Goal: Task Accomplishment & Management: Complete application form

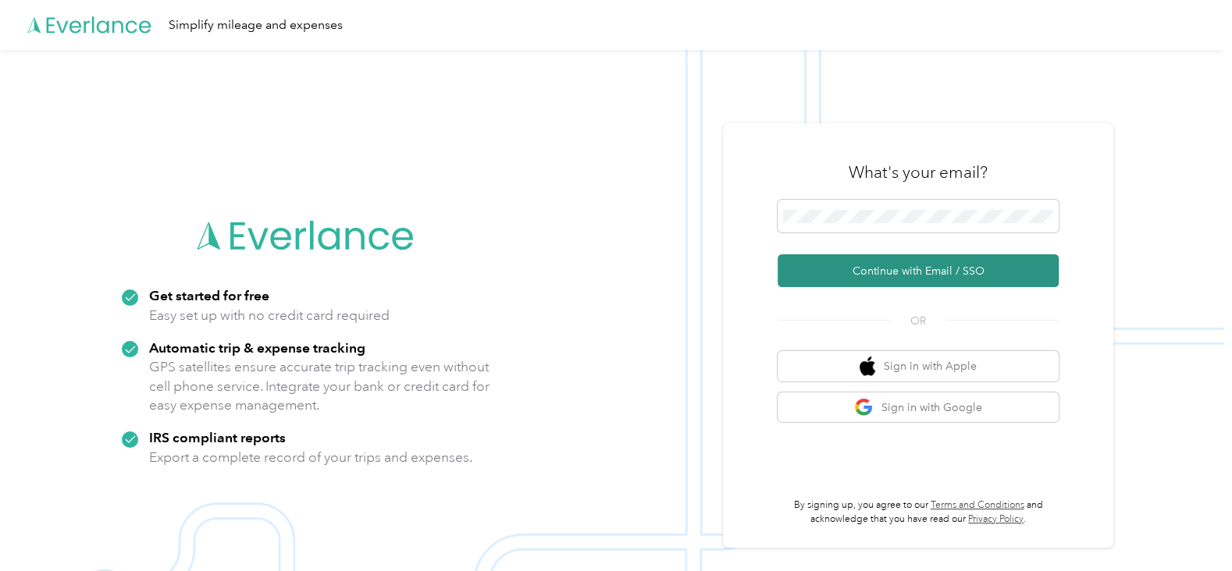
click at [914, 277] on button "Continue with Email / SSO" at bounding box center [918, 271] width 281 height 33
click at [908, 272] on button "Continue with Email / SSO" at bounding box center [918, 271] width 281 height 33
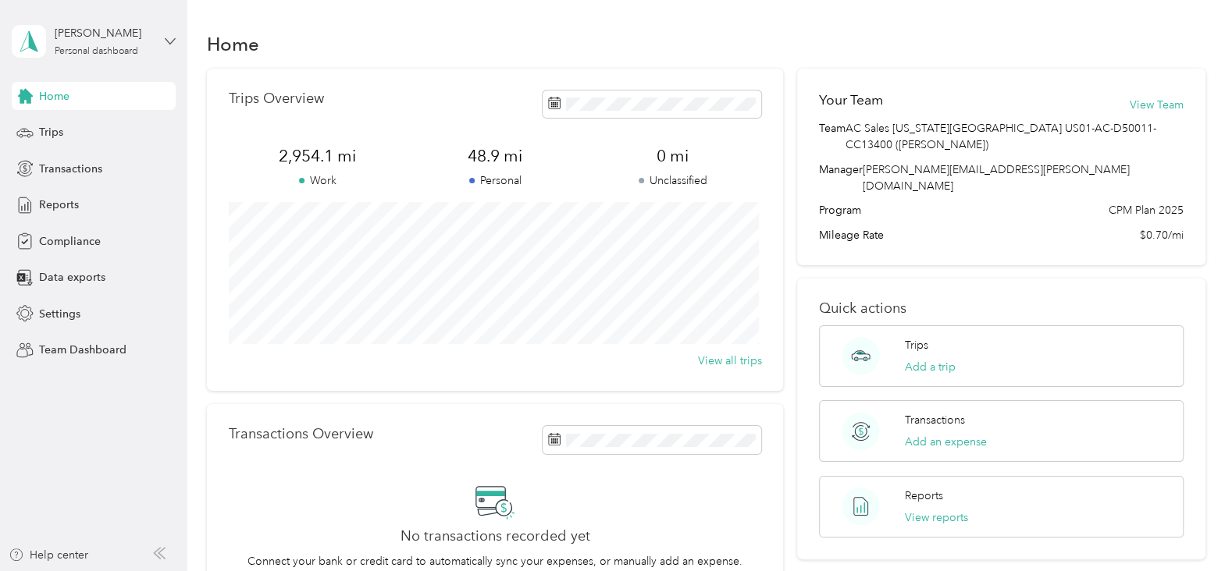
click at [173, 39] on icon at bounding box center [170, 41] width 11 height 11
click at [91, 123] on div "Team dashboard" at bounding box center [68, 127] width 84 height 16
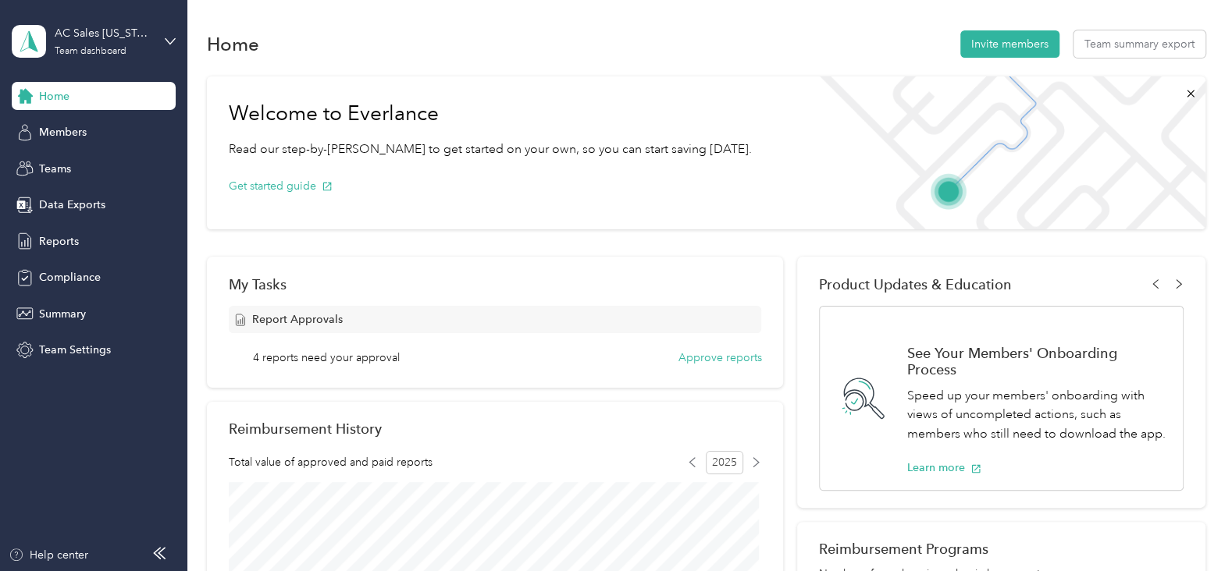
click at [73, 222] on div "Home Members Teams Data Exports Reports Compliance Summary Team Settings" at bounding box center [94, 223] width 164 height 283
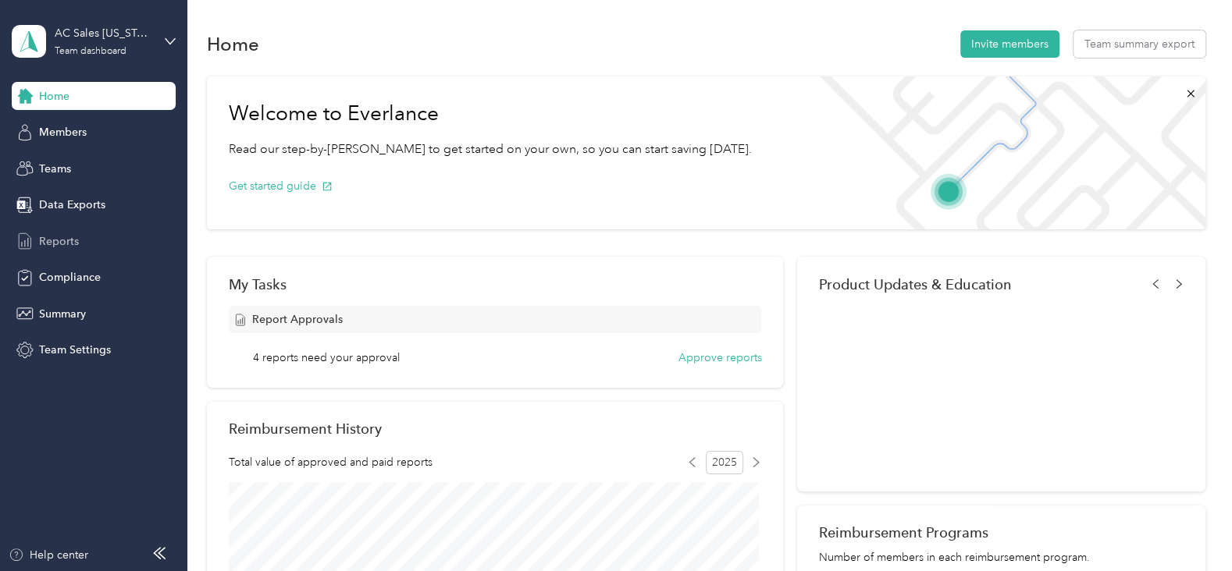
click at [30, 244] on icon at bounding box center [24, 241] width 17 height 17
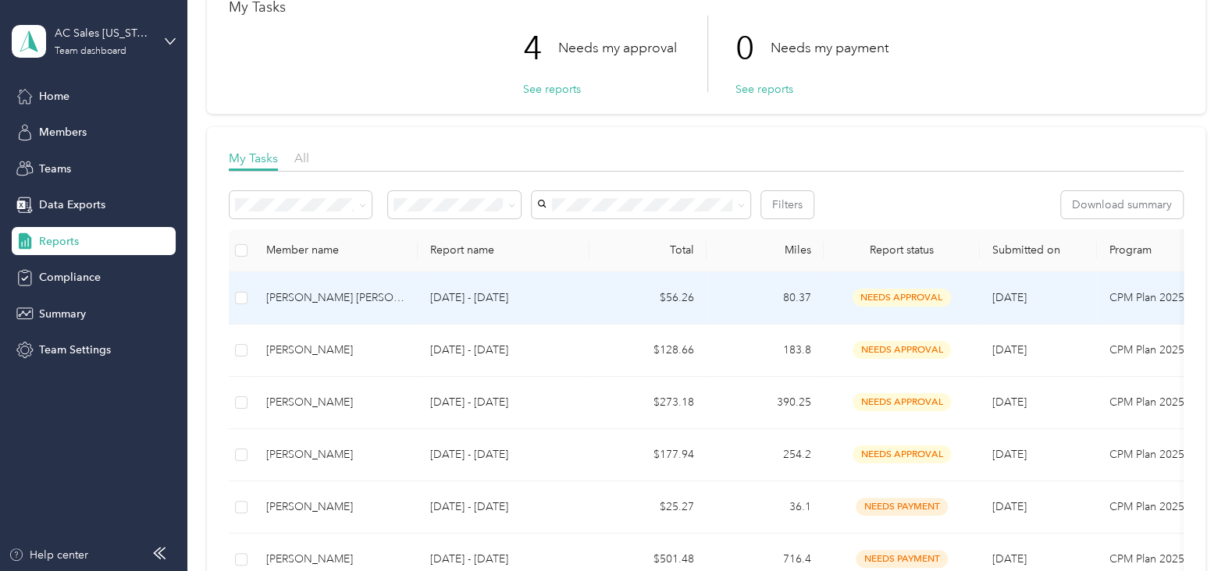
scroll to position [140, 0]
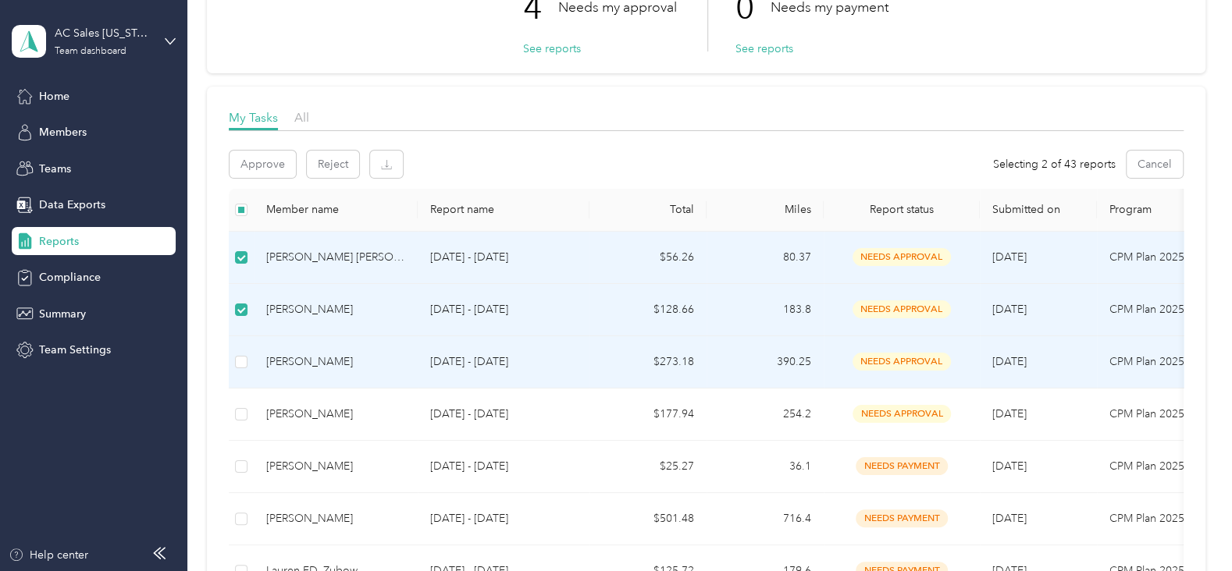
click at [241, 346] on td at bounding box center [241, 362] width 25 height 52
click at [235, 379] on td at bounding box center [241, 362] width 25 height 52
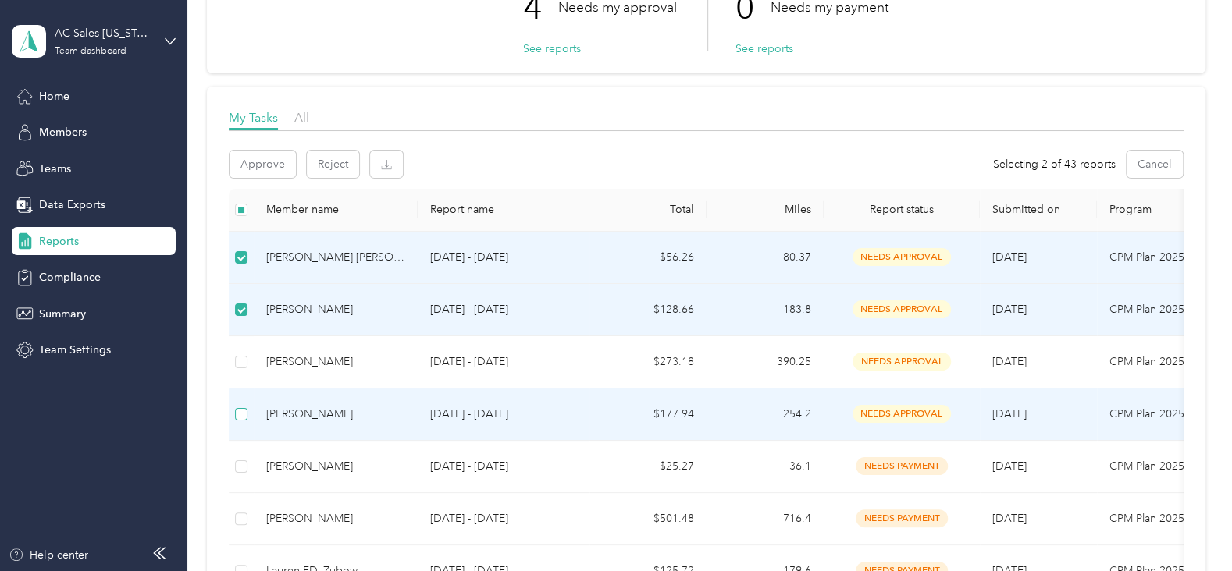
click at [235, 406] on label at bounding box center [241, 414] width 12 height 17
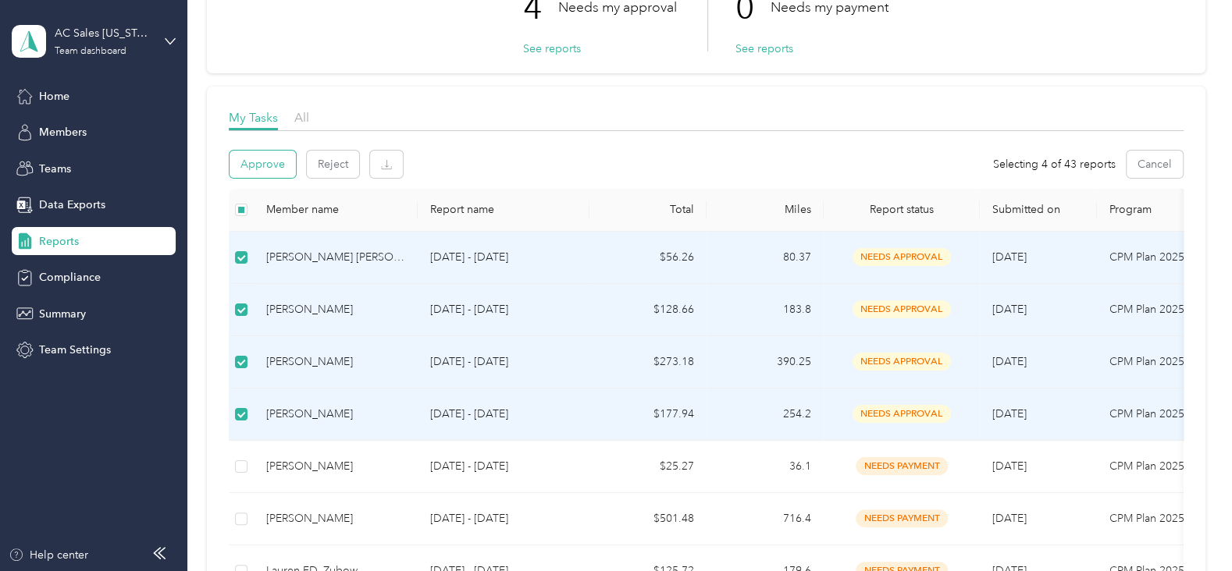
click at [271, 155] on button "Approve" at bounding box center [263, 164] width 66 height 27
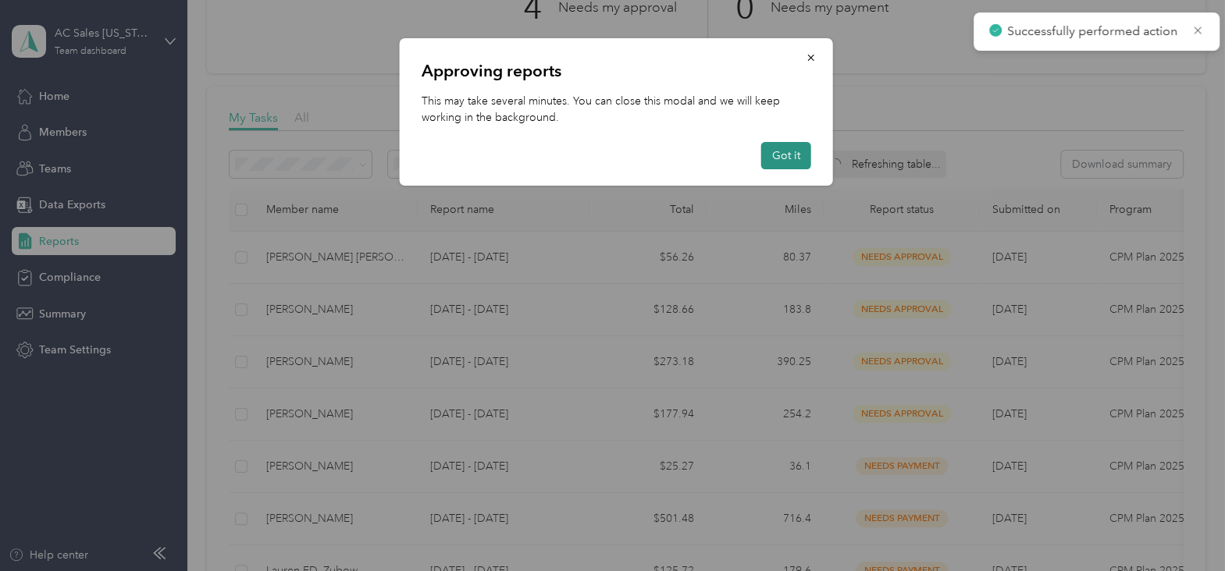
click at [773, 154] on button "Got it" at bounding box center [786, 155] width 50 height 27
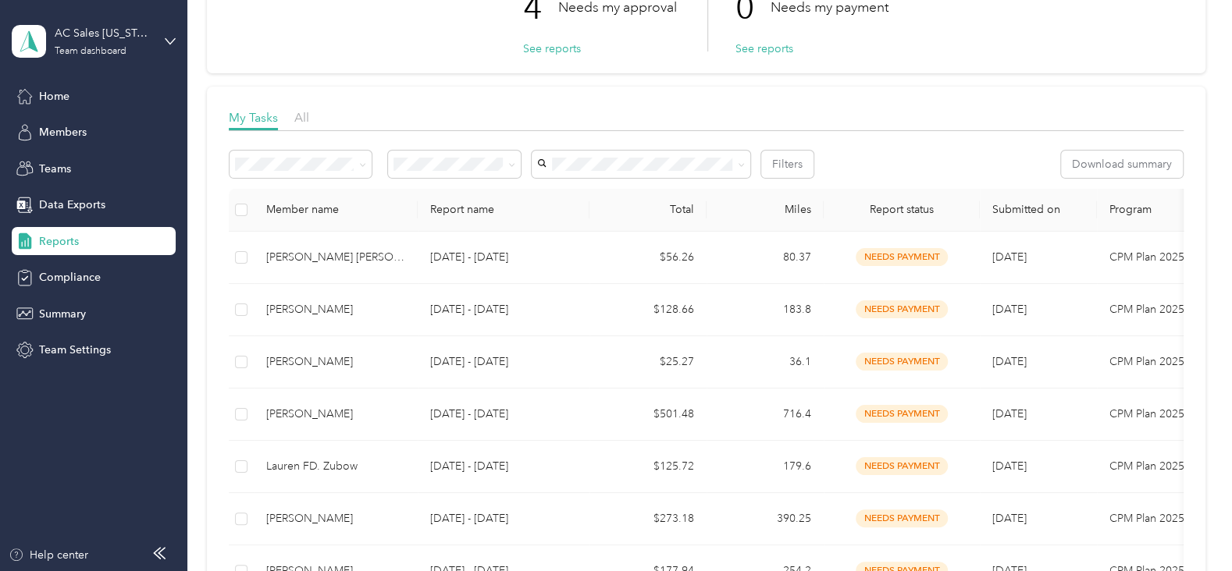
click at [162, 40] on div "AC Sales North Carolina 01 US01-AC-D50011-CC13400 (Jim Tignor) Team dashboard" at bounding box center [94, 41] width 164 height 55
click at [100, 163] on div "Personal dashboard" at bounding box center [264, 162] width 483 height 27
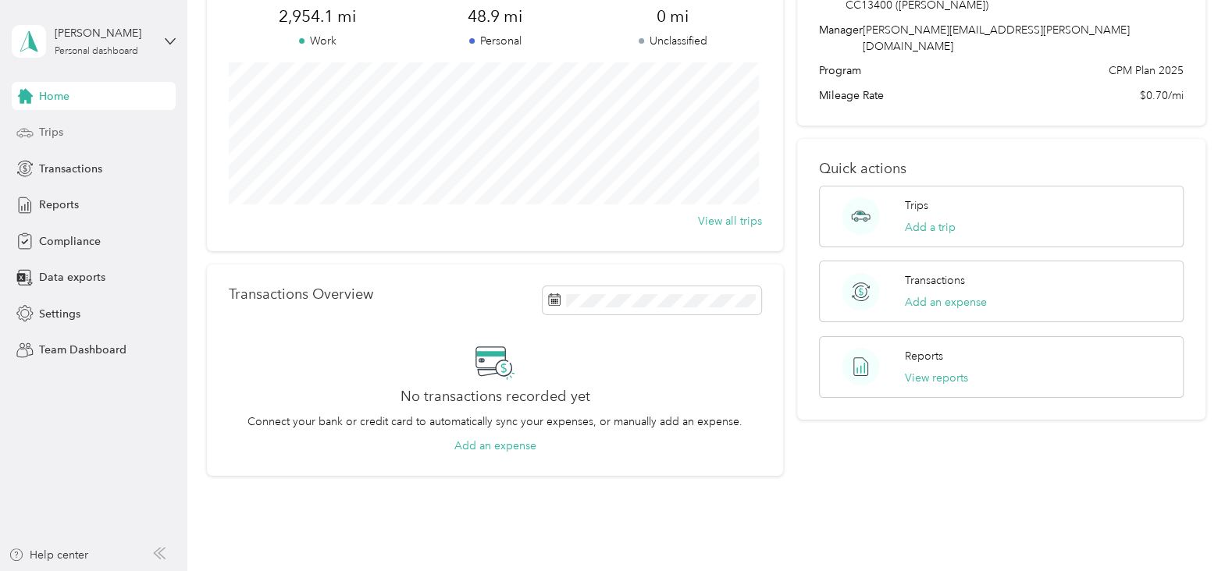
click at [62, 135] on div "Trips" at bounding box center [94, 133] width 164 height 28
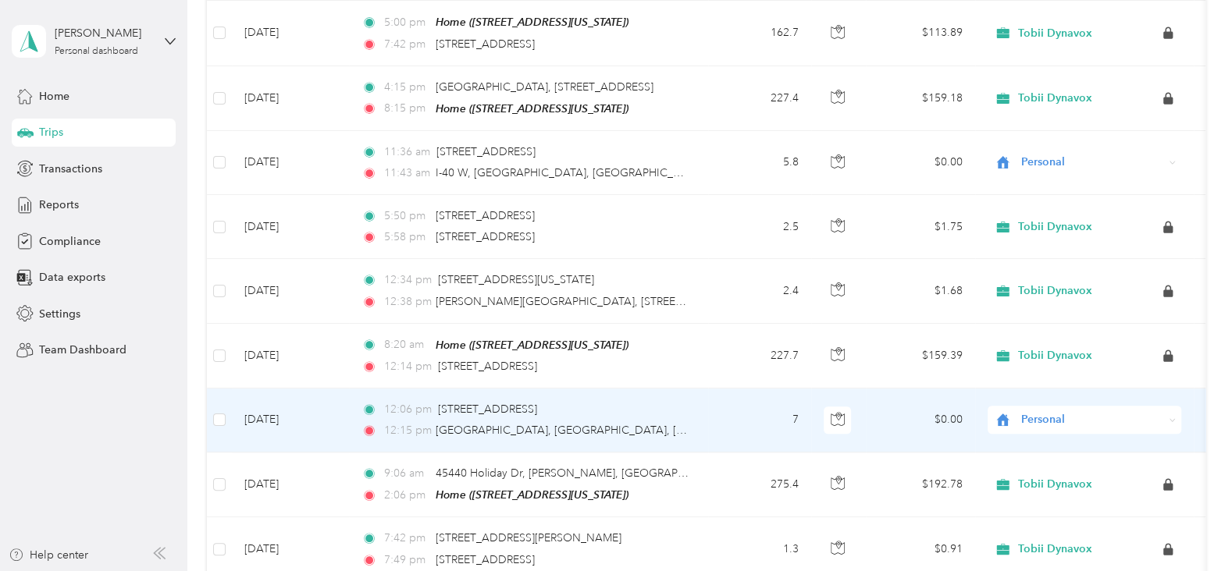
scroll to position [583, 0]
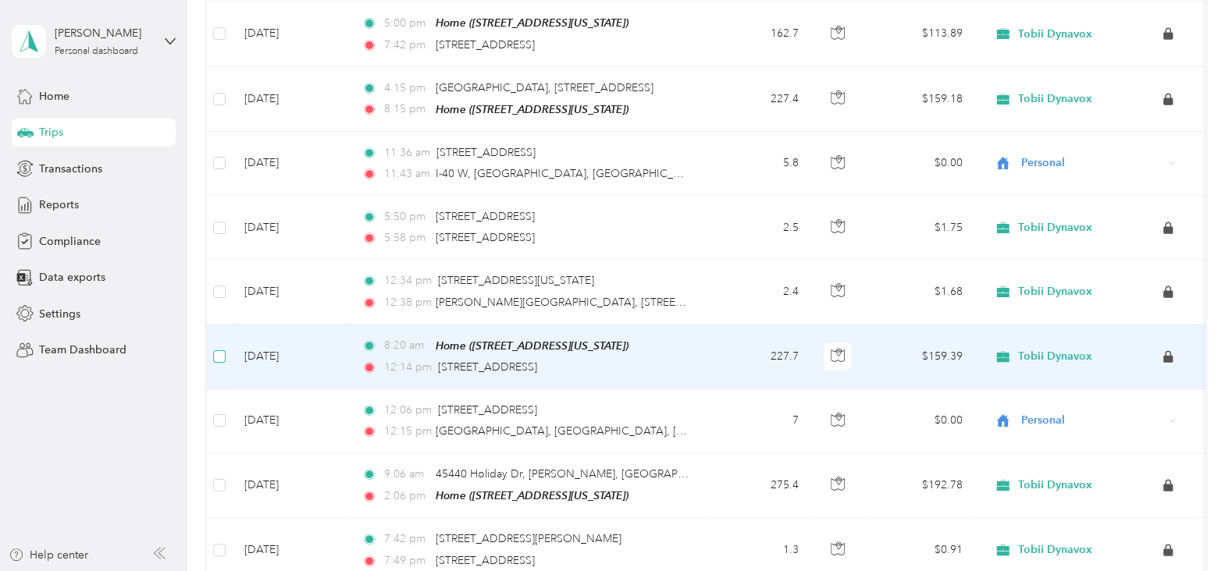
click at [217, 358] on label at bounding box center [219, 356] width 12 height 17
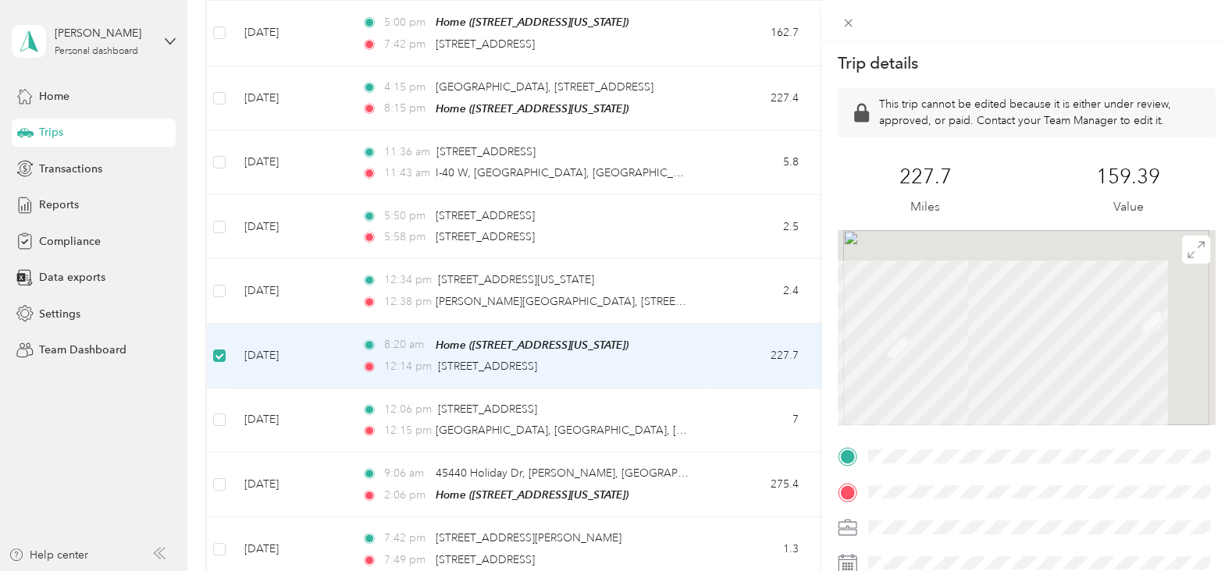
click at [221, 282] on div "Trip details This trip cannot be edited because it is either under review, appr…" at bounding box center [616, 285] width 1232 height 571
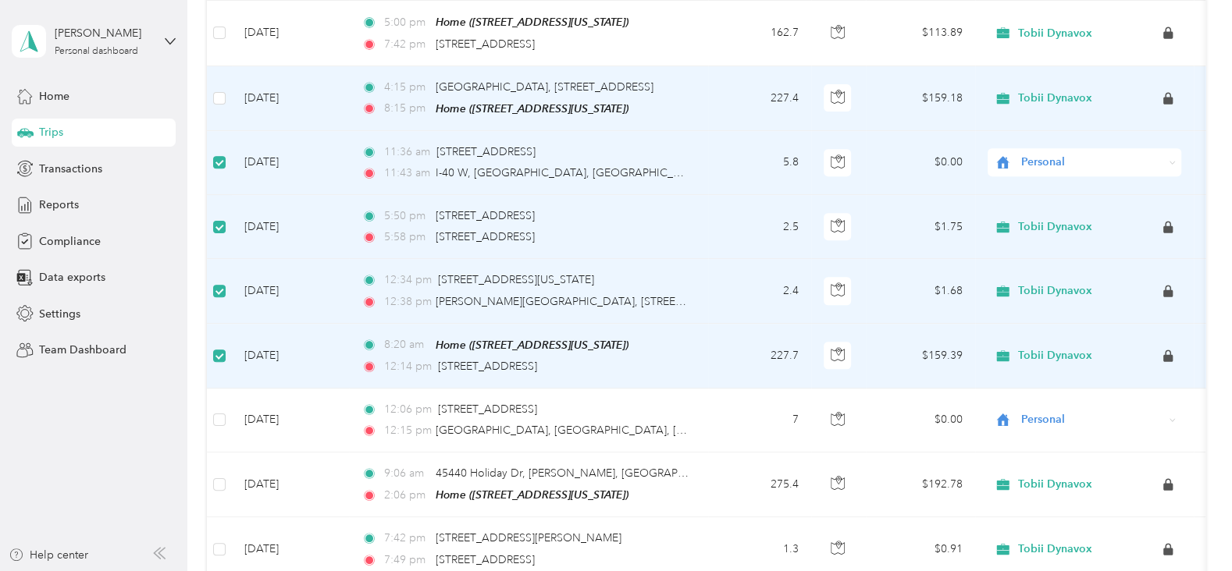
click at [223, 84] on td at bounding box center [219, 98] width 25 height 65
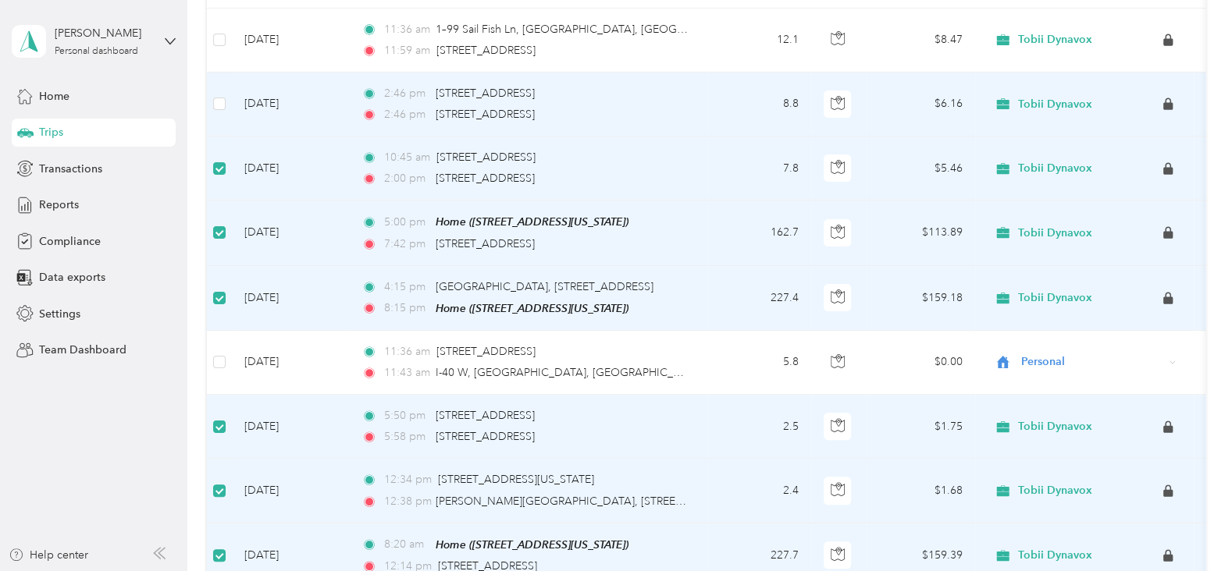
scroll to position [376, 0]
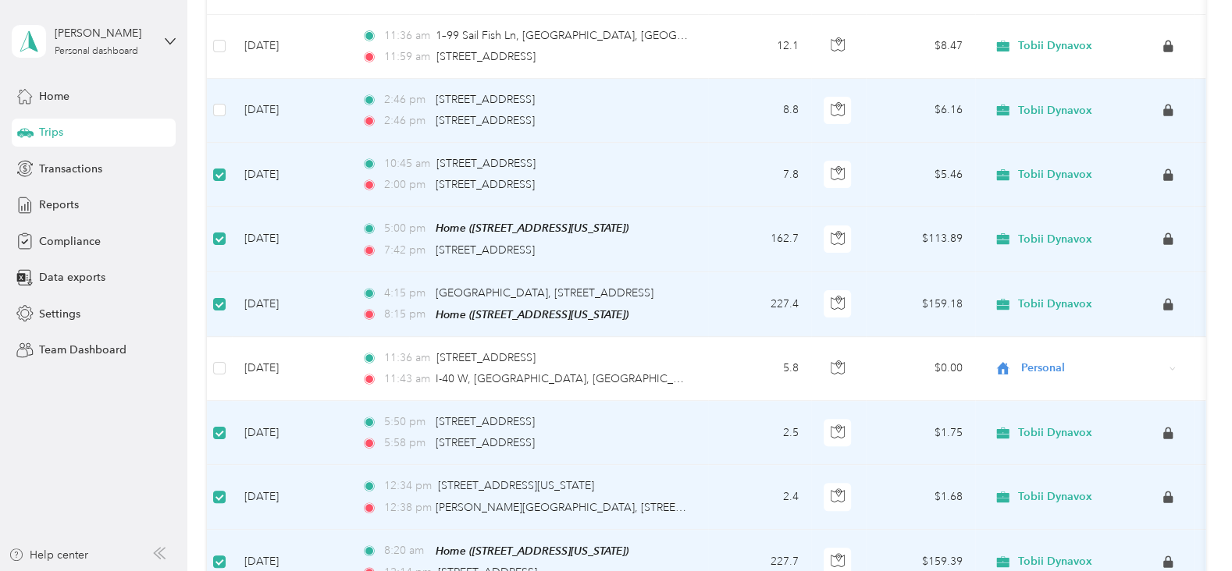
click at [220, 92] on td at bounding box center [219, 111] width 25 height 64
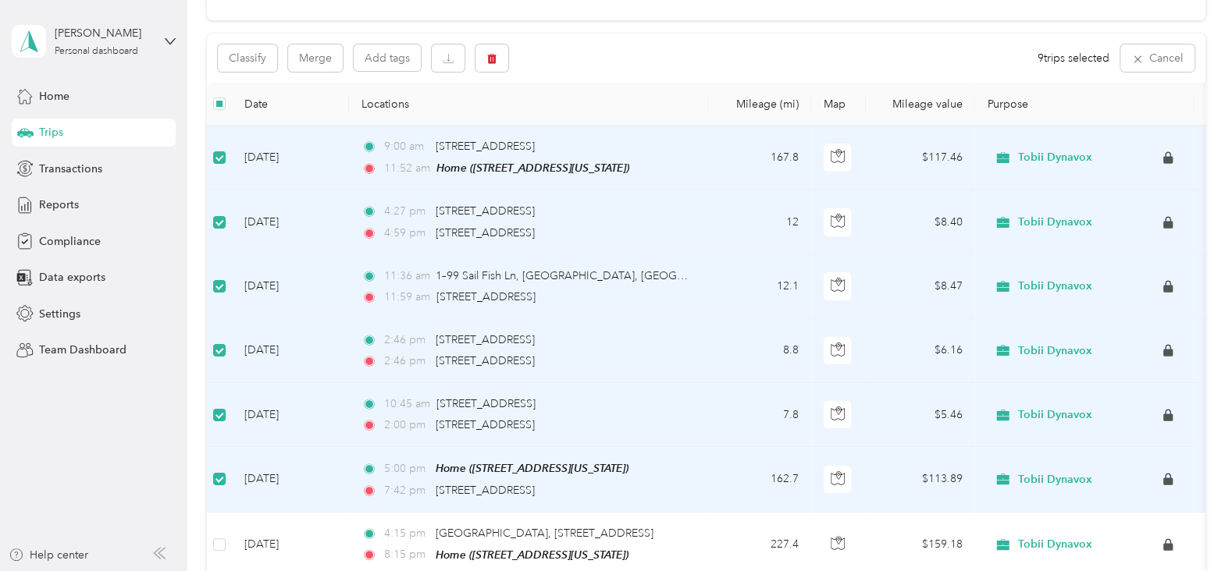
scroll to position [135, 0]
click at [309, 52] on button "Merge" at bounding box center [315, 58] width 55 height 27
click at [1199, 27] on icon at bounding box center [1197, 30] width 7 height 7
click at [637, 69] on div "Classify Merge Add tags 9 trips selected Cancel" at bounding box center [706, 58] width 999 height 49
click at [73, 206] on span "Reports" at bounding box center [59, 205] width 40 height 16
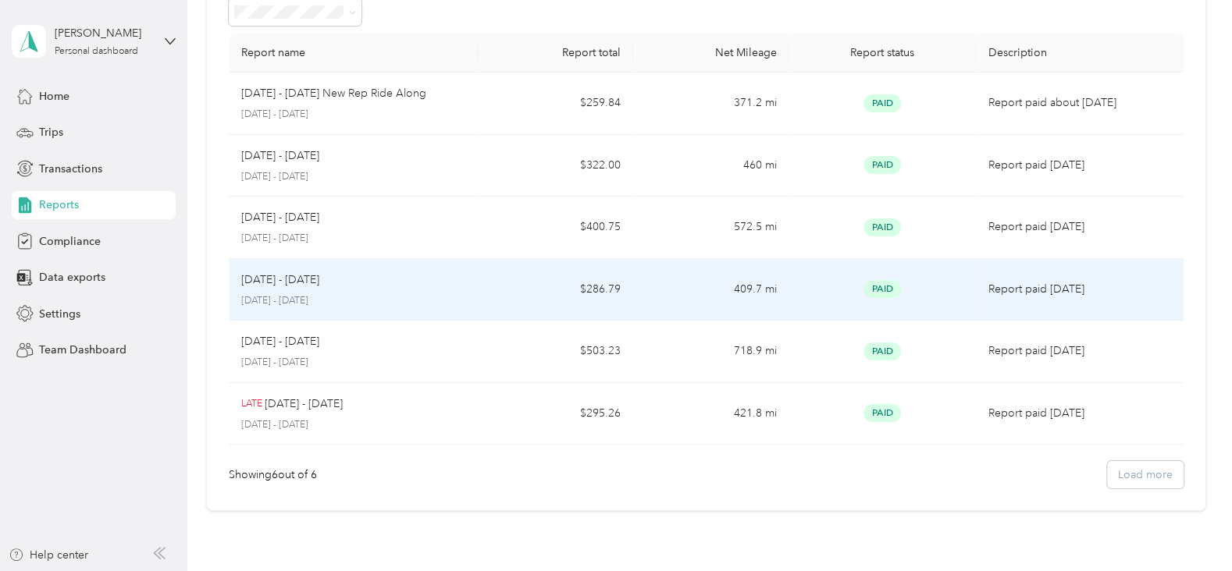
scroll to position [100, 0]
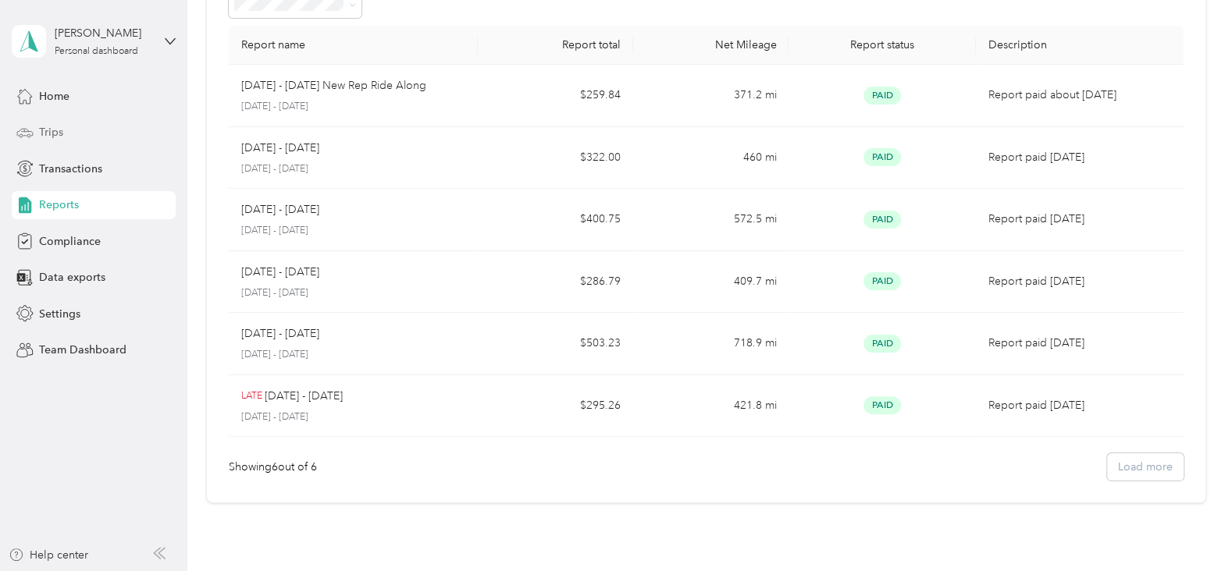
click at [58, 129] on span "Trips" at bounding box center [51, 132] width 24 height 16
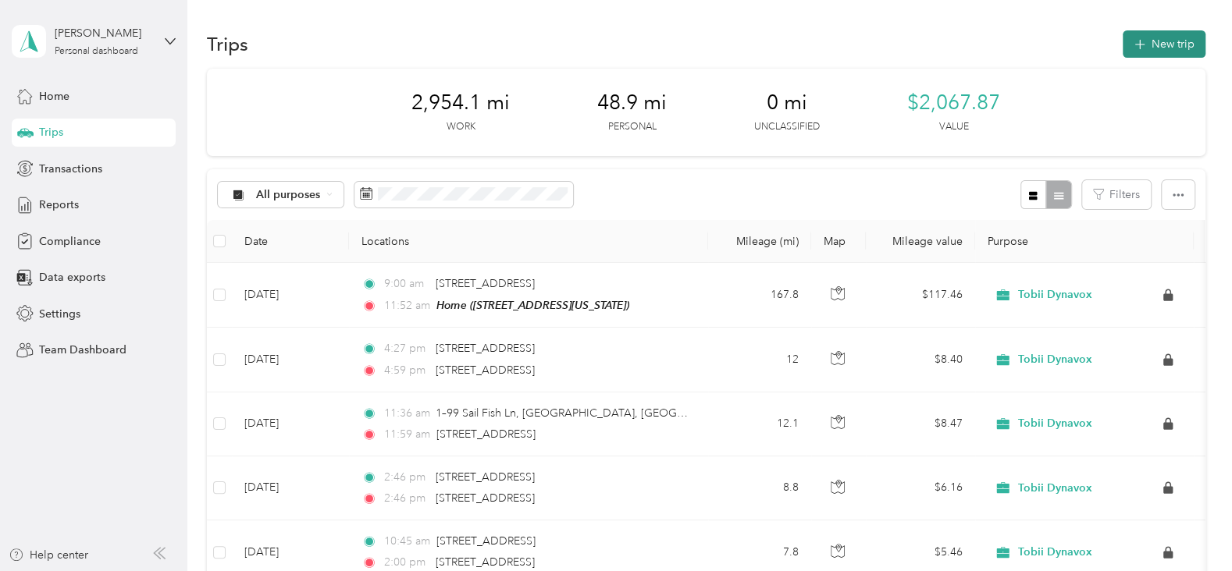
click at [1148, 43] on button "New trip" at bounding box center [1164, 43] width 83 height 27
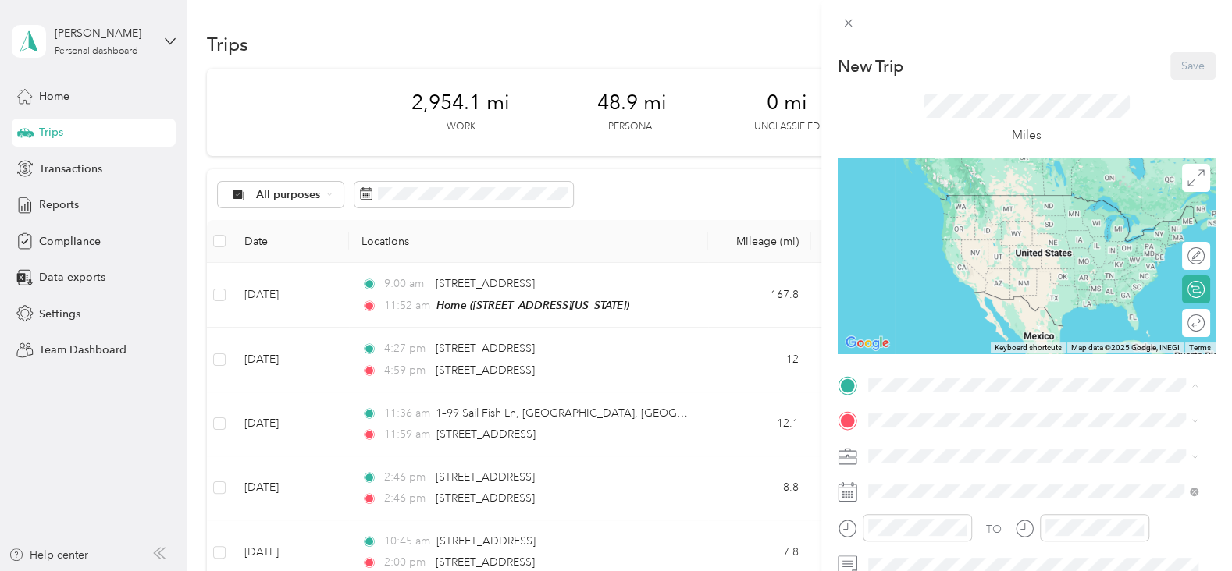
click at [956, 224] on span "1110 Excelsior Grand Avenue, 27713, Durham, North Carolina, United States" at bounding box center [975, 218] width 156 height 13
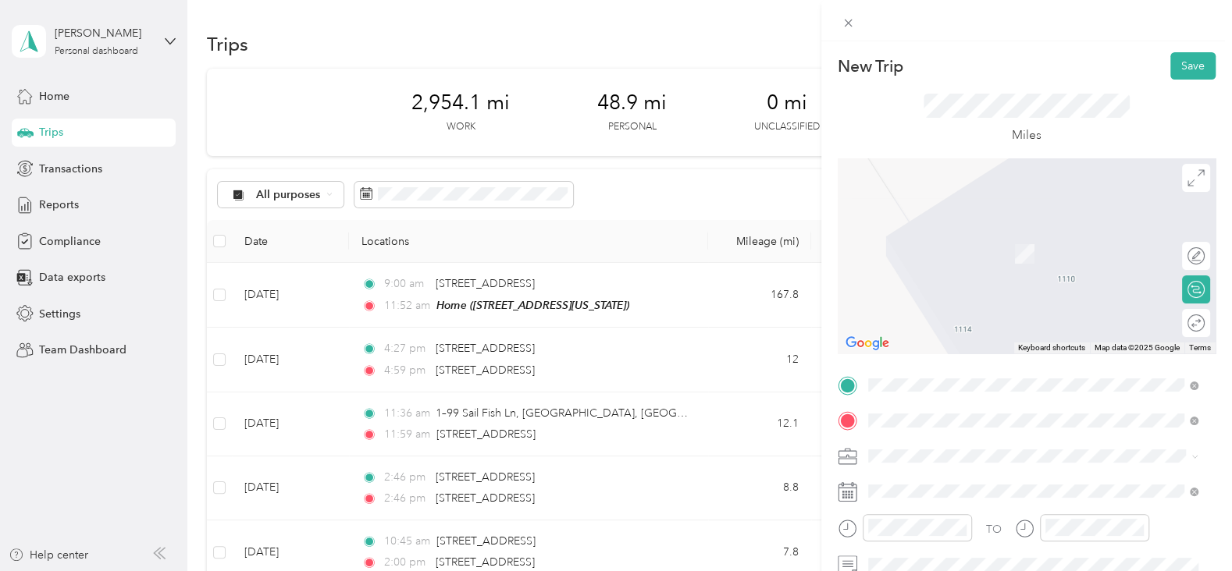
click at [964, 484] on span "13239 Muirs Path Hacksneck, Virginia 23358, United States" at bounding box center [975, 477] width 156 height 14
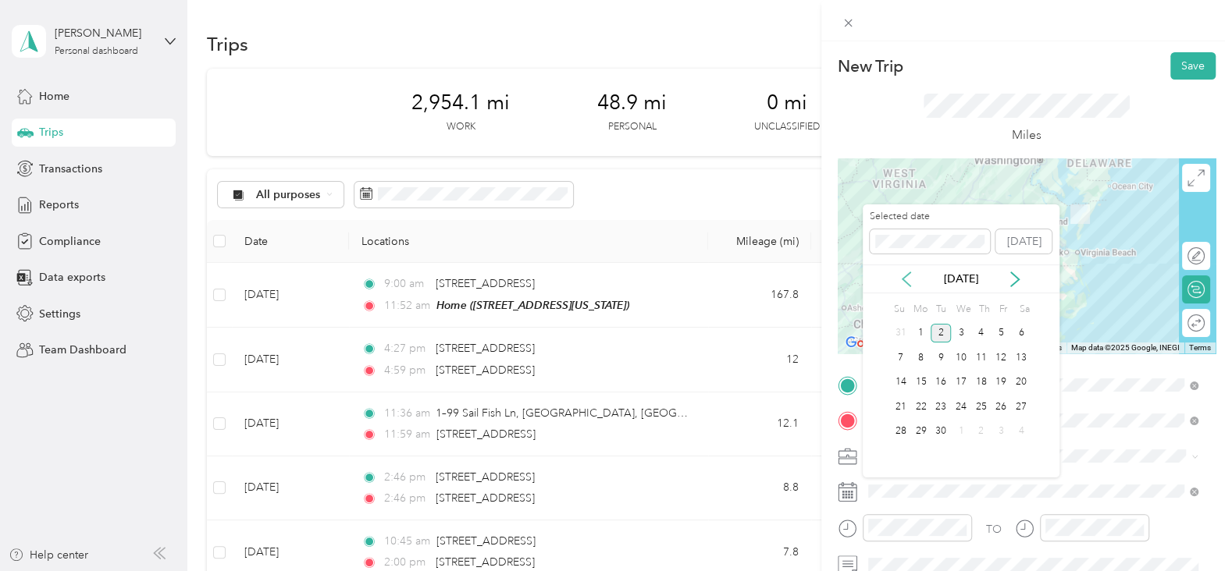
click at [909, 277] on icon at bounding box center [907, 280] width 16 height 16
click at [960, 429] on div "27" at bounding box center [961, 432] width 20 height 20
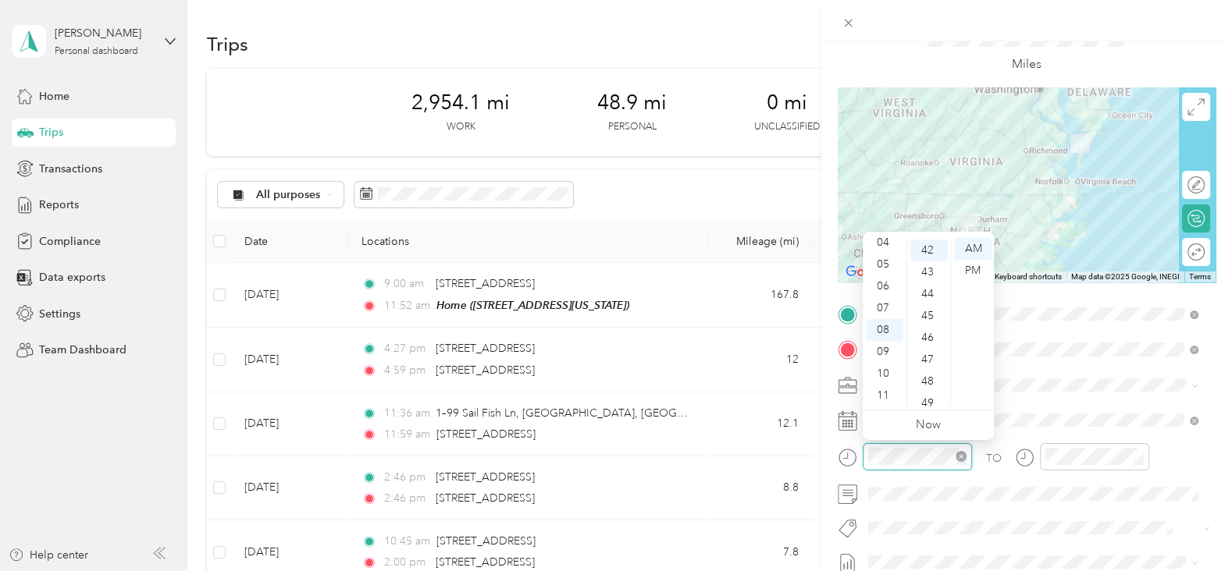
scroll to position [918, 0]
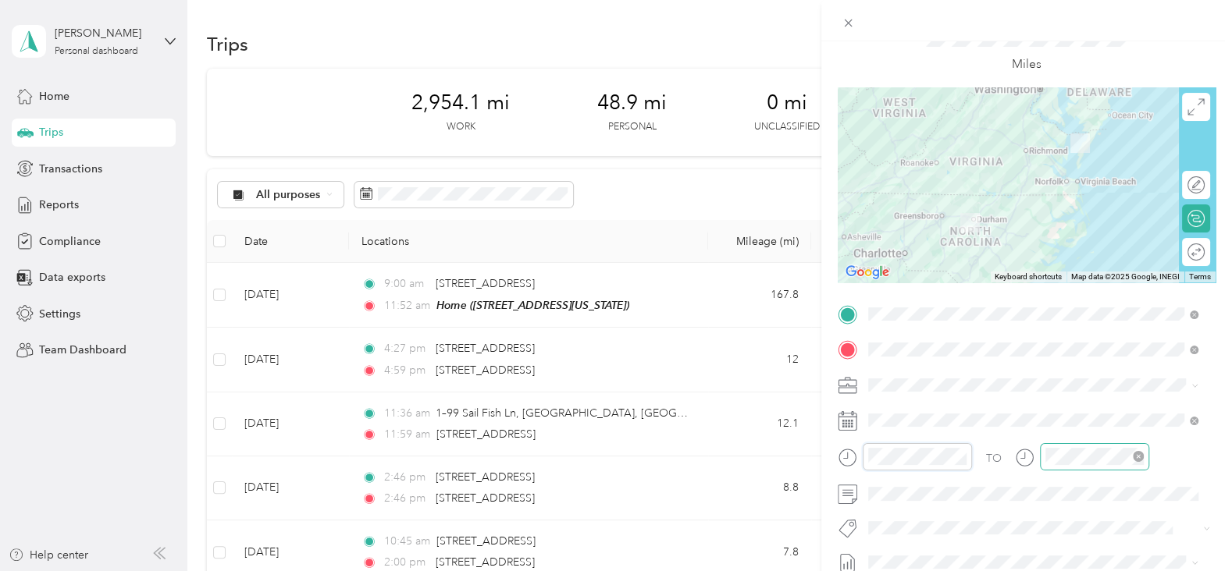
click at [1043, 454] on div at bounding box center [1094, 456] width 109 height 27
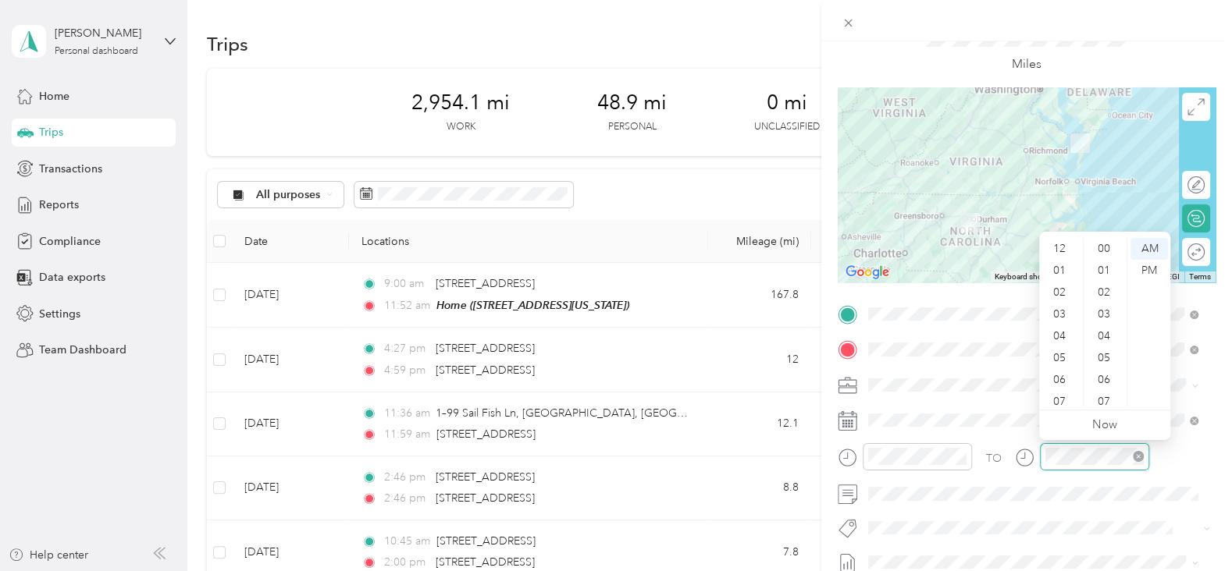
scroll to position [94, 0]
click at [1149, 265] on div "PM" at bounding box center [1148, 271] width 37 height 22
click at [1059, 263] on div "05" at bounding box center [1060, 265] width 37 height 22
drag, startPoint x: 1059, startPoint y: 263, endPoint x: 1095, endPoint y: 320, distance: 67.4
click at [1095, 320] on div "12 01 02 03 04 05 06 07 08 09 10 11 00 01 02 03 04 05 06 07 08 09 10 11 12 13 1…" at bounding box center [1104, 322] width 131 height 175
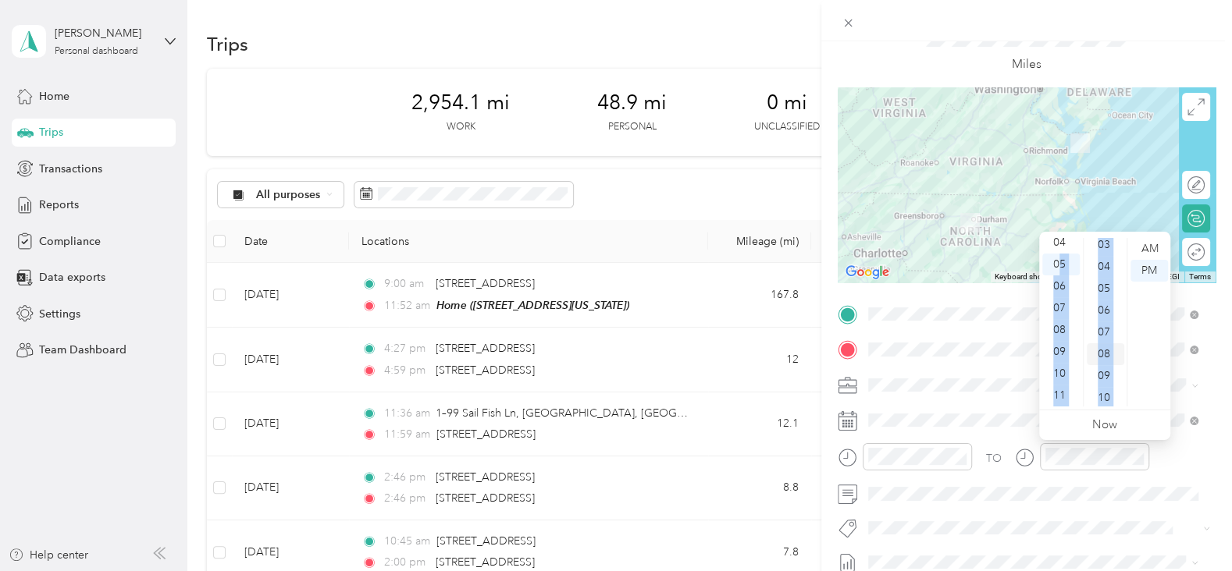
scroll to position [59, 0]
click at [1104, 293] on div "05" at bounding box center [1105, 299] width 37 height 22
click at [1061, 240] on div "04" at bounding box center [1060, 243] width 37 height 22
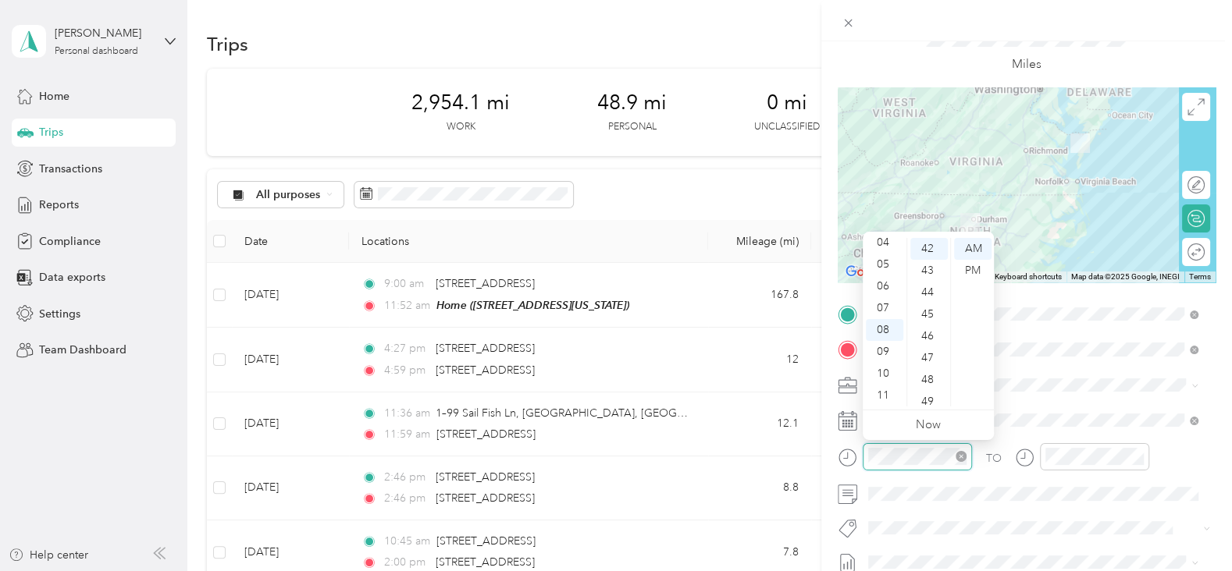
click at [864, 457] on div at bounding box center [917, 456] width 109 height 27
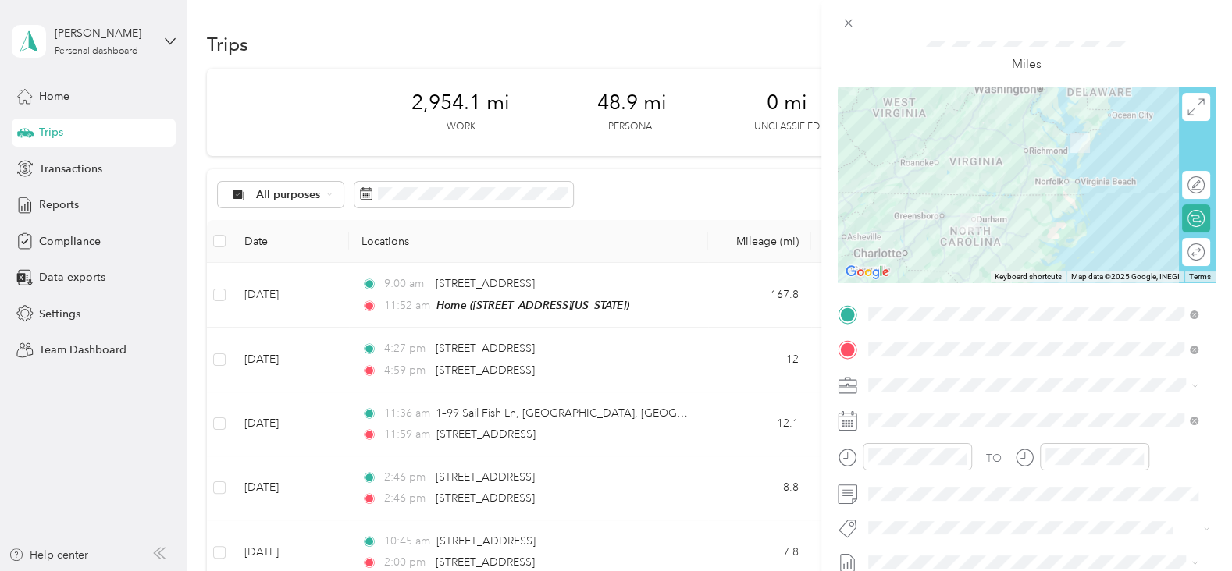
click at [1041, 512] on div "TO Add photo" at bounding box center [1027, 490] width 378 height 376
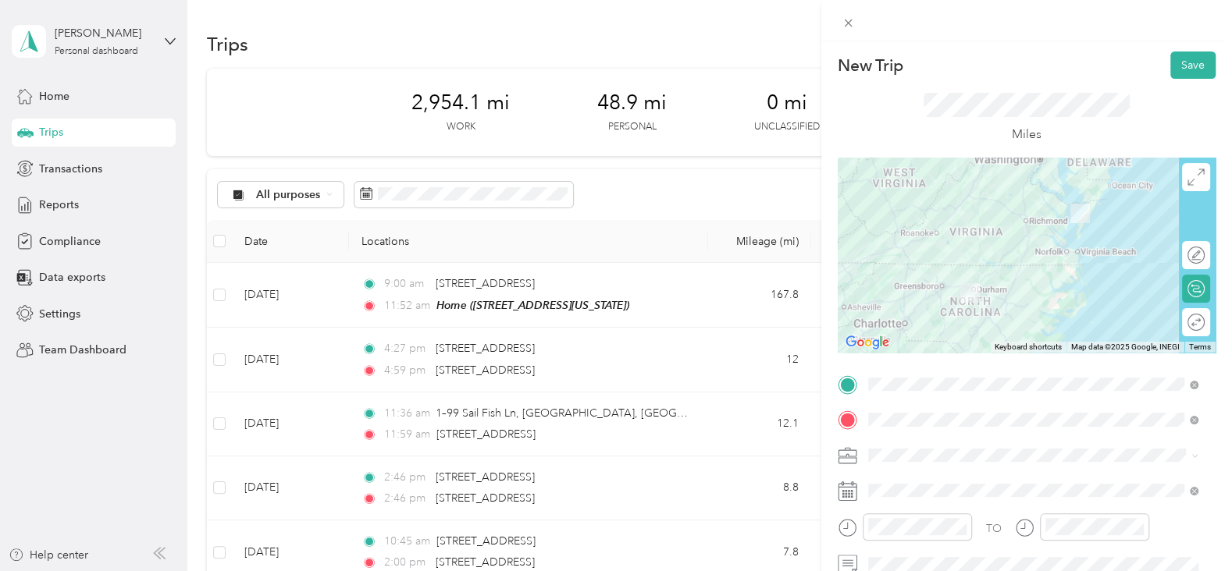
scroll to position [0, 0]
click at [1187, 66] on button "Save" at bounding box center [1192, 65] width 45 height 27
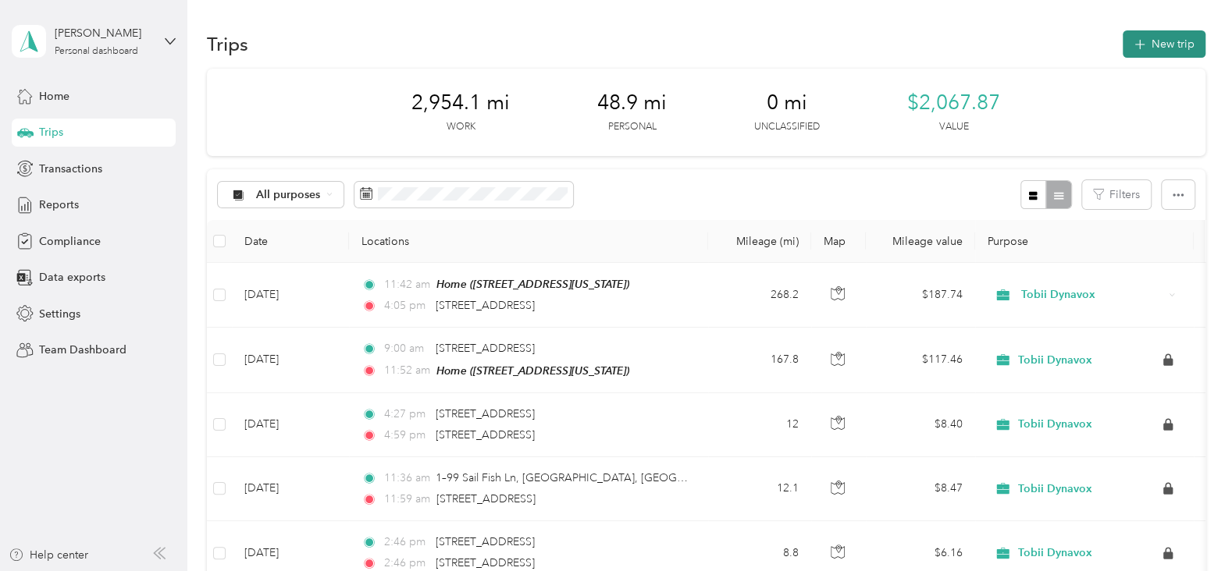
click at [1166, 40] on button "New trip" at bounding box center [1164, 43] width 83 height 27
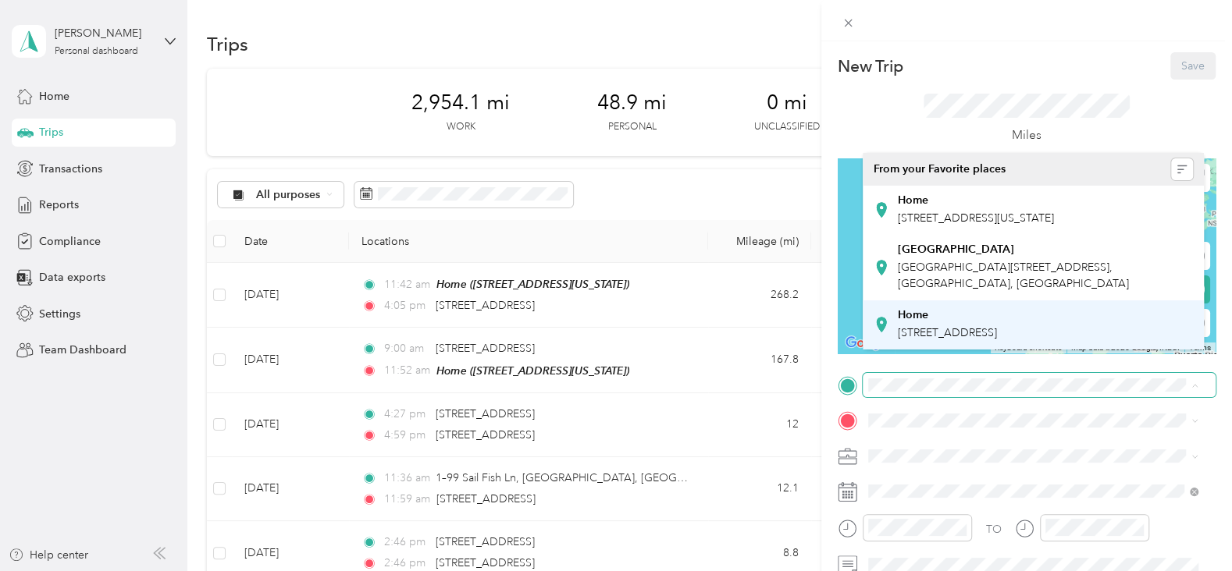
scroll to position [10, 0]
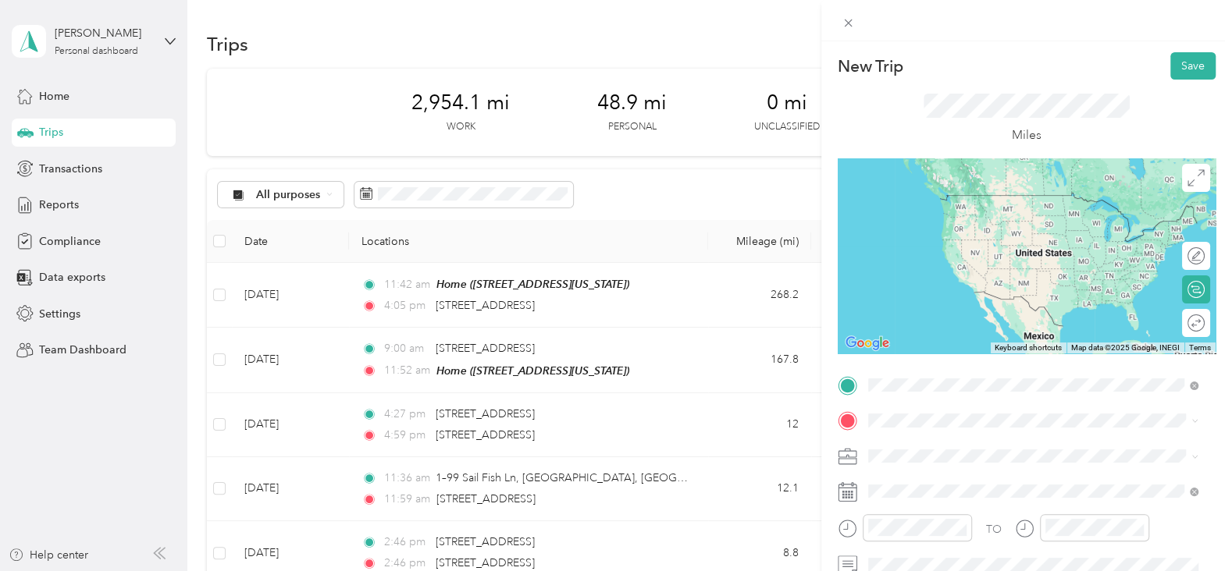
click at [933, 187] on div "13230 Muirs Path Hacksneck, Virginia 23358, United States" at bounding box center [1033, 196] width 319 height 21
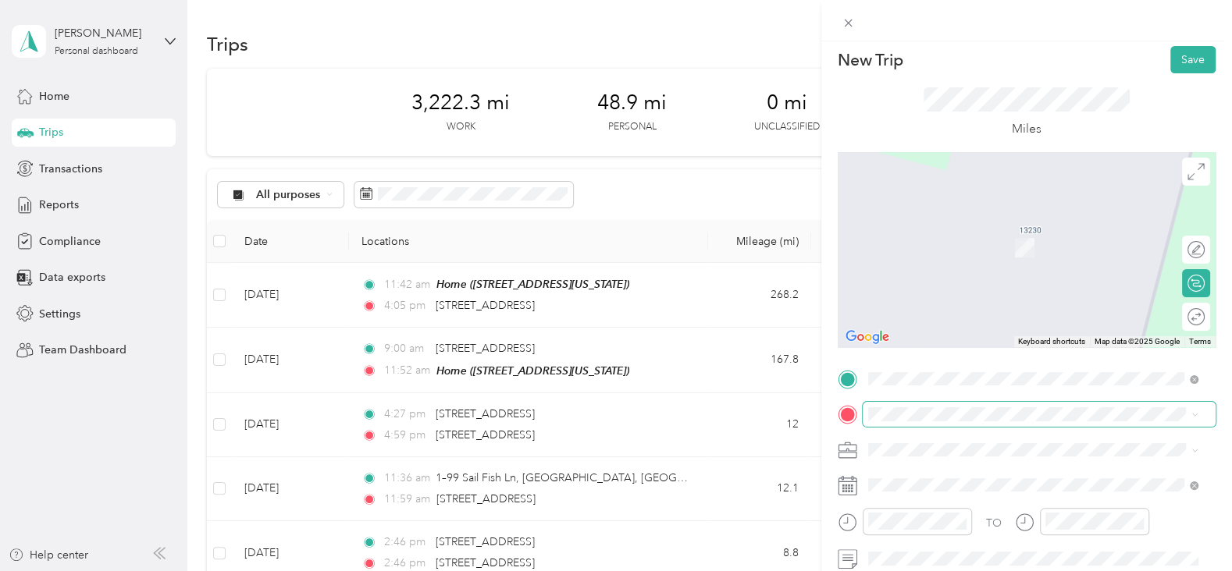
scroll to position [7, 0]
click at [946, 471] on span "20480 Market Street Onancock, Virginia 23417, United States" at bounding box center [975, 465] width 156 height 14
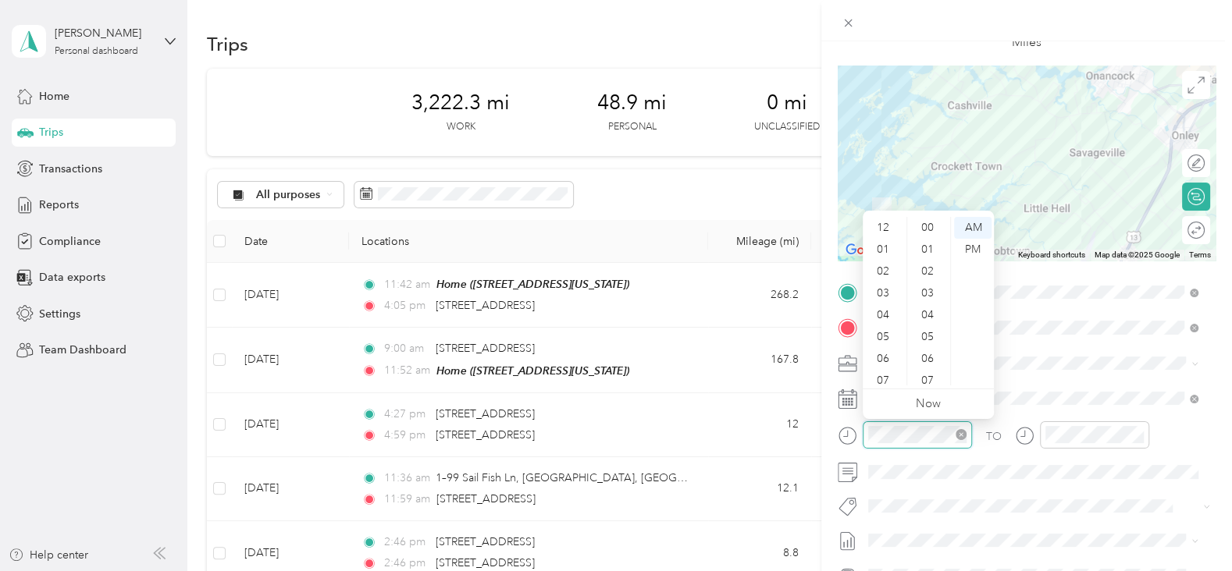
scroll to position [94, 0]
click at [881, 307] on div "08" at bounding box center [884, 309] width 37 height 22
drag, startPoint x: 926, startPoint y: 287, endPoint x: 927, endPoint y: 295, distance: 7.8
click at [927, 295] on div "03" at bounding box center [928, 294] width 37 height 22
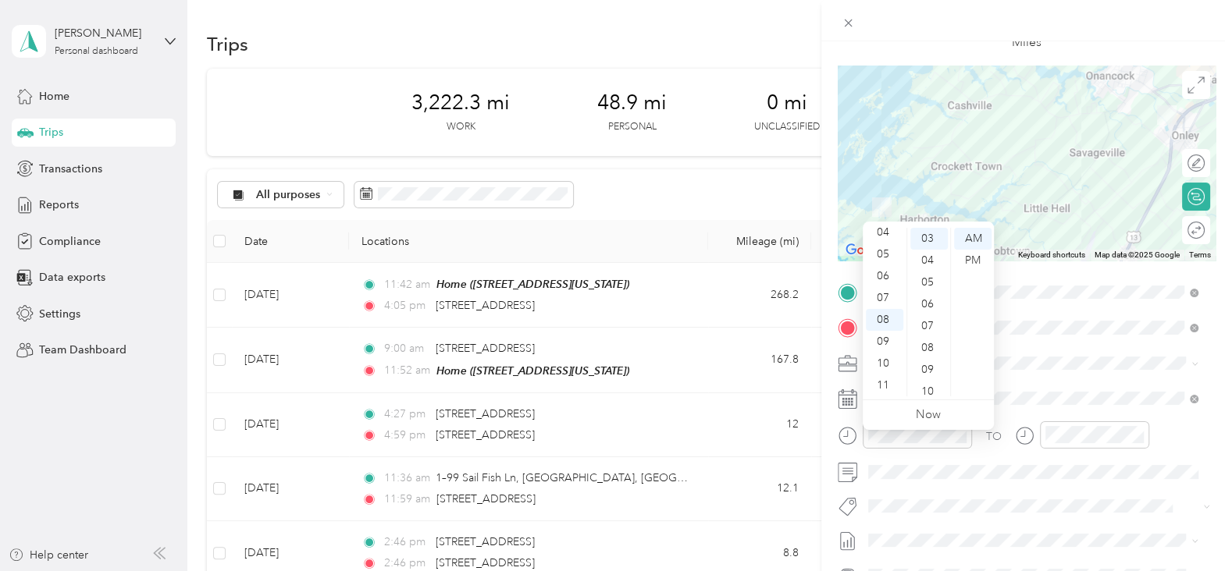
scroll to position [81, 0]
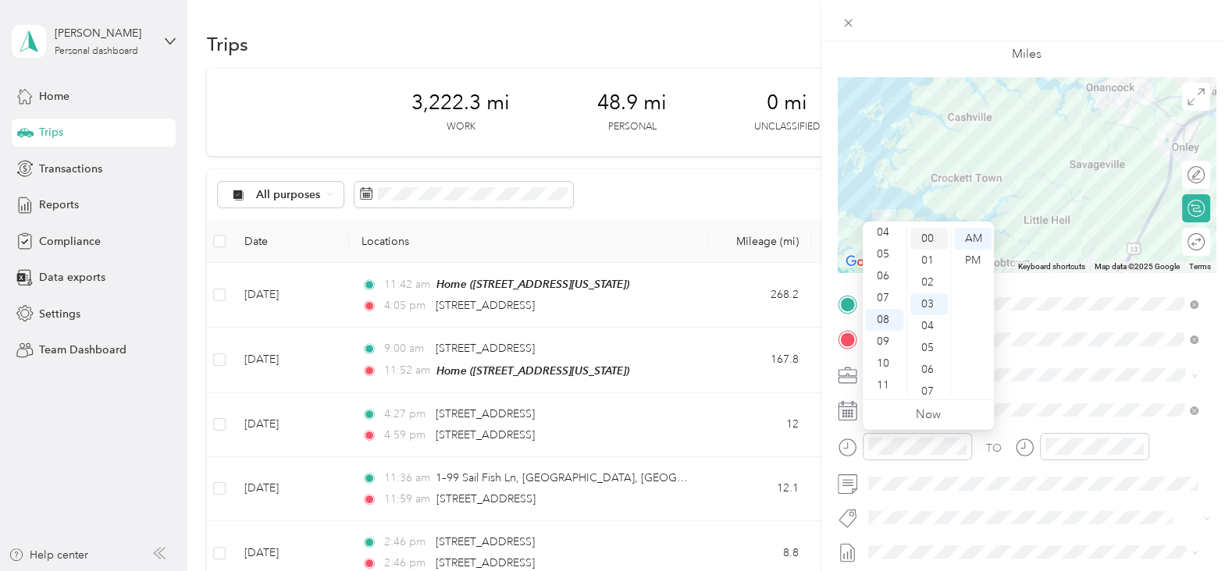
click at [927, 237] on div "00" at bounding box center [928, 239] width 37 height 22
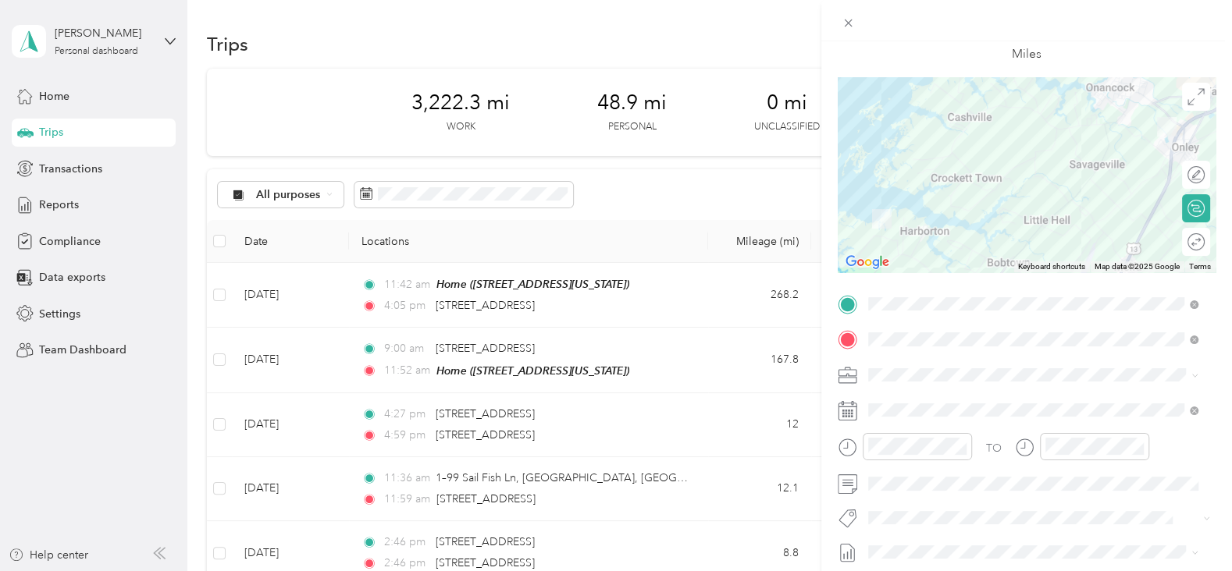
click at [1059, 383] on span at bounding box center [1039, 375] width 353 height 24
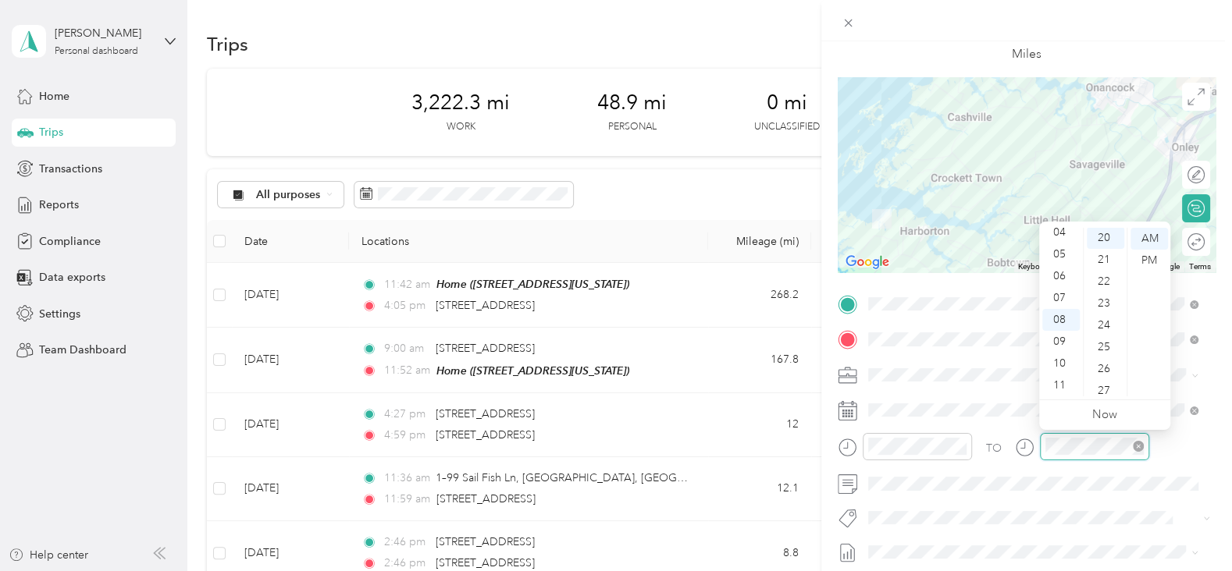
scroll to position [437, 0]
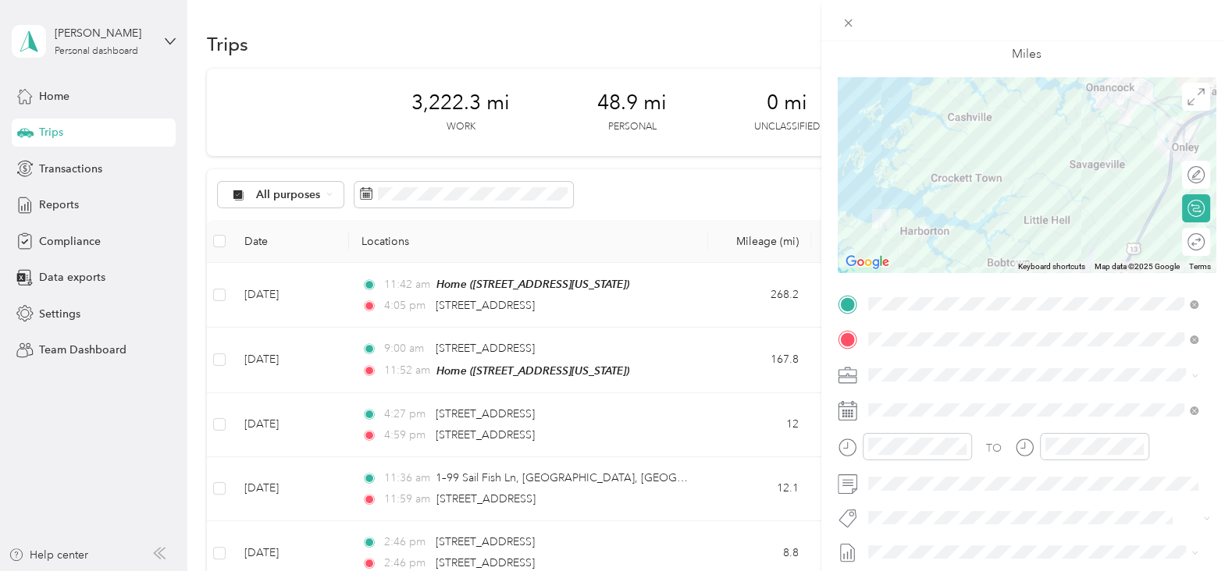
click at [1014, 497] on div "TO Add photo" at bounding box center [1027, 480] width 378 height 376
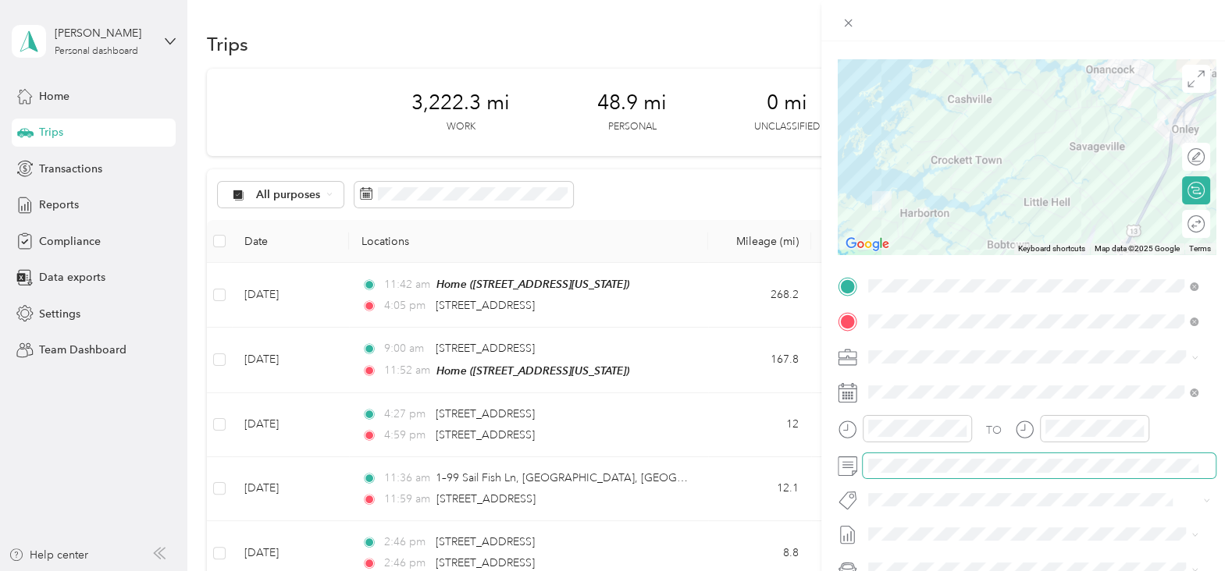
scroll to position [0, 0]
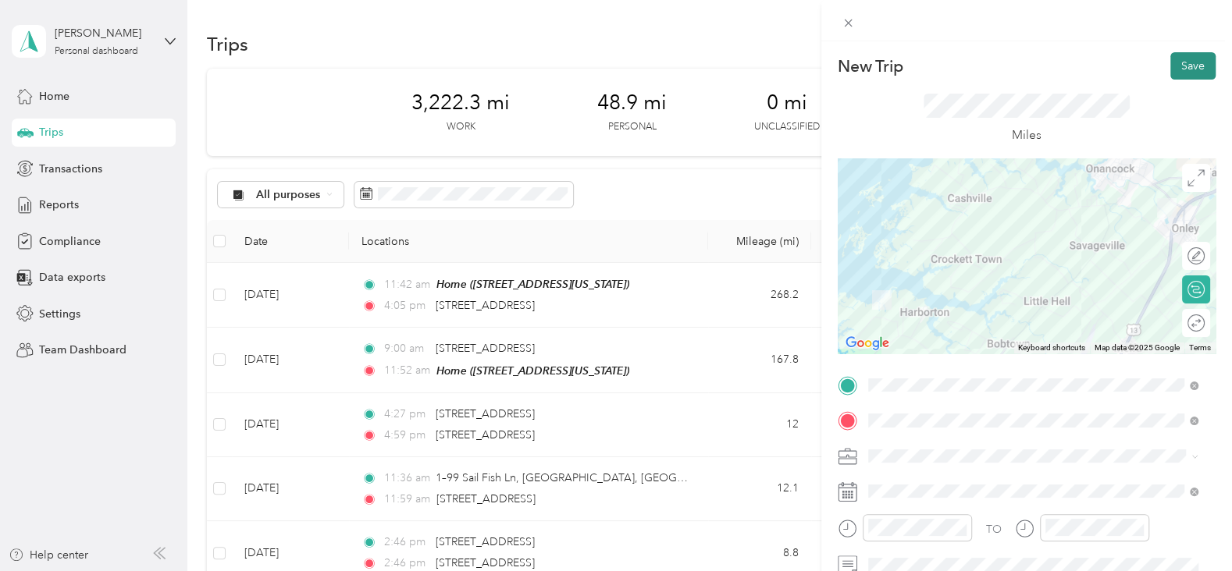
click at [1181, 65] on button "Save" at bounding box center [1192, 65] width 45 height 27
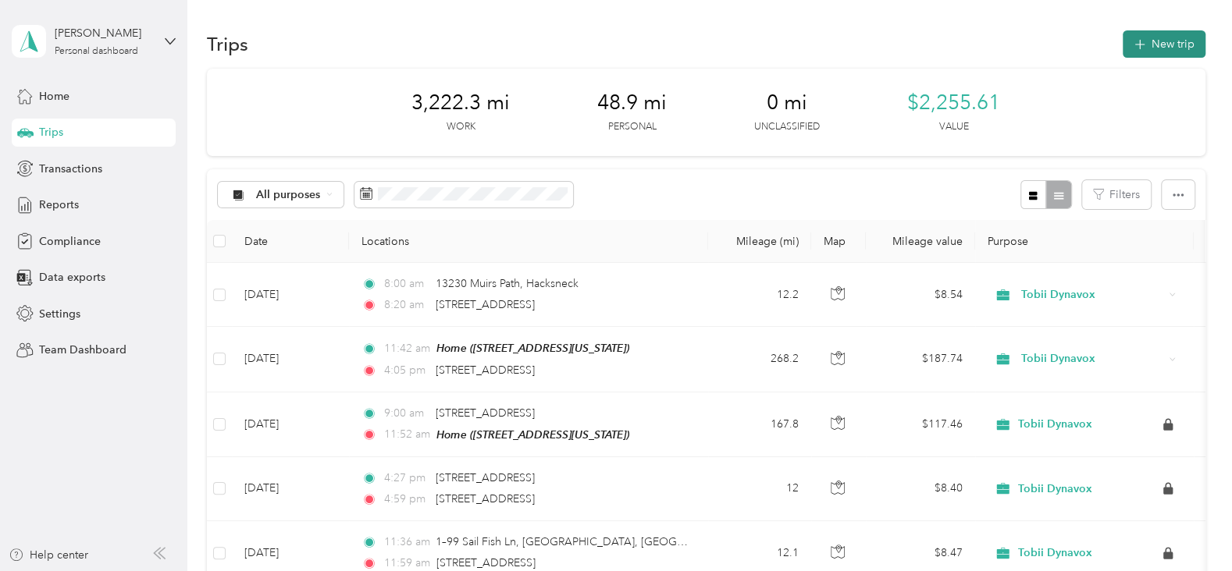
click at [1164, 43] on button "New trip" at bounding box center [1164, 43] width 83 height 27
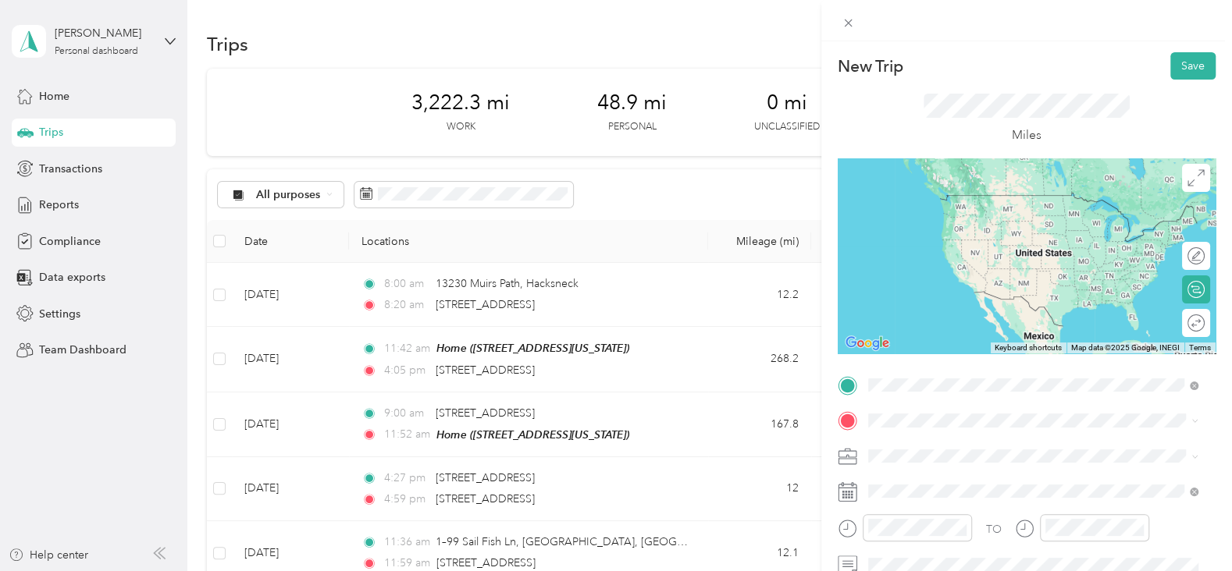
click at [953, 451] on span "Muirs Path Hacksneck, Virginia 23358, United States" at bounding box center [1045, 455] width 296 height 41
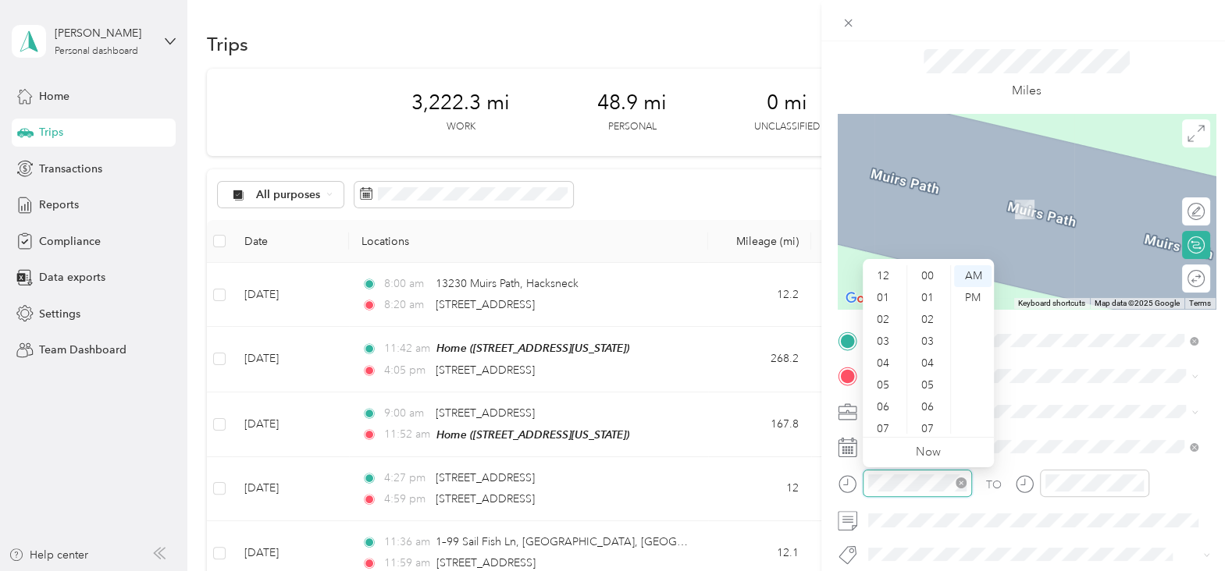
scroll to position [94, 0]
click at [977, 296] on div "PM" at bounding box center [972, 298] width 37 height 22
click at [867, 482] on div at bounding box center [917, 483] width 109 height 27
click at [866, 482] on div at bounding box center [917, 483] width 109 height 27
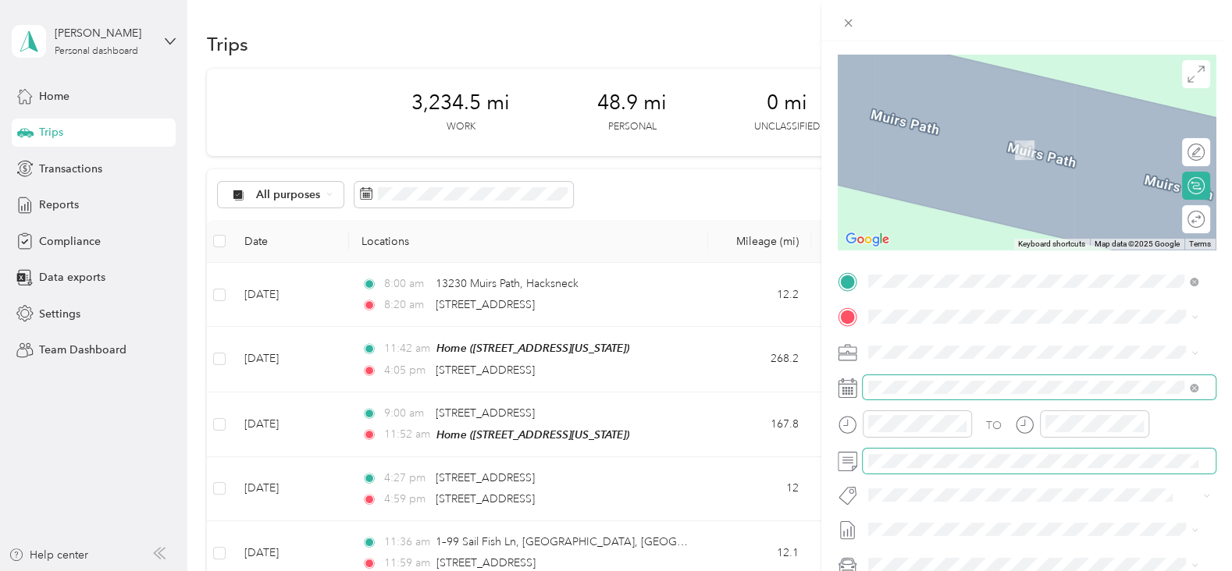
scroll to position [106, 0]
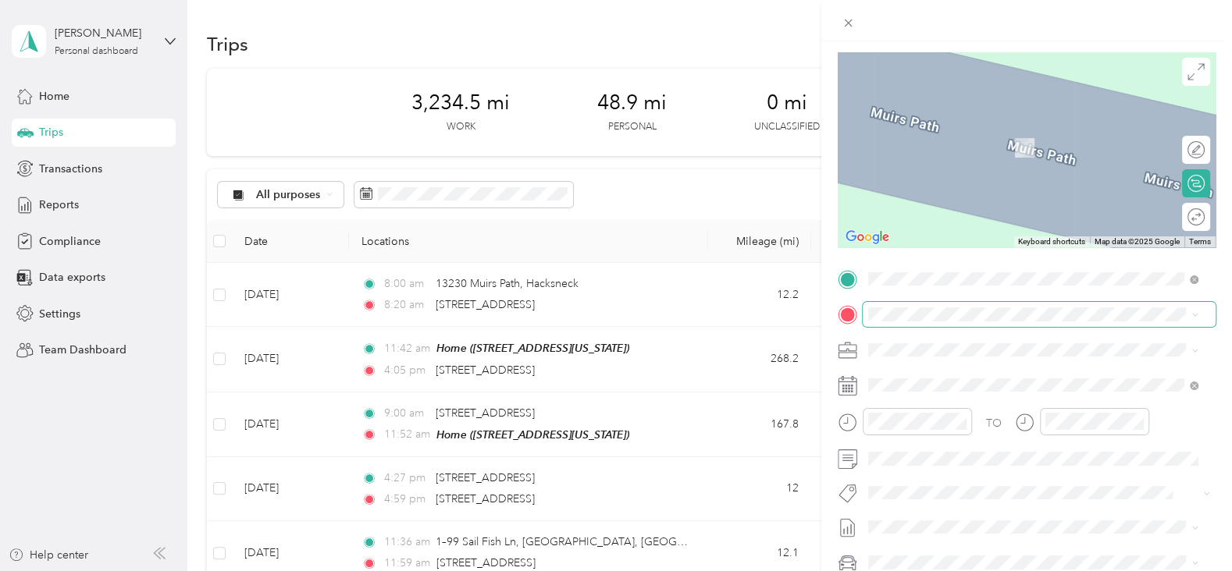
click at [975, 305] on span at bounding box center [1039, 314] width 353 height 24
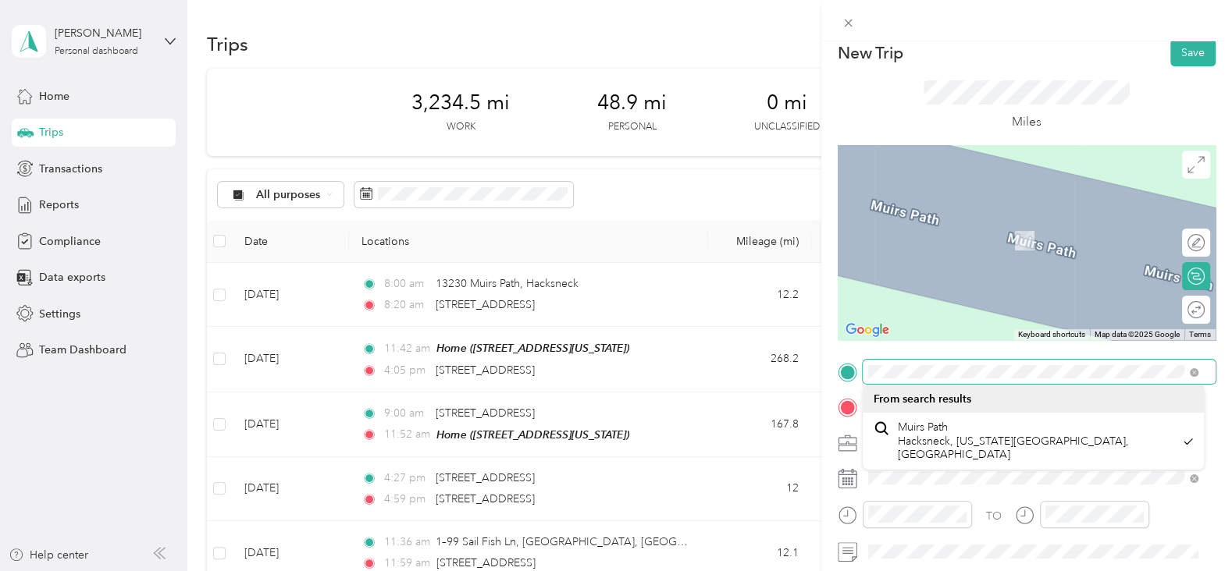
click at [853, 372] on div at bounding box center [1027, 372] width 378 height 24
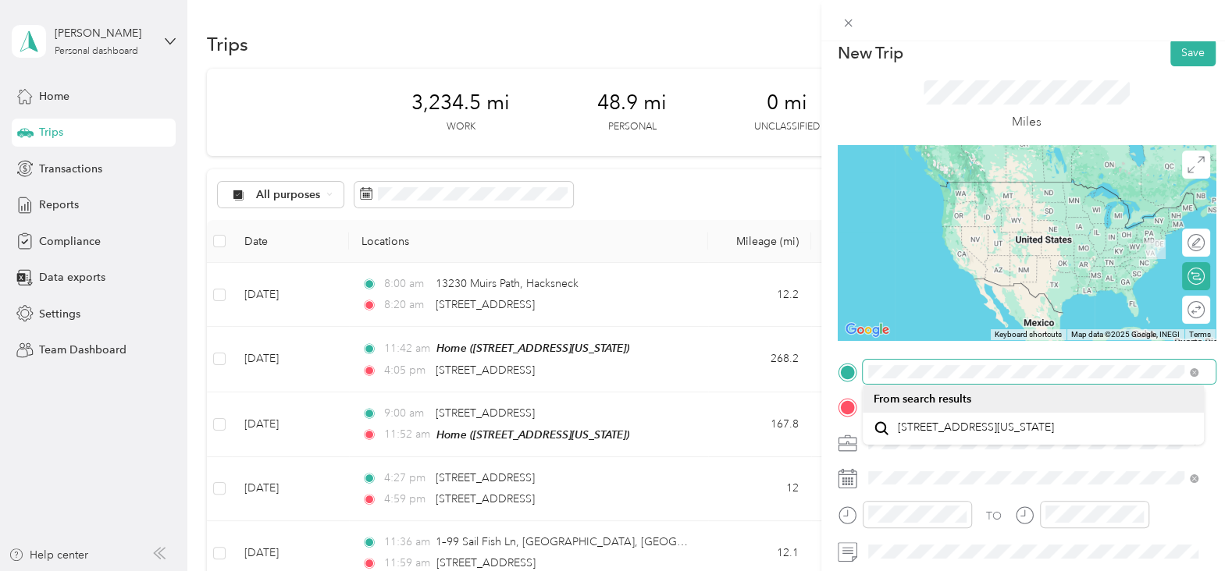
click at [838, 373] on div at bounding box center [1027, 372] width 378 height 24
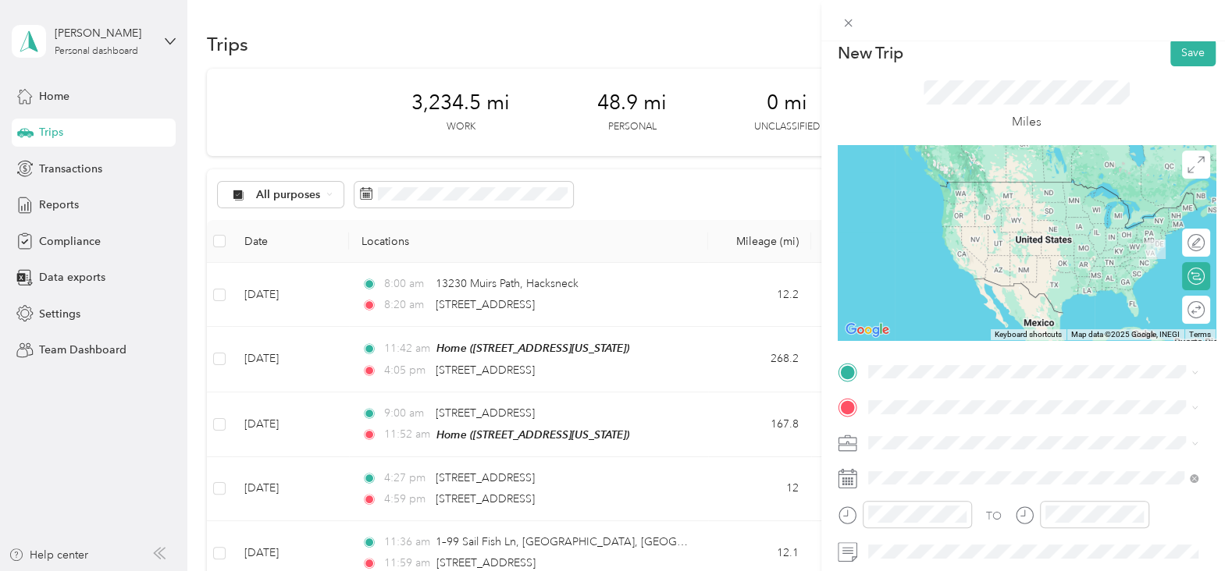
click at [938, 435] on span "13230 Muirs Path Hacksneck, Virginia 23358, United States" at bounding box center [975, 428] width 156 height 14
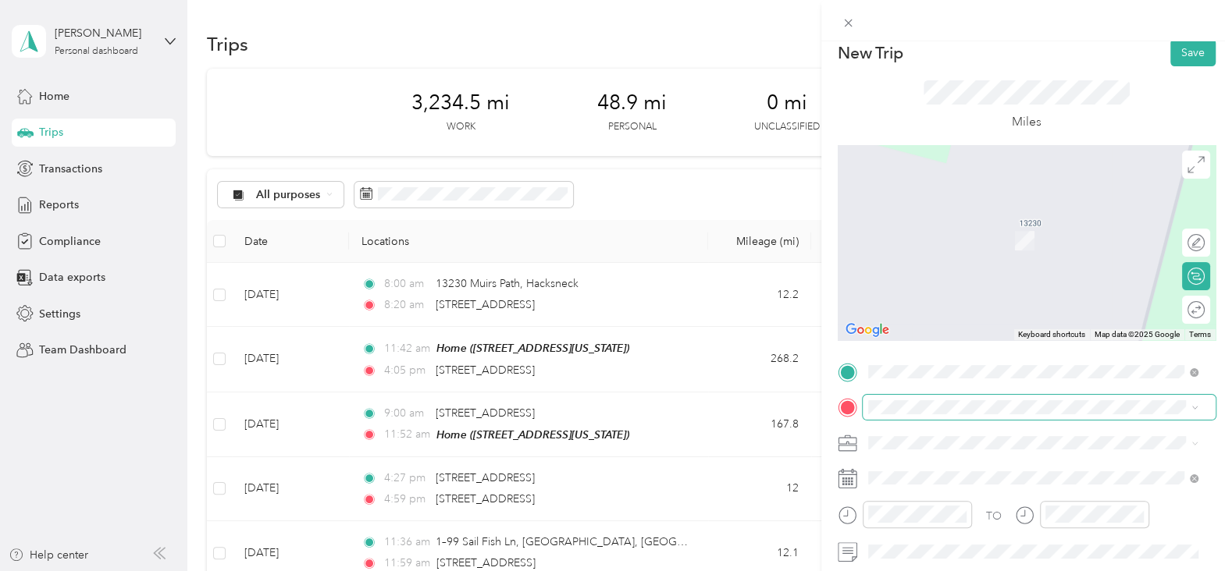
click at [1193, 411] on icon at bounding box center [1194, 407] width 7 height 7
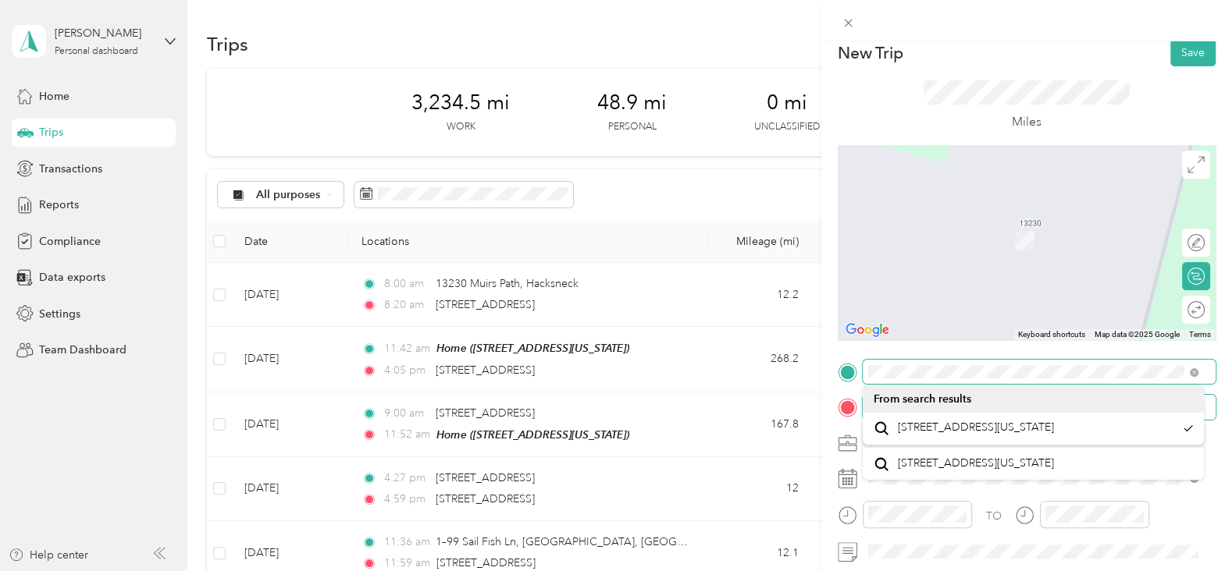
click at [849, 365] on div at bounding box center [1027, 372] width 378 height 24
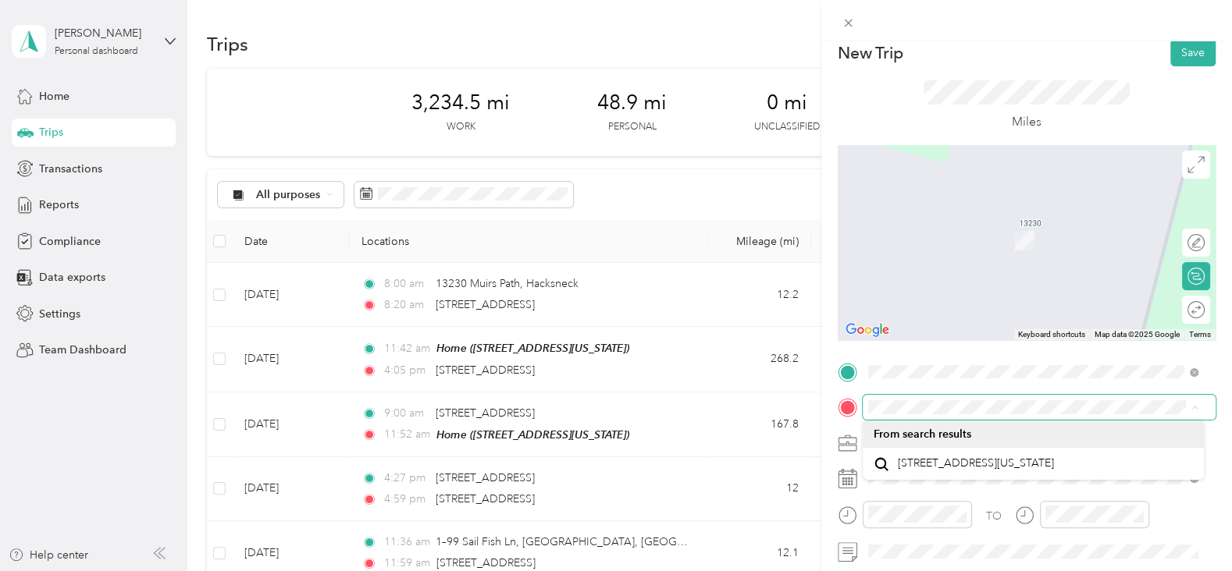
click at [826, 344] on form "New Trip Save This trip cannot be edited because it is either under review, app…" at bounding box center [1026, 387] width 411 height 697
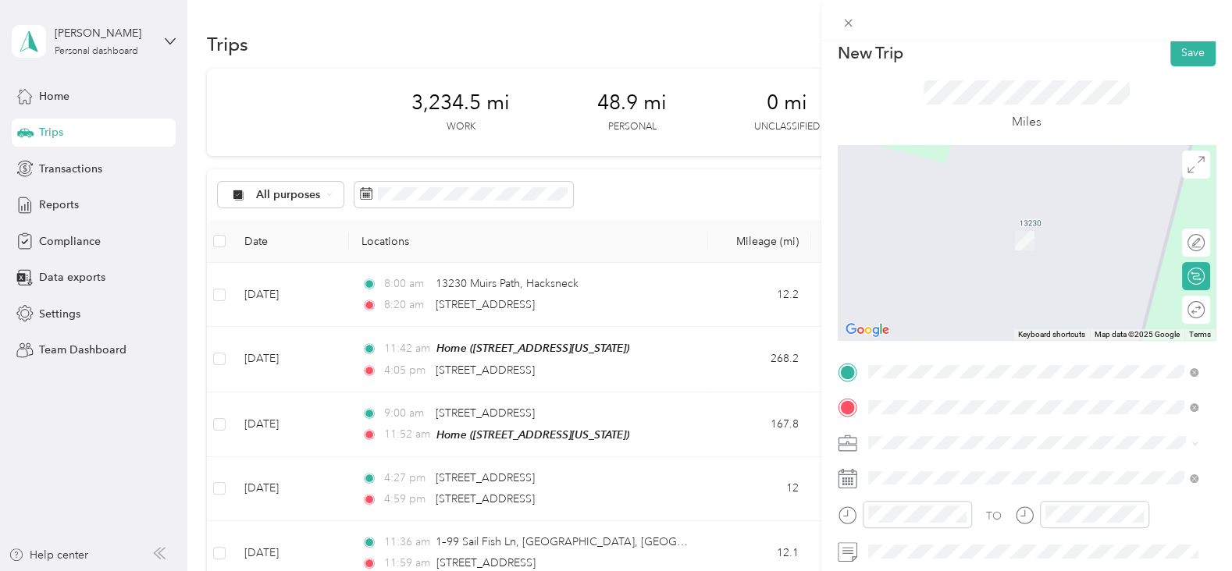
click at [821, 322] on form "New Trip Save This trip cannot be edited because it is either under review, app…" at bounding box center [1026, 387] width 411 height 697
click at [967, 383] on span at bounding box center [1039, 372] width 353 height 24
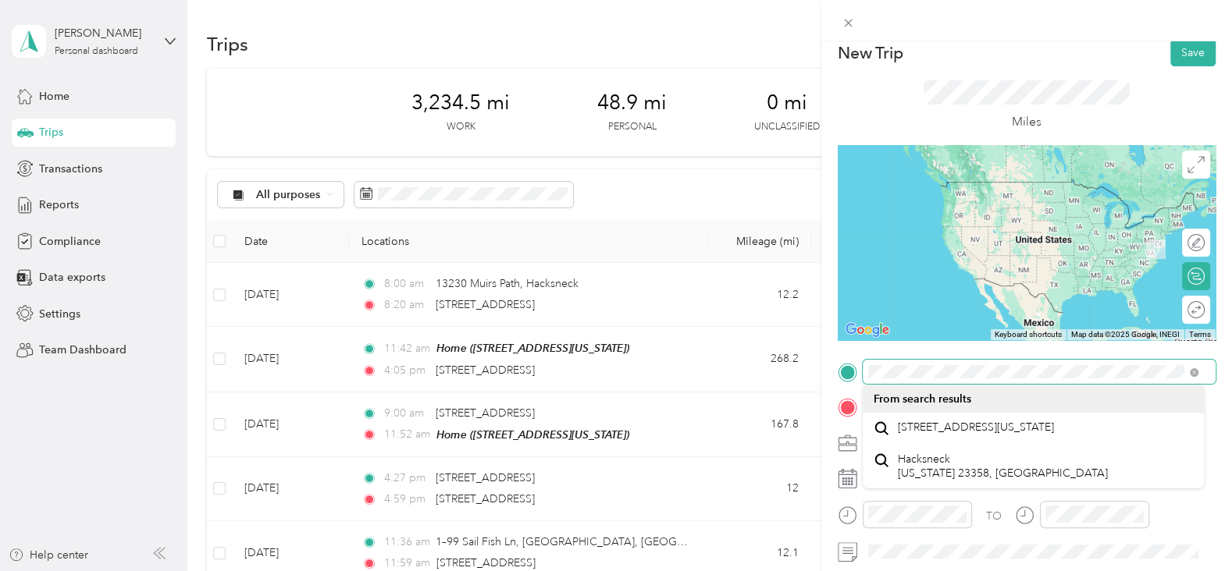
click at [835, 374] on form "New Trip Save This trip cannot be edited because it is either under review, app…" at bounding box center [1026, 387] width 411 height 697
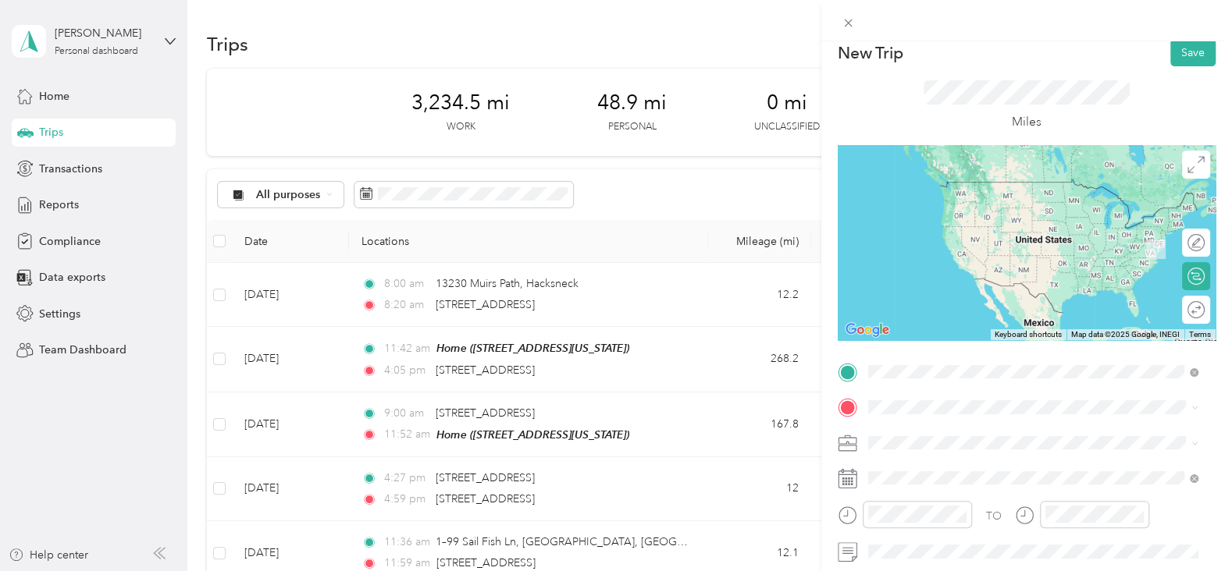
click at [943, 431] on span "20480 Market Street Onancock, Virginia 23417, United States" at bounding box center [975, 428] width 156 height 14
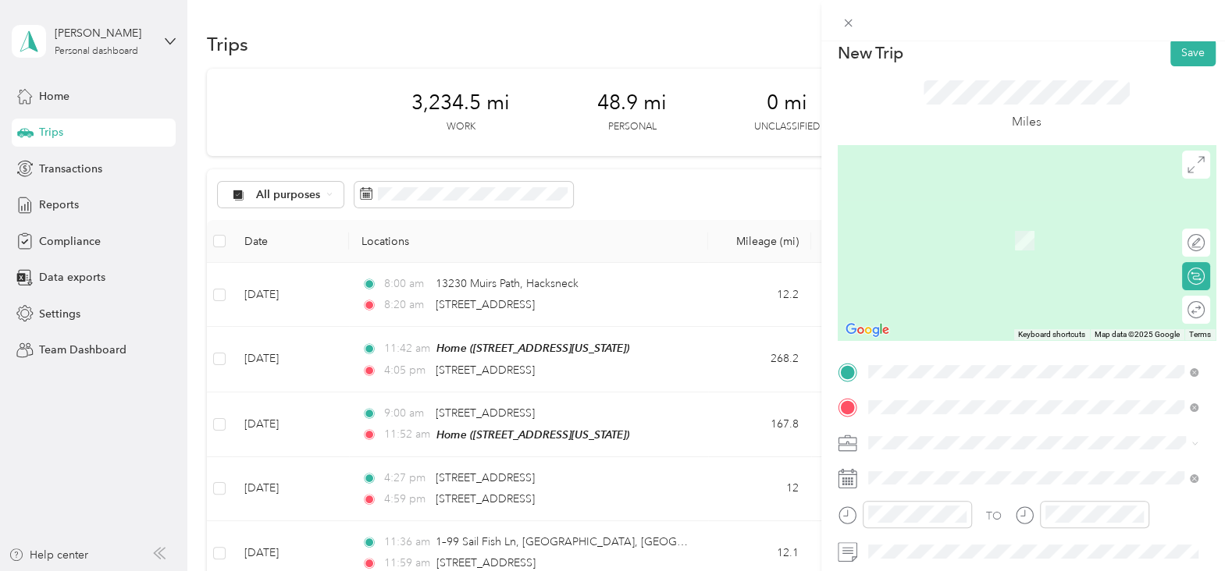
click at [824, 333] on form "New Trip Save This trip cannot be edited because it is either under review, app…" at bounding box center [1026, 387] width 411 height 697
click at [1000, 465] on span "3186 Main Street Exmore, Virginia 23350, United States" at bounding box center [975, 464] width 156 height 14
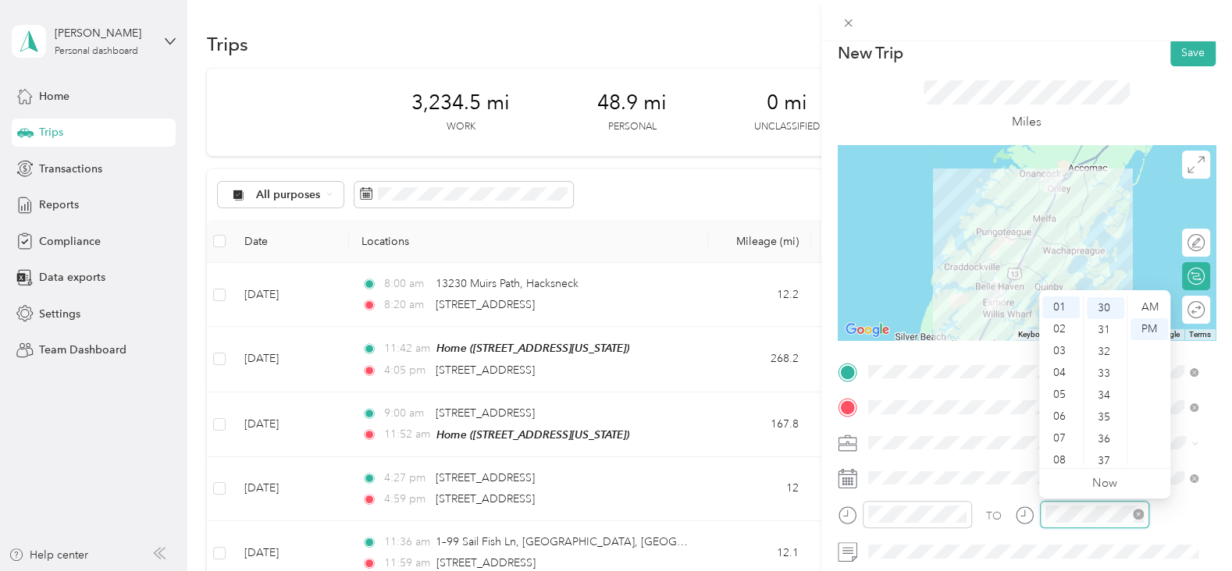
scroll to position [22, 0]
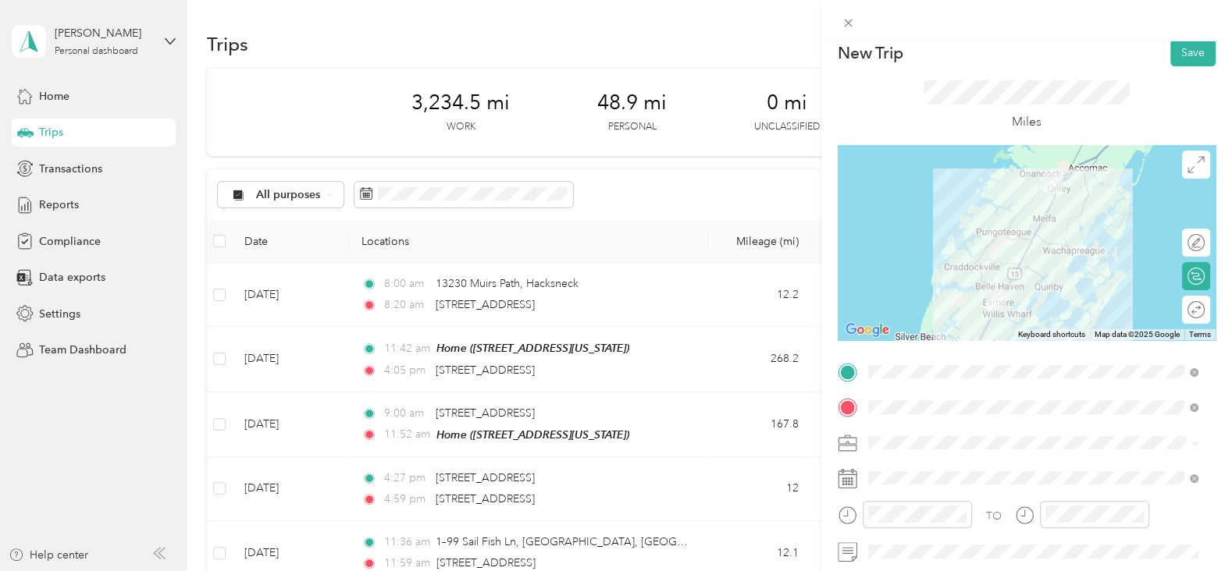
click at [822, 291] on form "New Trip Save This trip cannot be edited because it is either under review, app…" at bounding box center [1026, 387] width 411 height 697
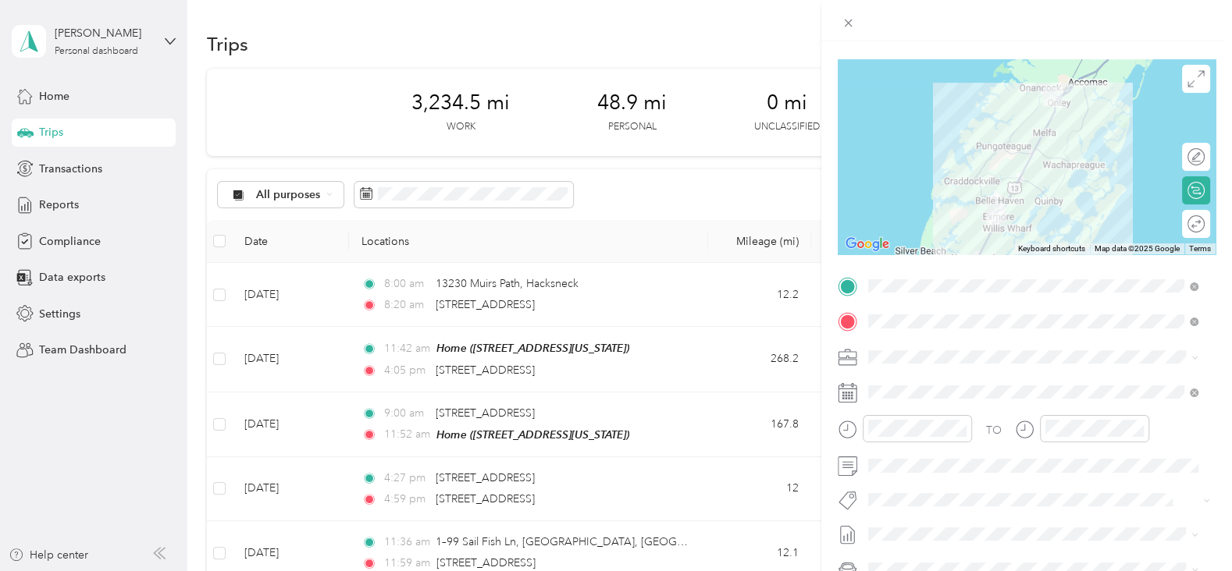
scroll to position [98, 0]
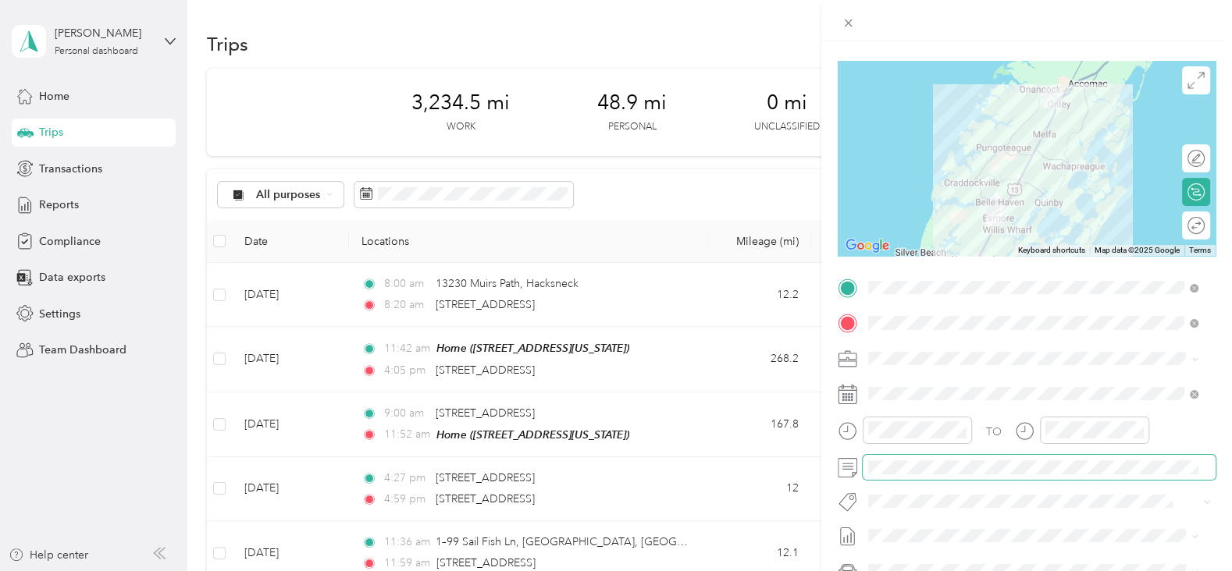
click at [1216, 462] on form "New Trip Save This trip cannot be edited because it is either under review, app…" at bounding box center [1026, 303] width 411 height 697
click at [526, 358] on div "New Trip Save This trip cannot be edited because it is either under review, app…" at bounding box center [616, 285] width 1232 height 571
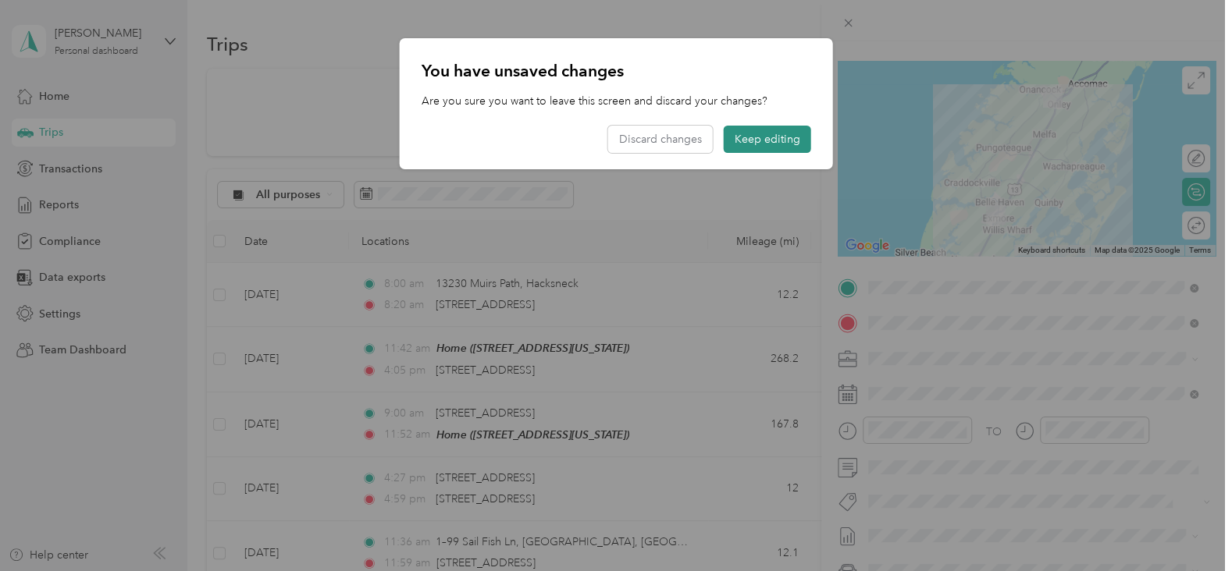
click at [742, 136] on button "Keep editing" at bounding box center [767, 139] width 87 height 27
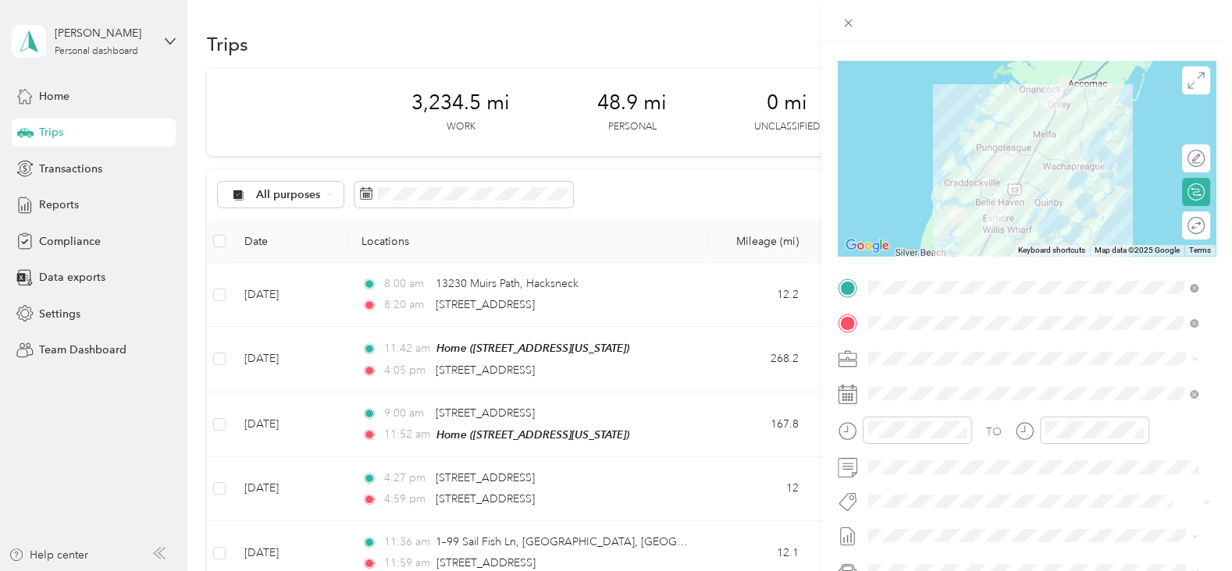
scroll to position [0, 0]
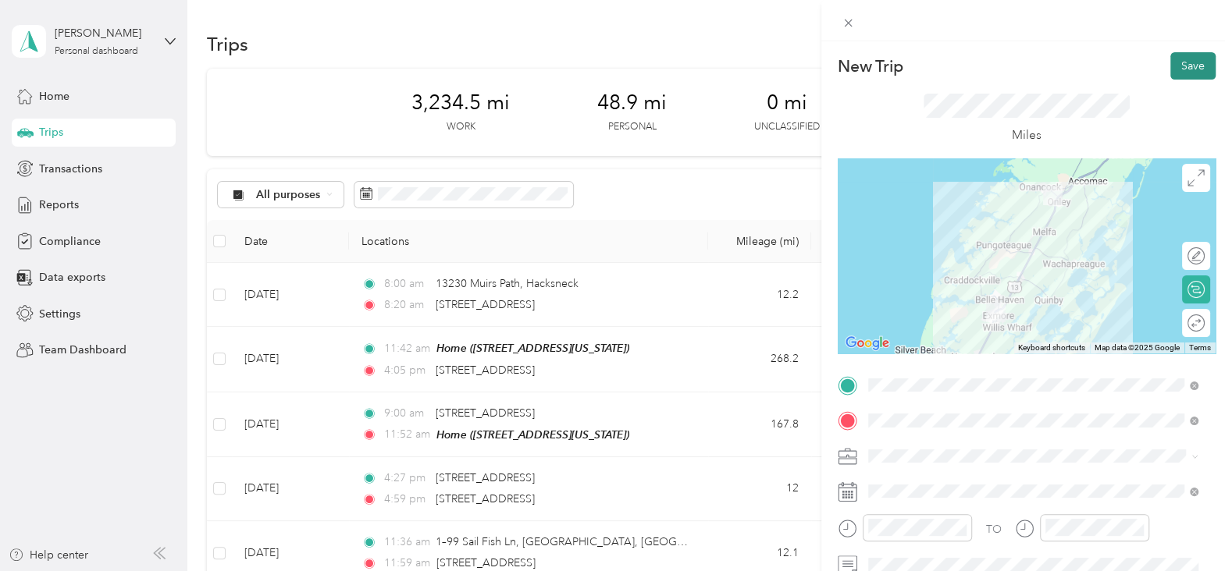
click at [1170, 61] on button "Save" at bounding box center [1192, 65] width 45 height 27
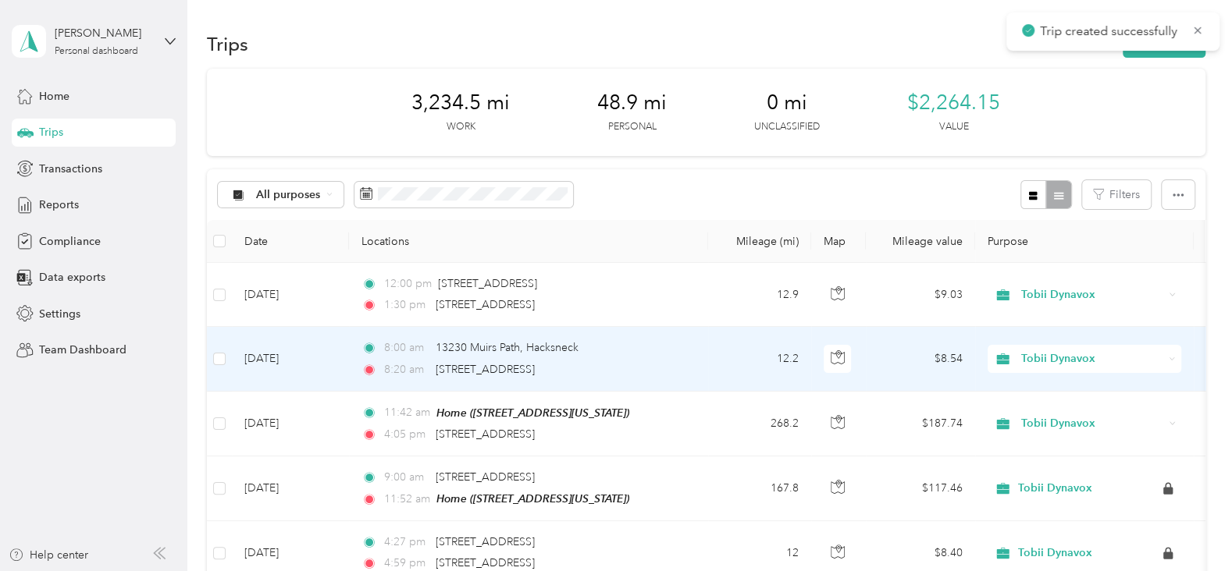
click at [609, 366] on div "8:20 am 20480 Market Street, Onancock" at bounding box center [525, 369] width 328 height 17
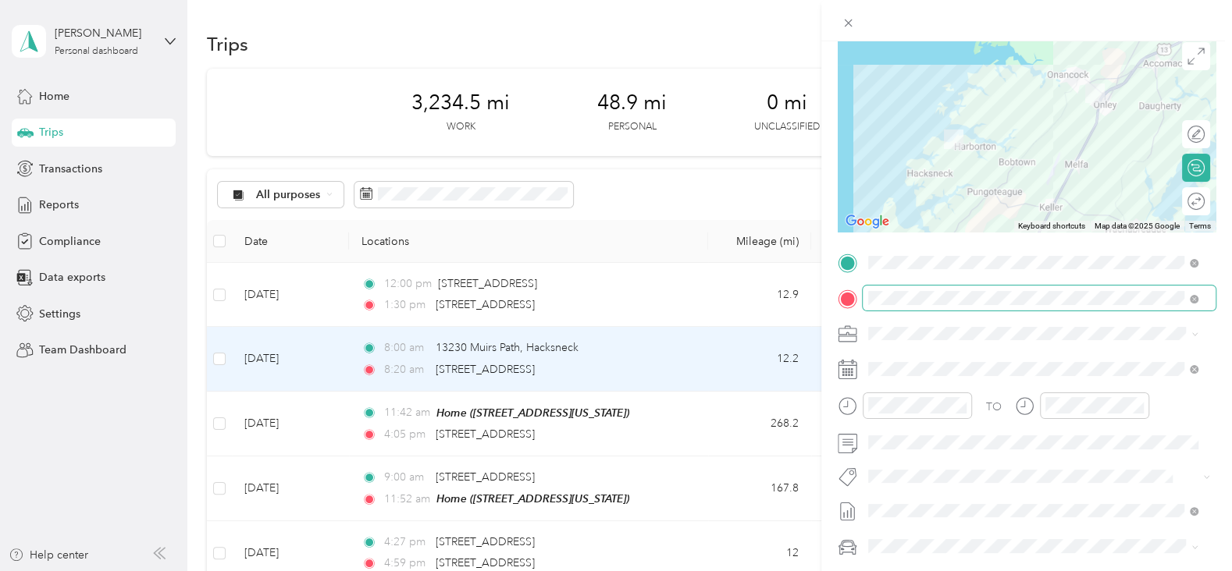
scroll to position [123, 0]
click at [613, 288] on div "Trip details Save This trip cannot be edited because it is either under review,…" at bounding box center [616, 285] width 1232 height 571
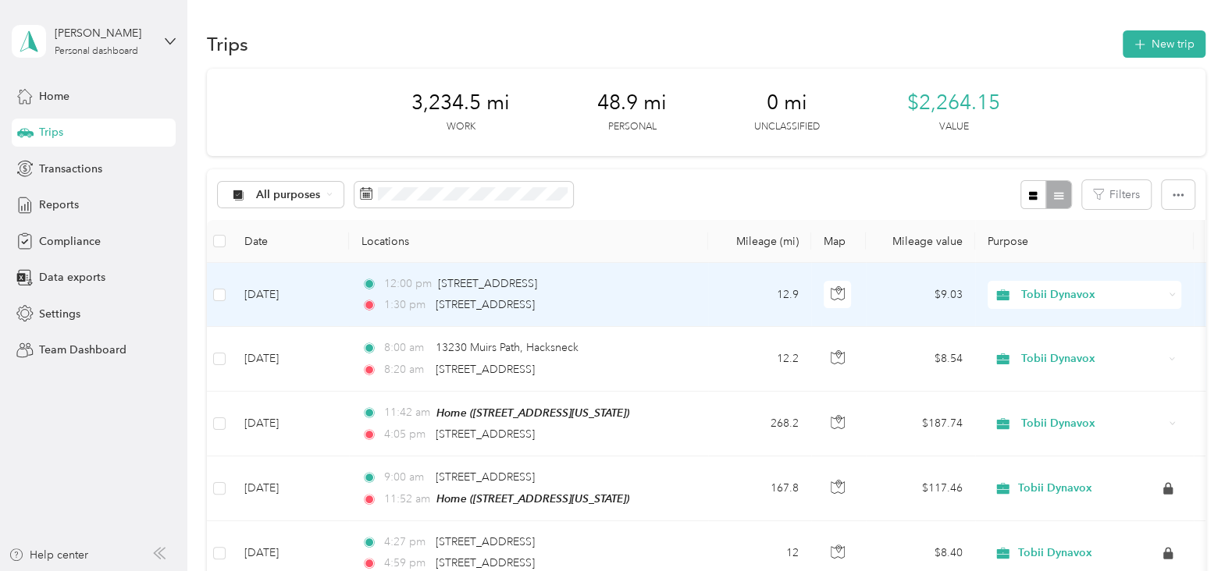
click at [613, 288] on div "12:00 pm 20480 Market Street, Onancock" at bounding box center [525, 284] width 328 height 17
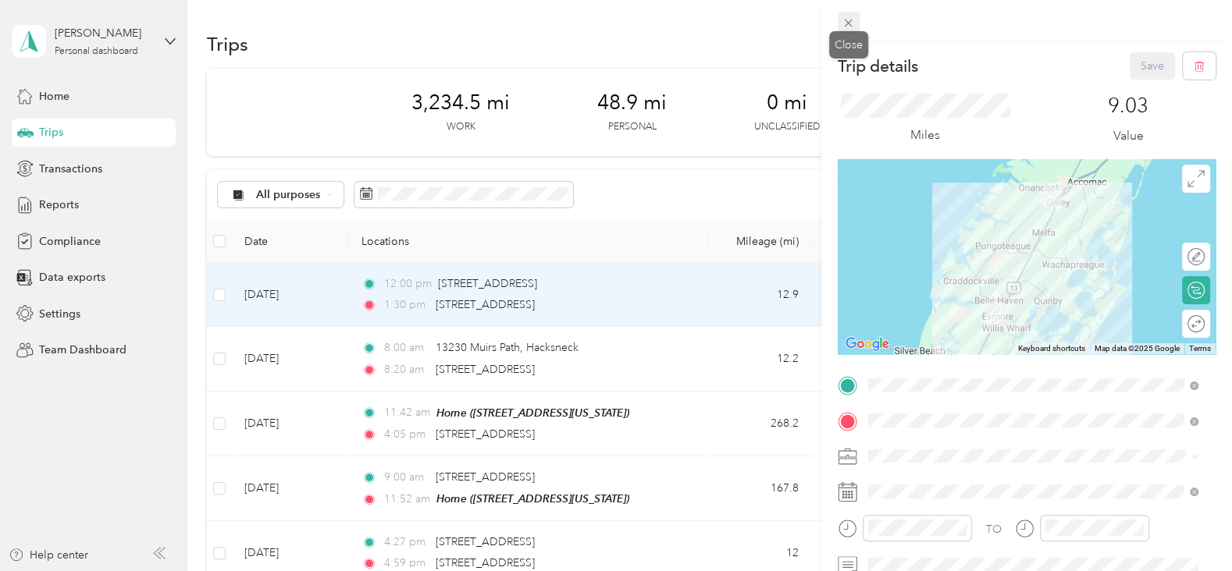
click at [848, 20] on icon at bounding box center [848, 22] width 13 height 13
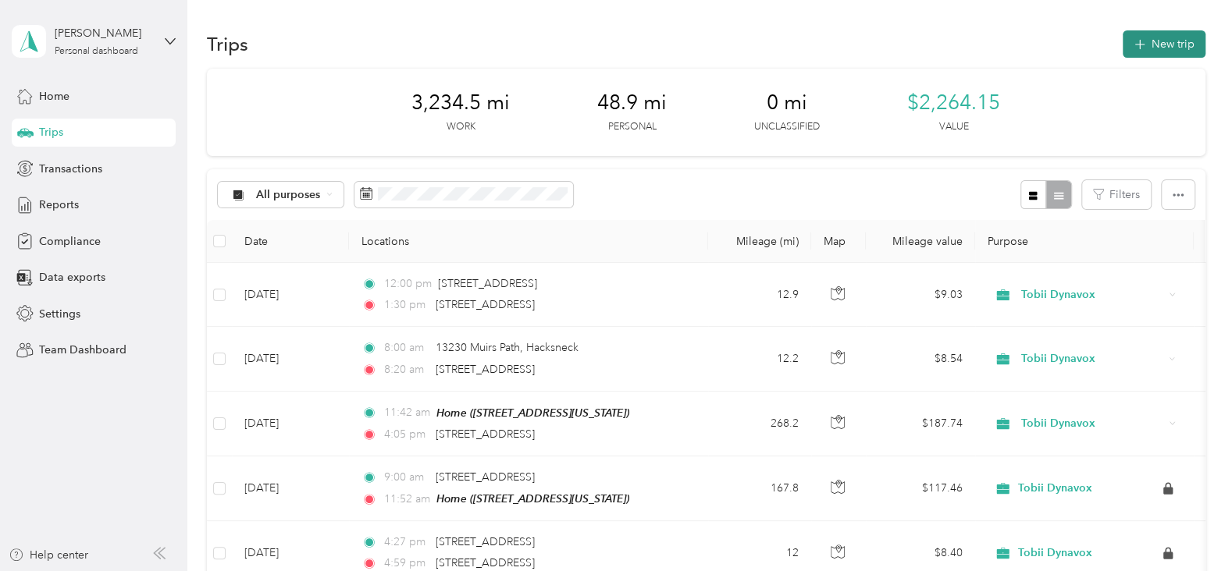
click at [1142, 43] on icon "button" at bounding box center [1139, 45] width 18 height 18
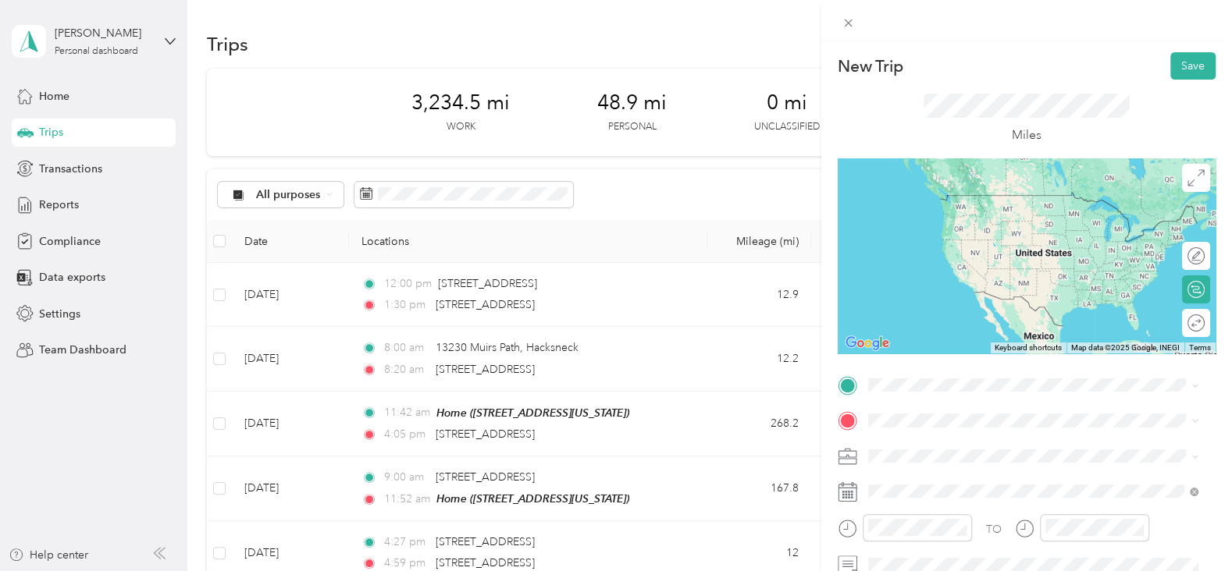
click at [930, 444] on span "3186 Main Street Exmore, Virginia 23350, United States" at bounding box center [975, 437] width 156 height 14
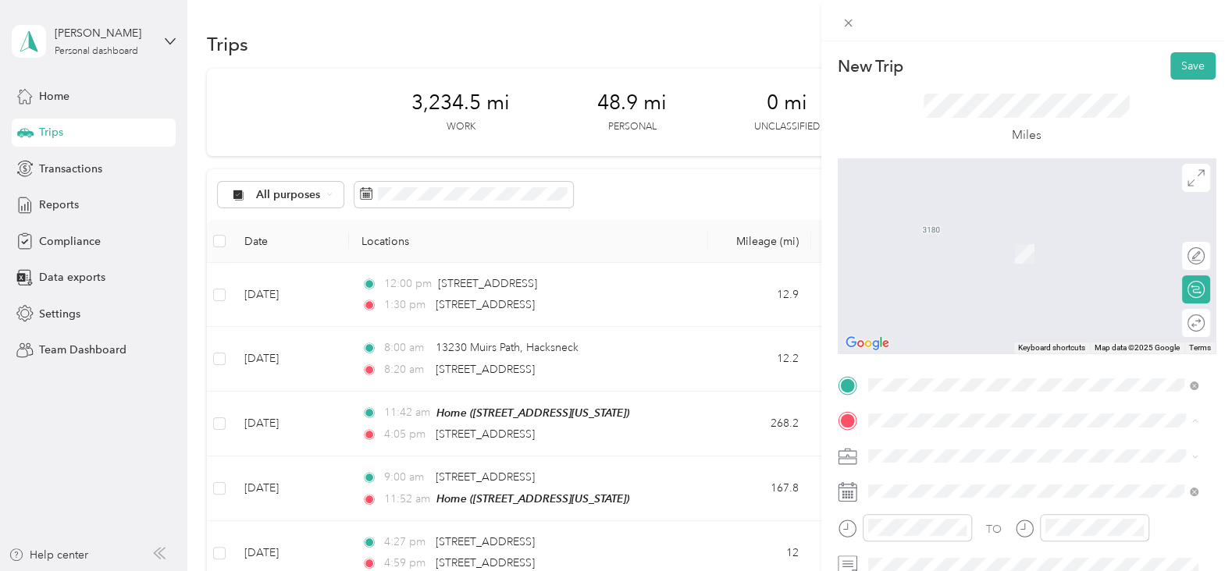
click at [584, 422] on div "New Trip Save This trip cannot be edited because it is either under review, app…" at bounding box center [616, 285] width 1232 height 571
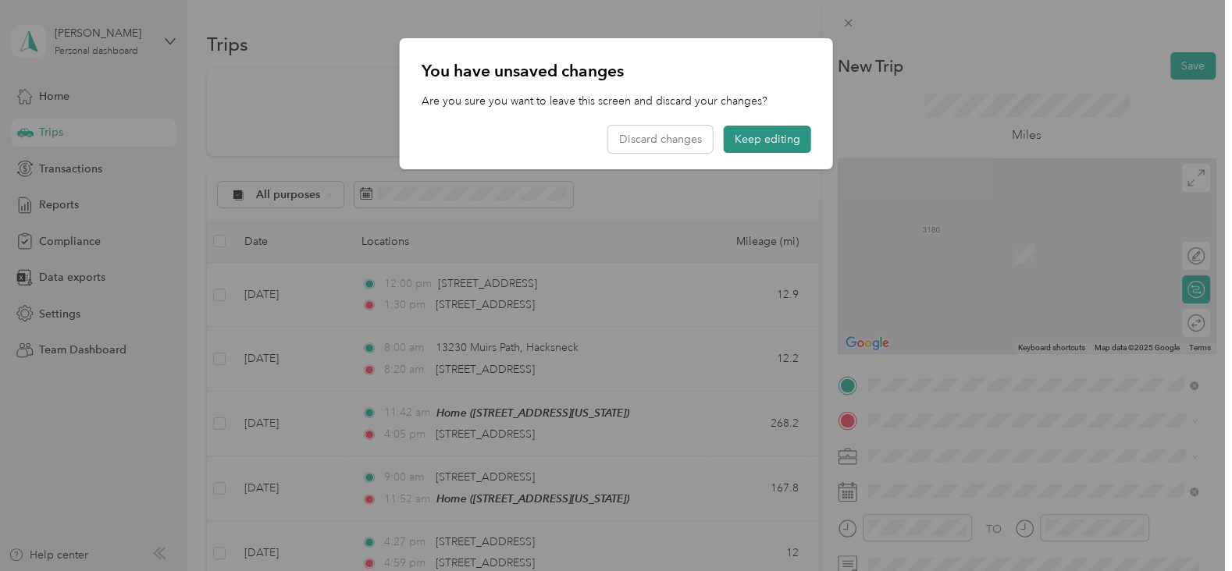
click at [746, 138] on button "Keep editing" at bounding box center [767, 139] width 87 height 27
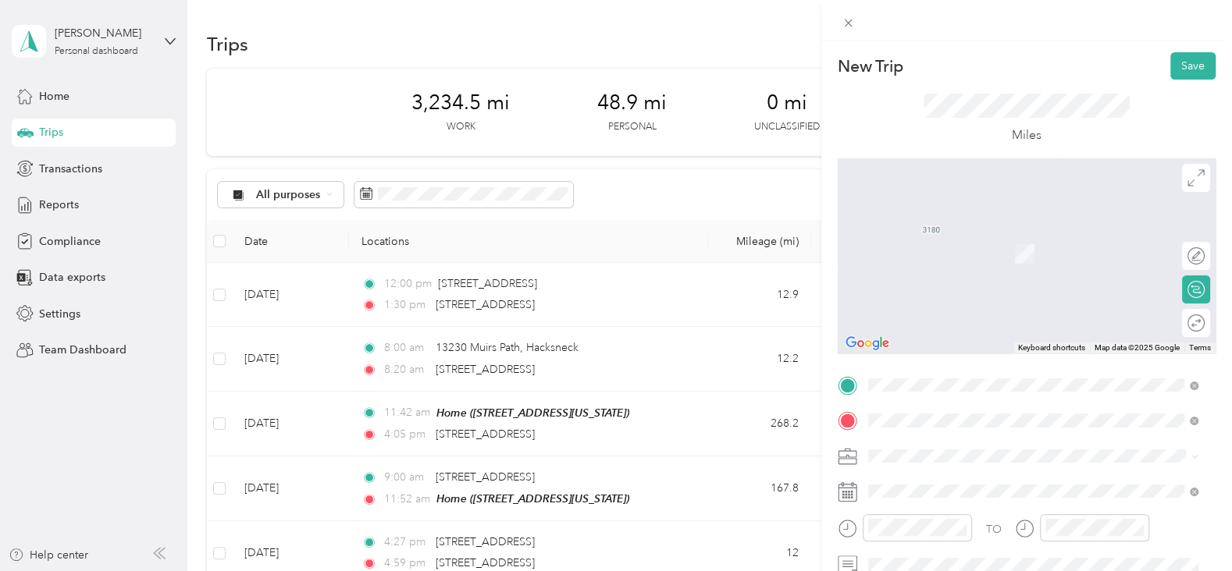
click at [956, 484] on span "13230 Muirs Path Hacksneck, Virginia 23358, United States" at bounding box center [975, 477] width 156 height 14
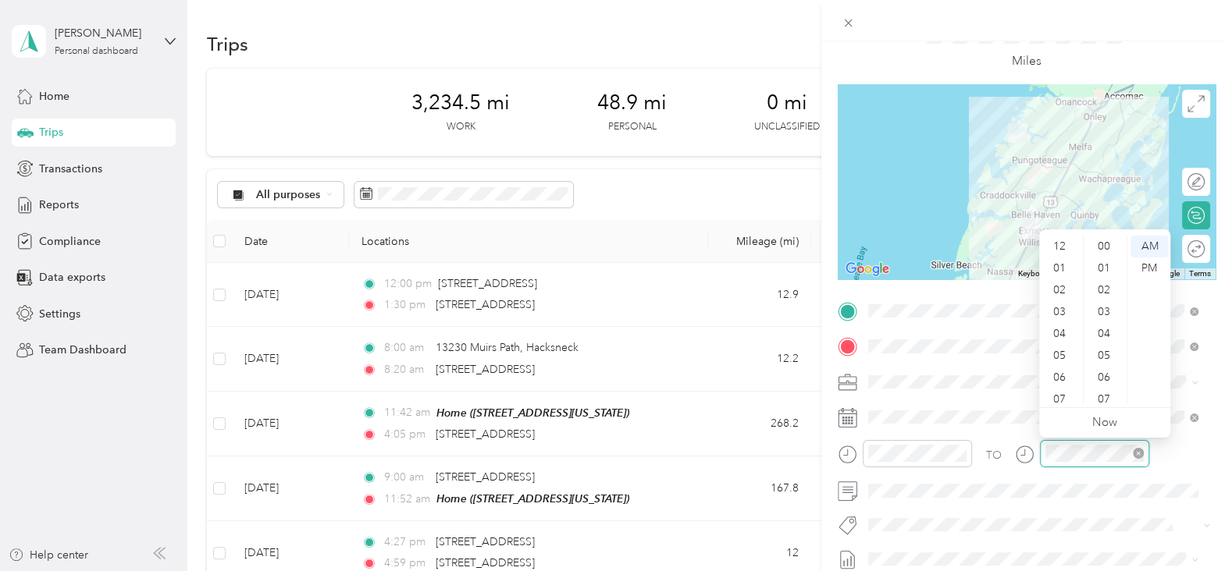
scroll to position [1143, 0]
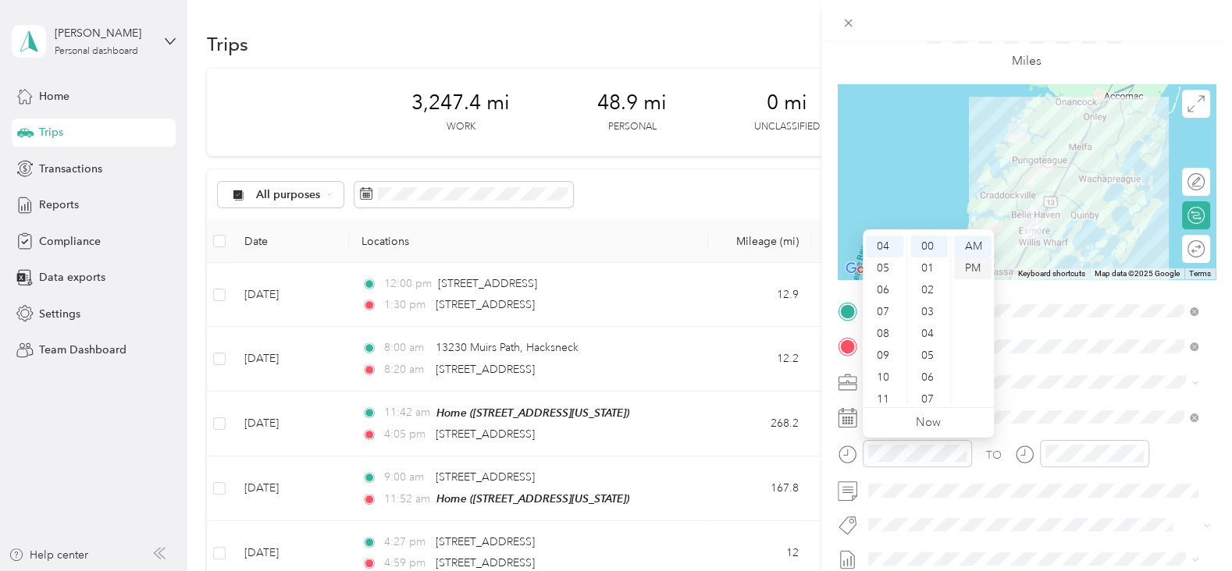
click at [974, 269] on div "PM" at bounding box center [972, 269] width 37 height 22
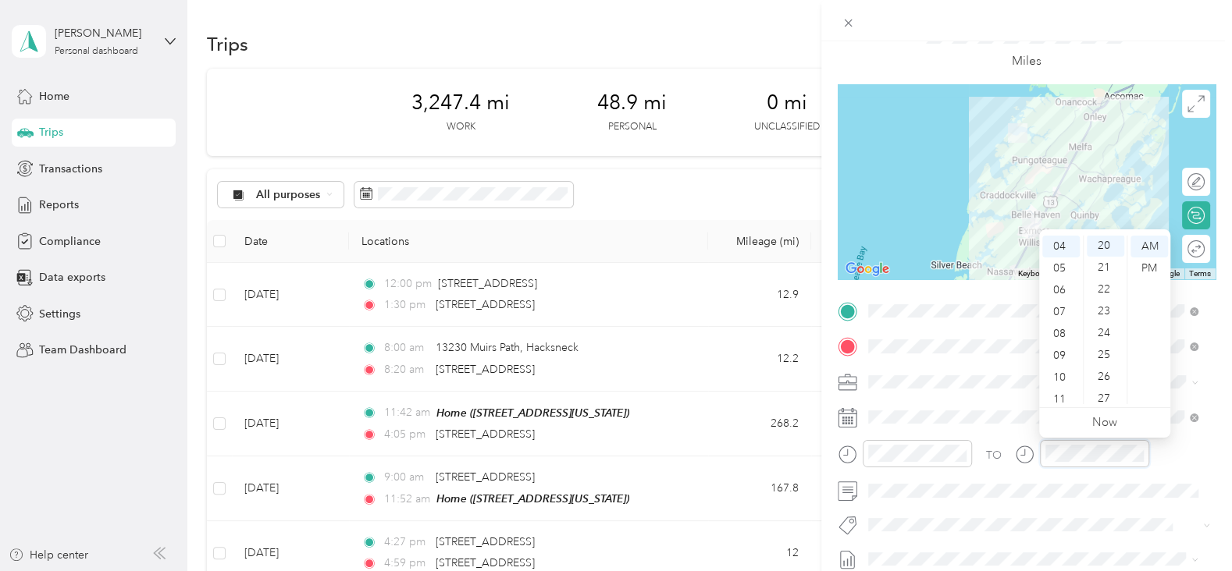
scroll to position [437, 0]
click at [1148, 269] on div "PM" at bounding box center [1148, 269] width 37 height 22
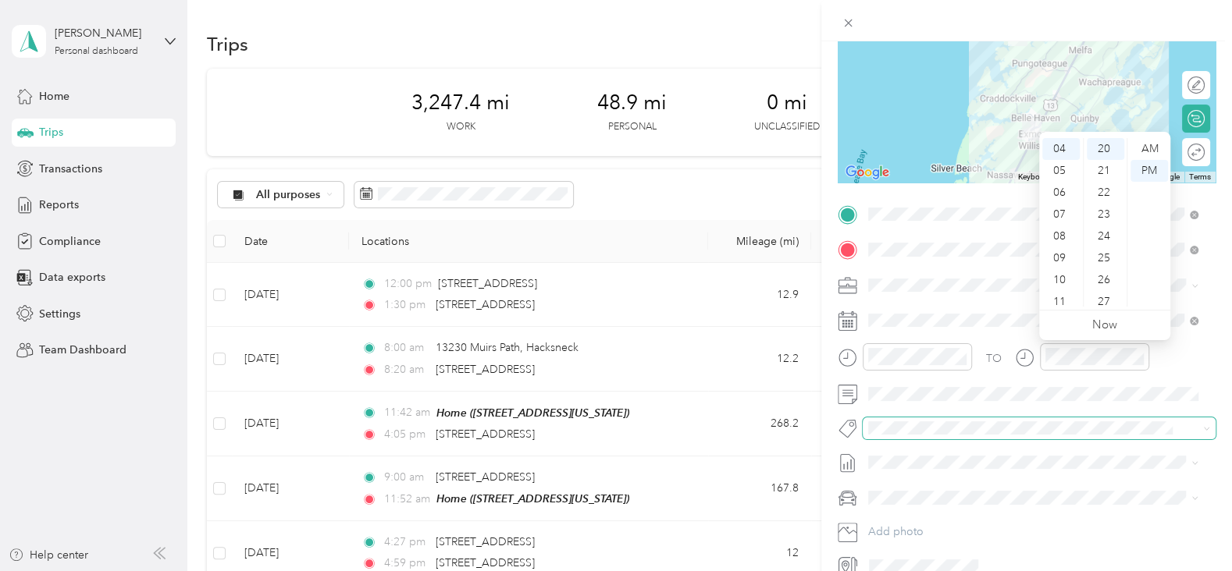
scroll to position [171, 0]
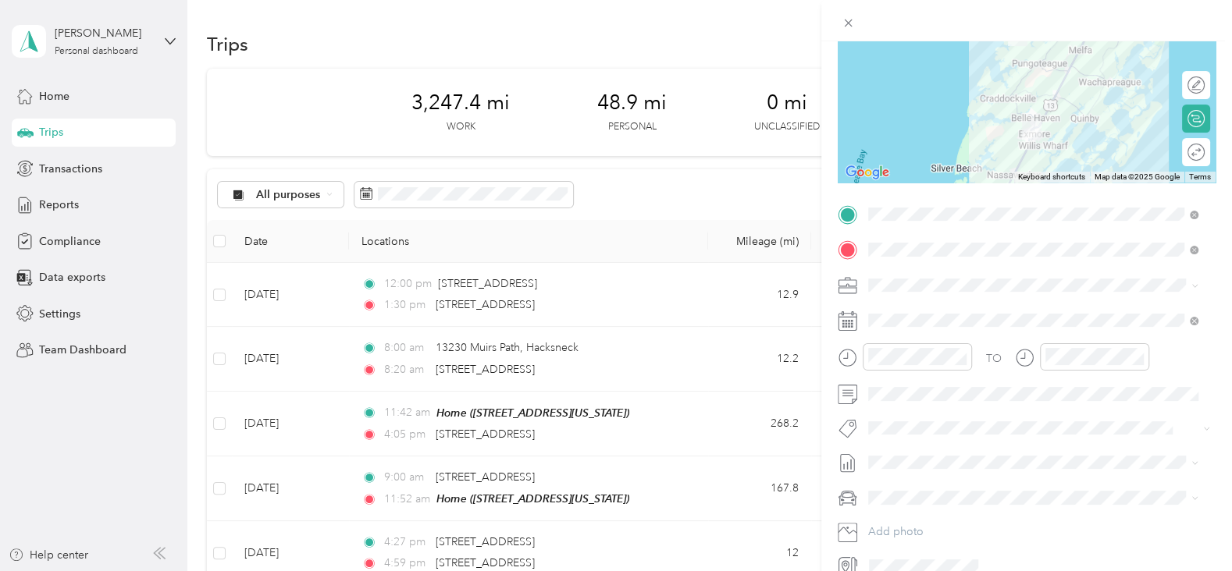
click at [564, 430] on div "New Trip Save This trip cannot be edited because it is either under review, app…" at bounding box center [616, 285] width 1232 height 571
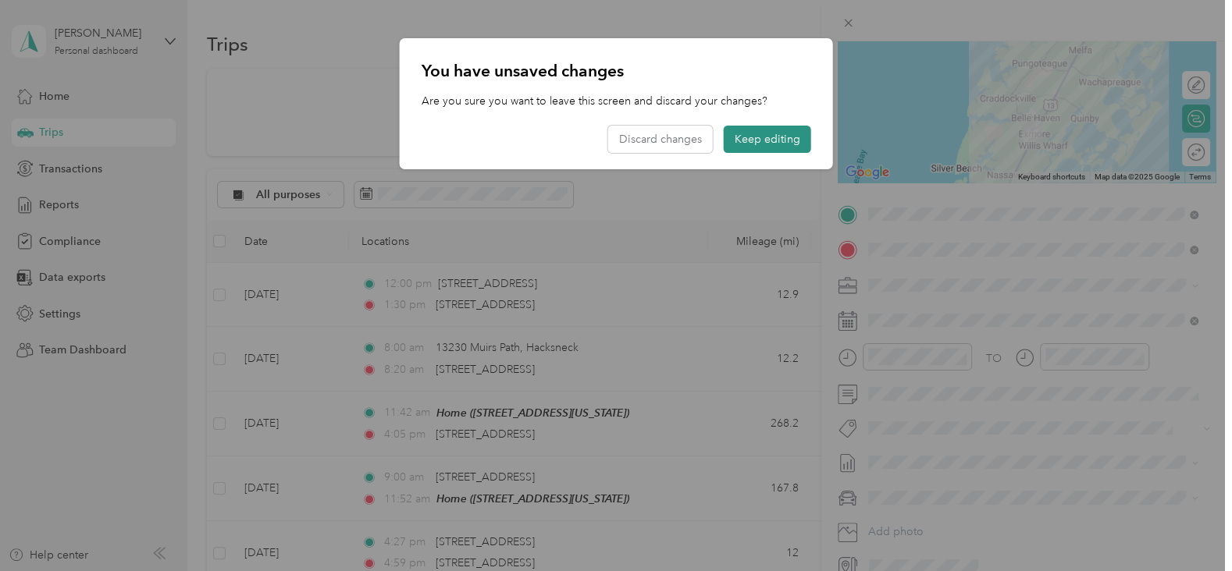
click at [749, 137] on button "Keep editing" at bounding box center [767, 139] width 87 height 27
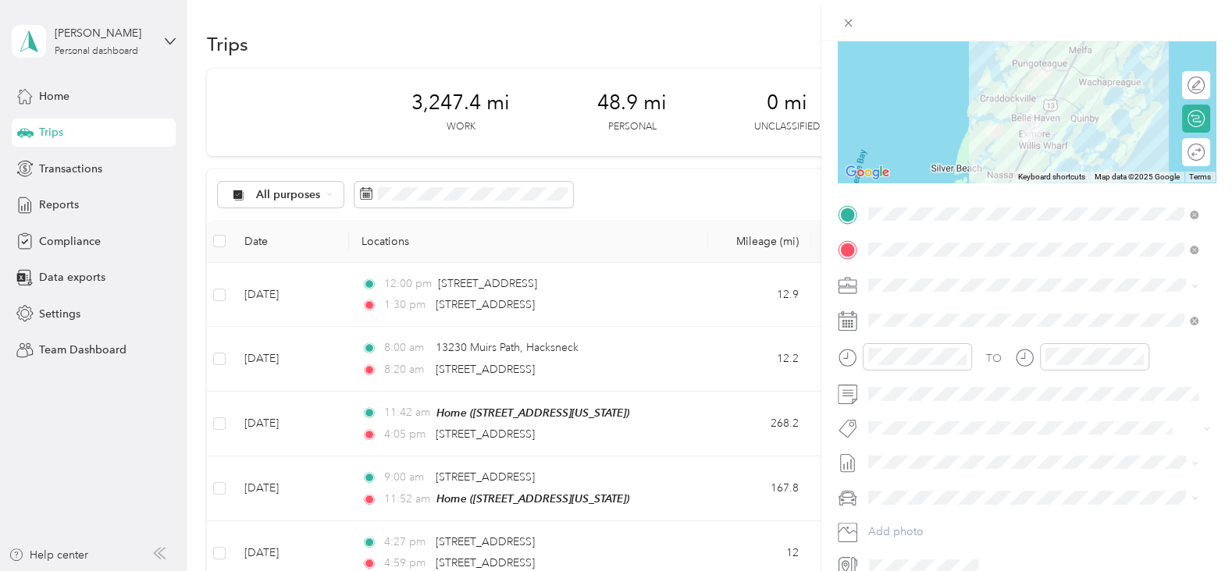
scroll to position [0, 0]
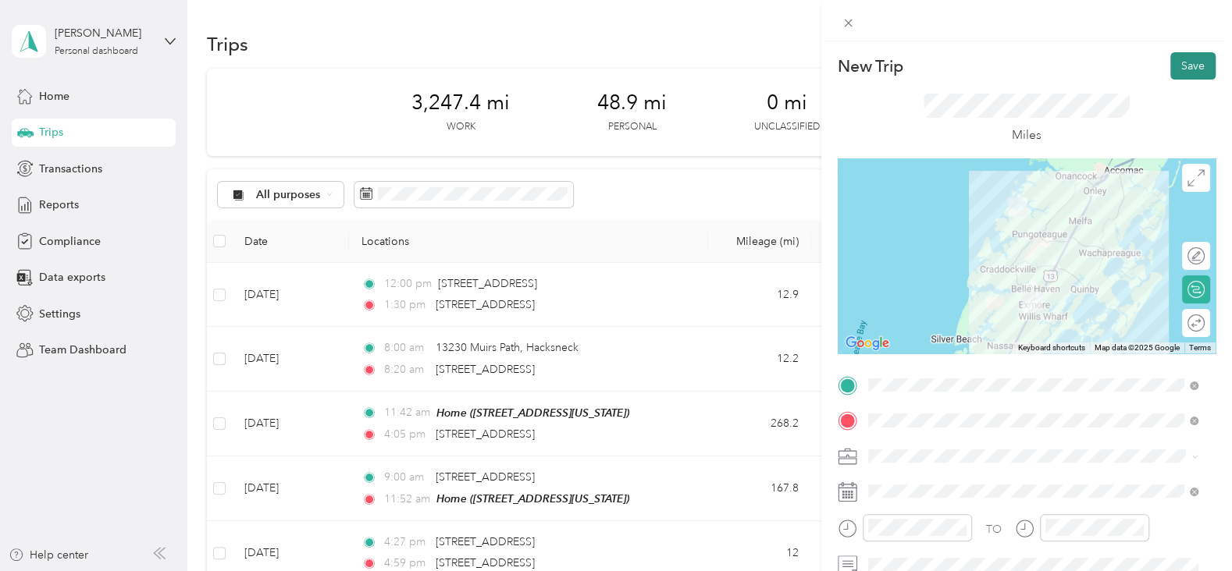
click at [1191, 65] on button "Save" at bounding box center [1192, 65] width 45 height 27
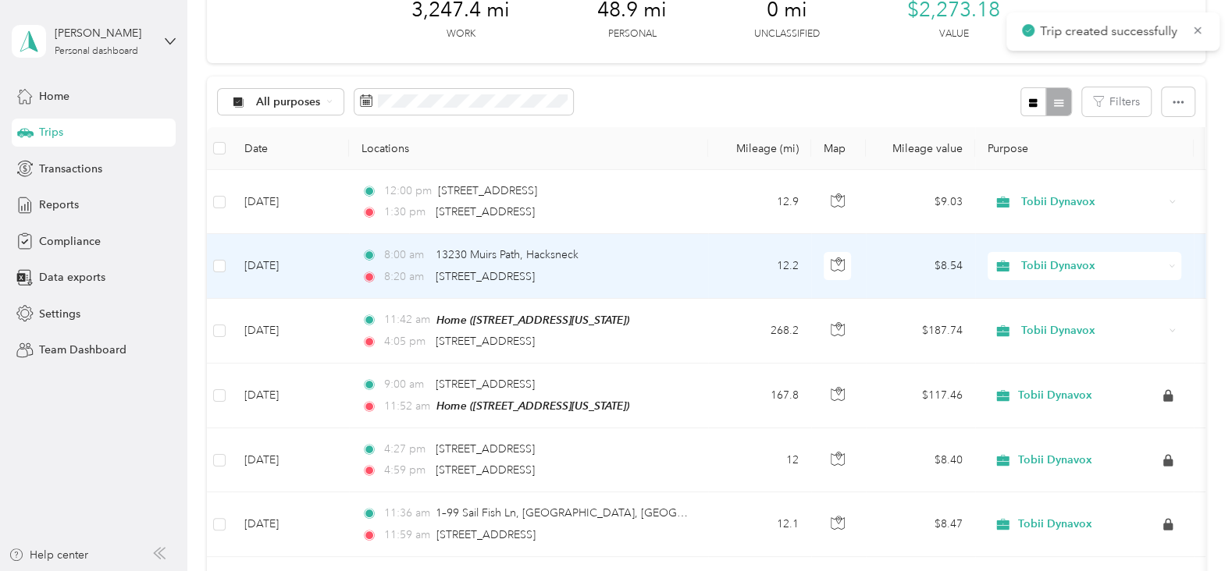
scroll to position [93, 0]
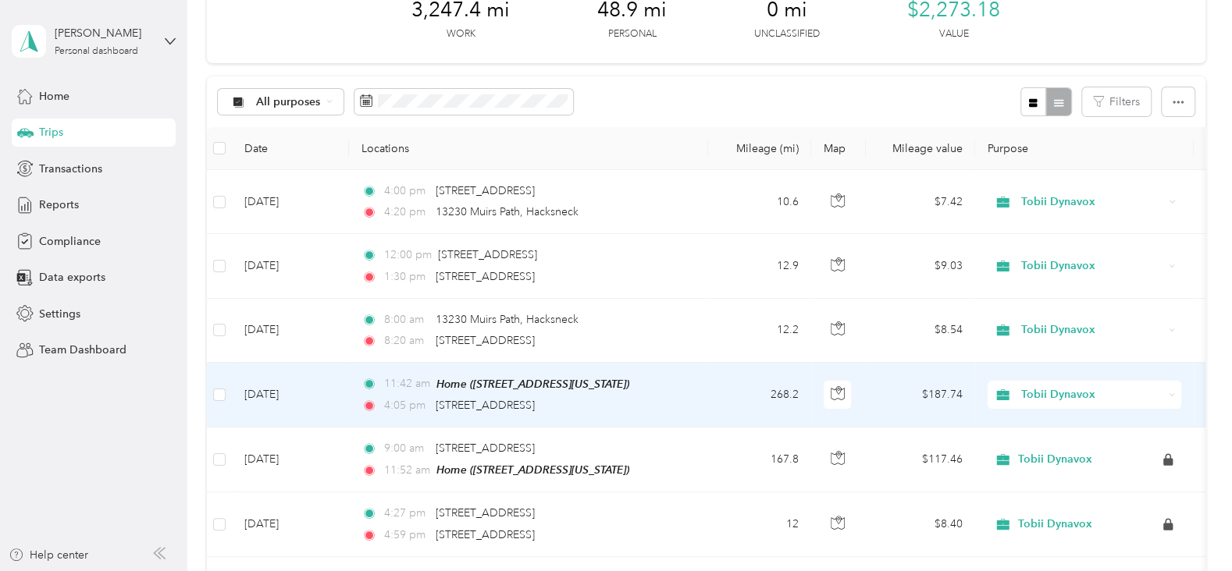
click at [606, 404] on div "4:05 pm 13239 Muirs Path, Hacksneck" at bounding box center [525, 405] width 328 height 17
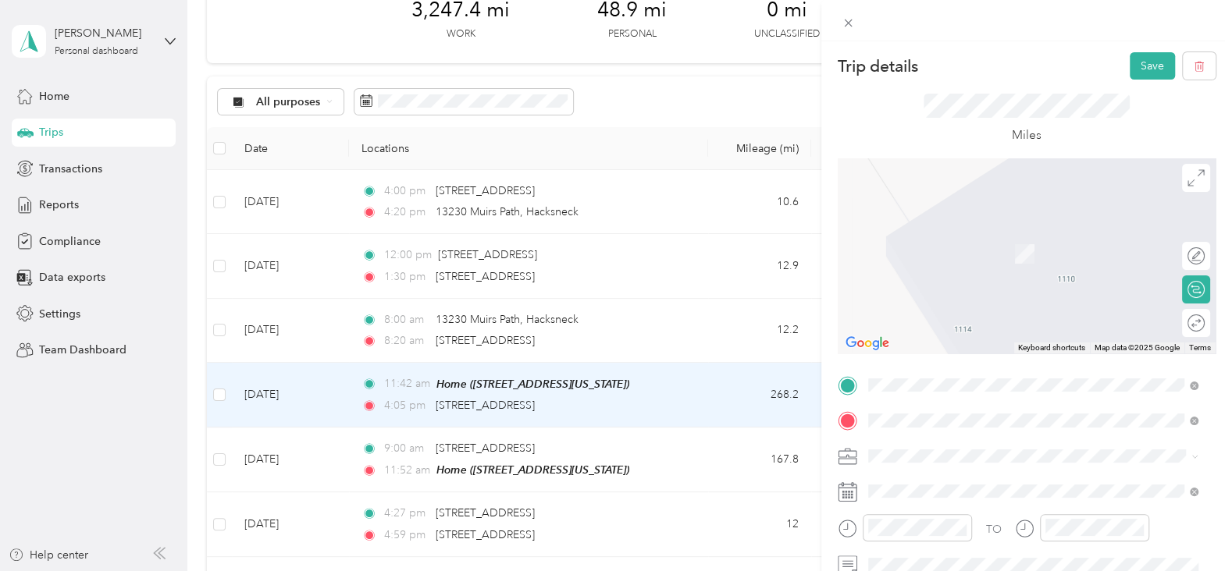
click at [981, 476] on span "13230 Muirs Path Hacksneck, Virginia 23358, United States" at bounding box center [975, 477] width 156 height 14
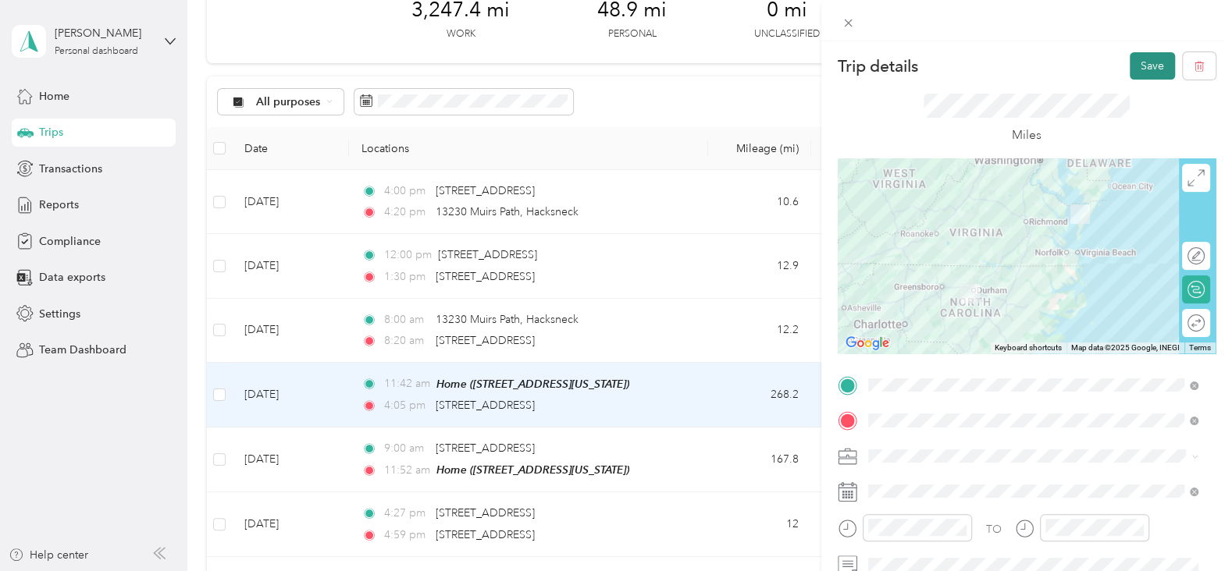
click at [1131, 60] on button "Save" at bounding box center [1152, 65] width 45 height 27
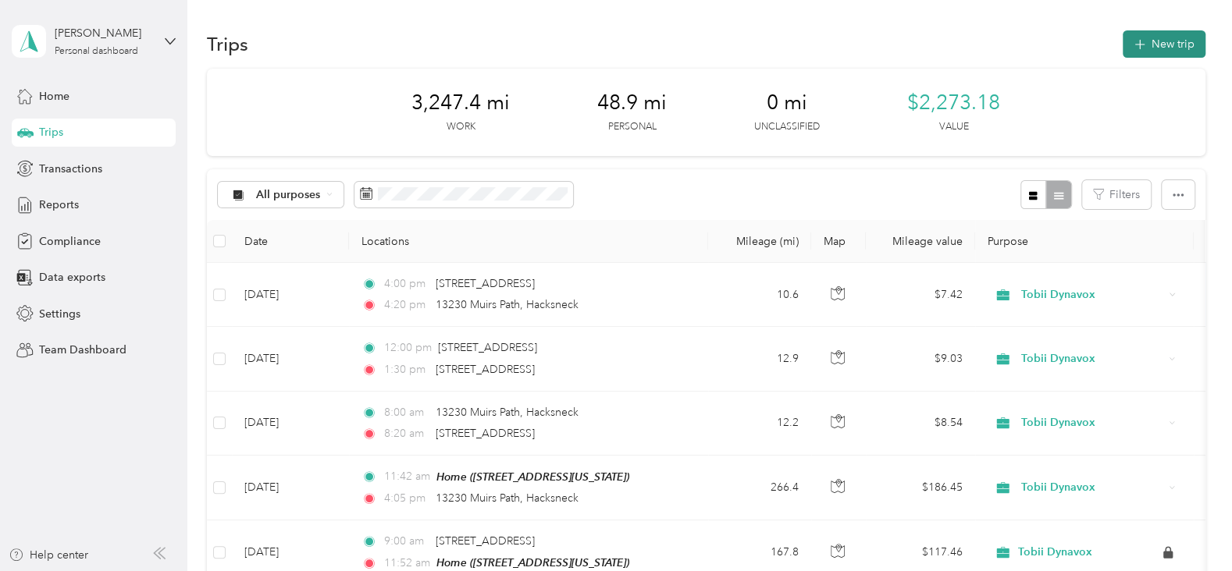
click at [1162, 41] on button "New trip" at bounding box center [1164, 43] width 83 height 27
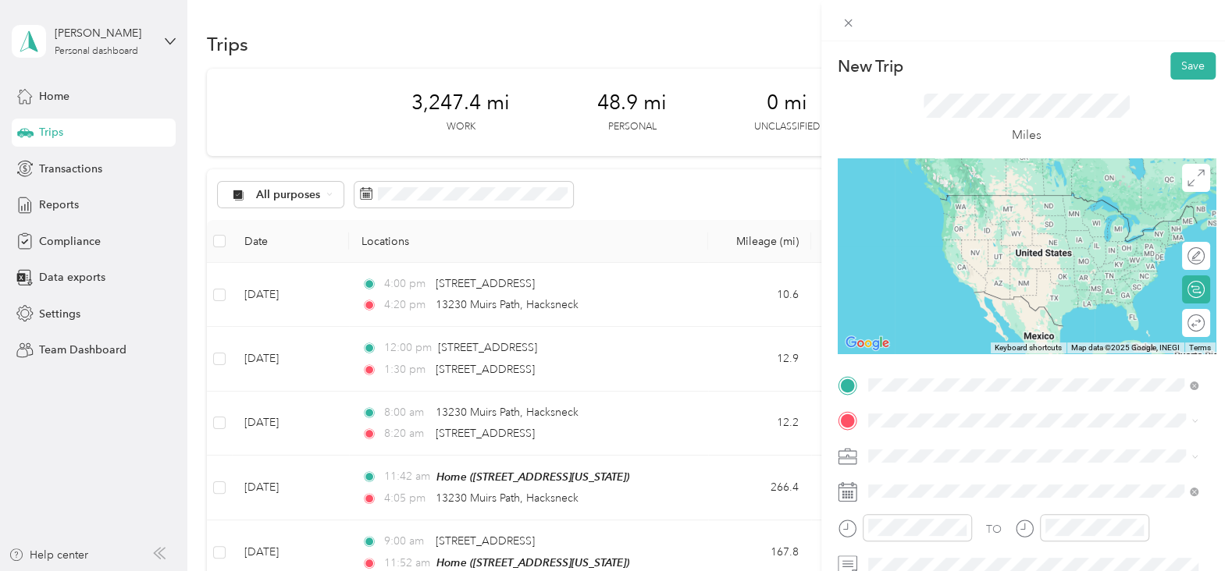
click at [929, 449] on span "13230 Muirs Path Hacksneck, Virginia 23358, United States" at bounding box center [975, 442] width 156 height 14
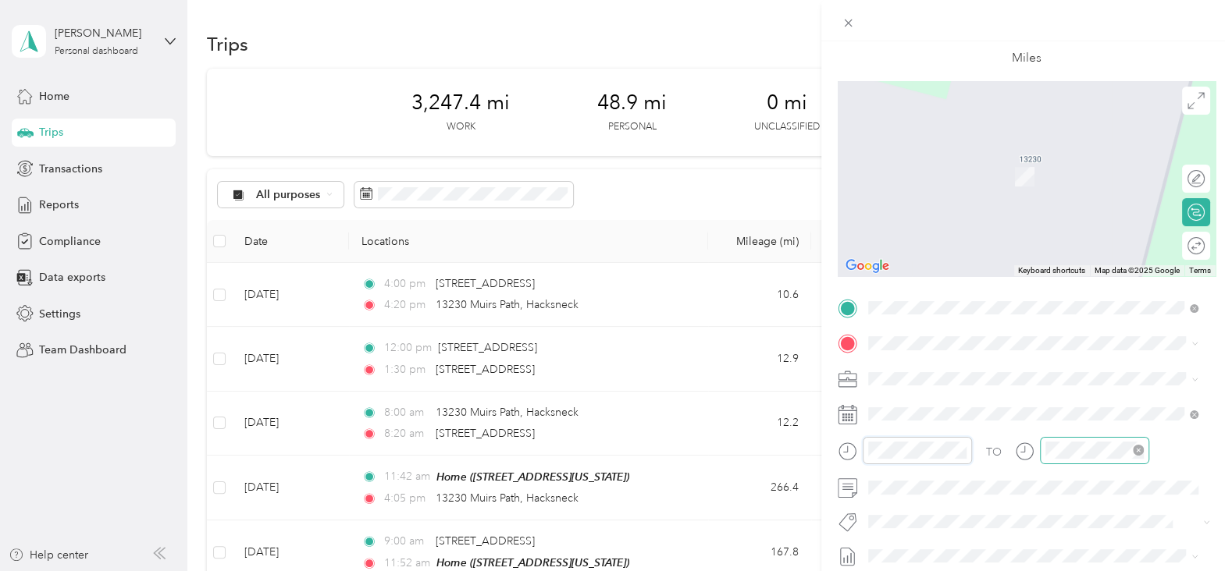
click at [1056, 450] on div at bounding box center [1094, 450] width 109 height 27
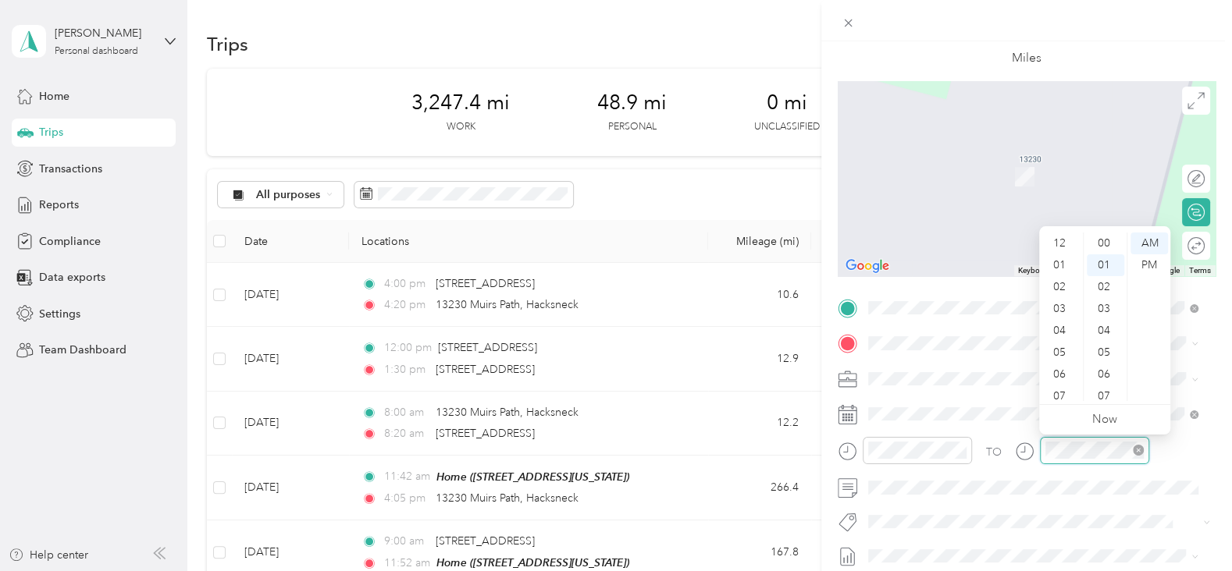
scroll to position [94, 0]
click at [1053, 235] on div "04" at bounding box center [1060, 237] width 37 height 22
click at [1150, 261] on div "PM" at bounding box center [1148, 266] width 37 height 22
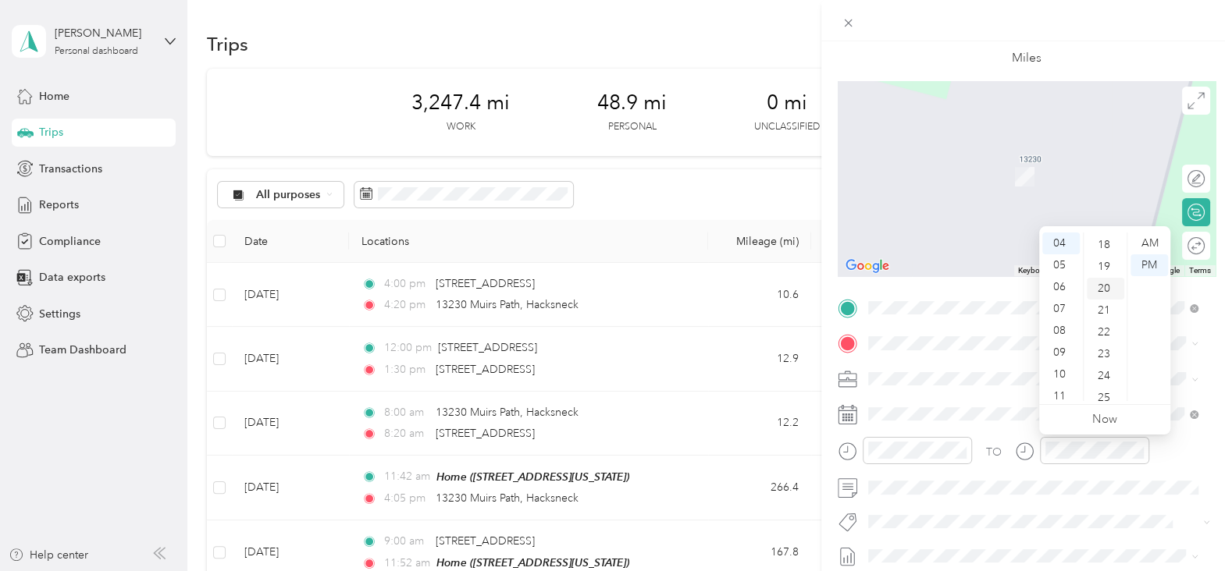
click at [1104, 286] on div "20" at bounding box center [1105, 289] width 37 height 22
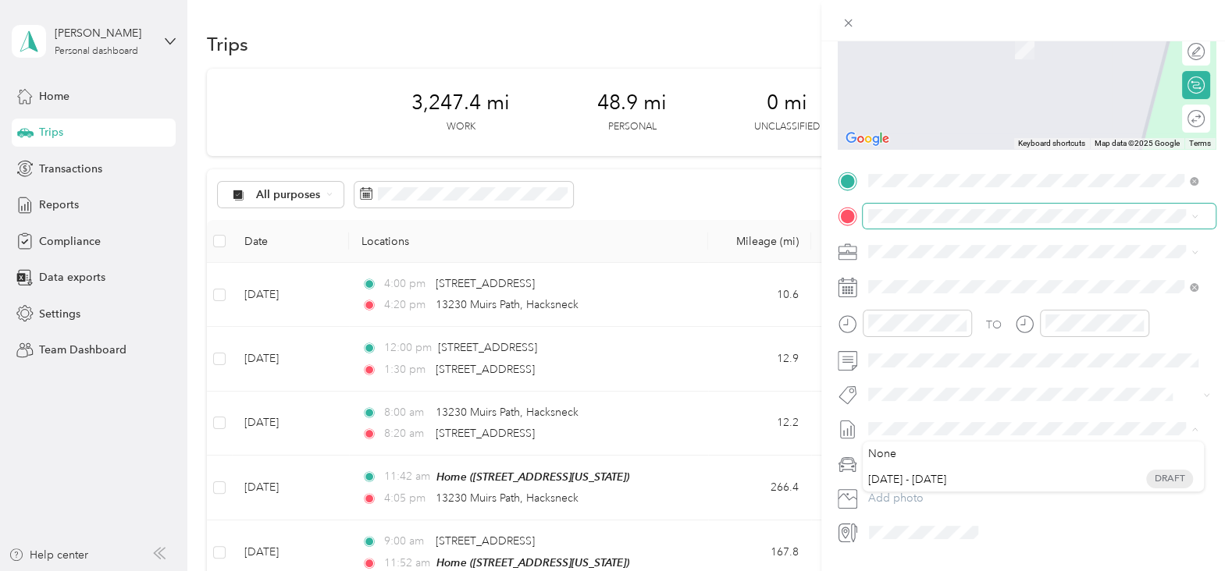
scroll to position [205, 0]
click at [942, 294] on span "1110 Excelsior Grand Avenue, 27713, Durham, North Carolina, United States" at bounding box center [975, 294] width 156 height 13
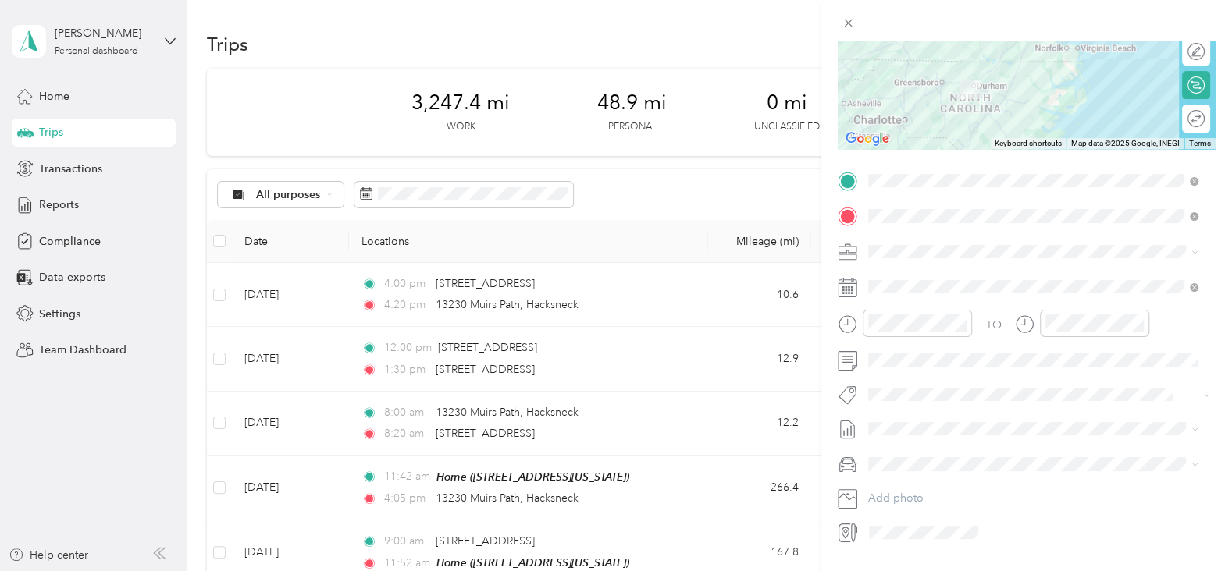
scroll to position [215, 0]
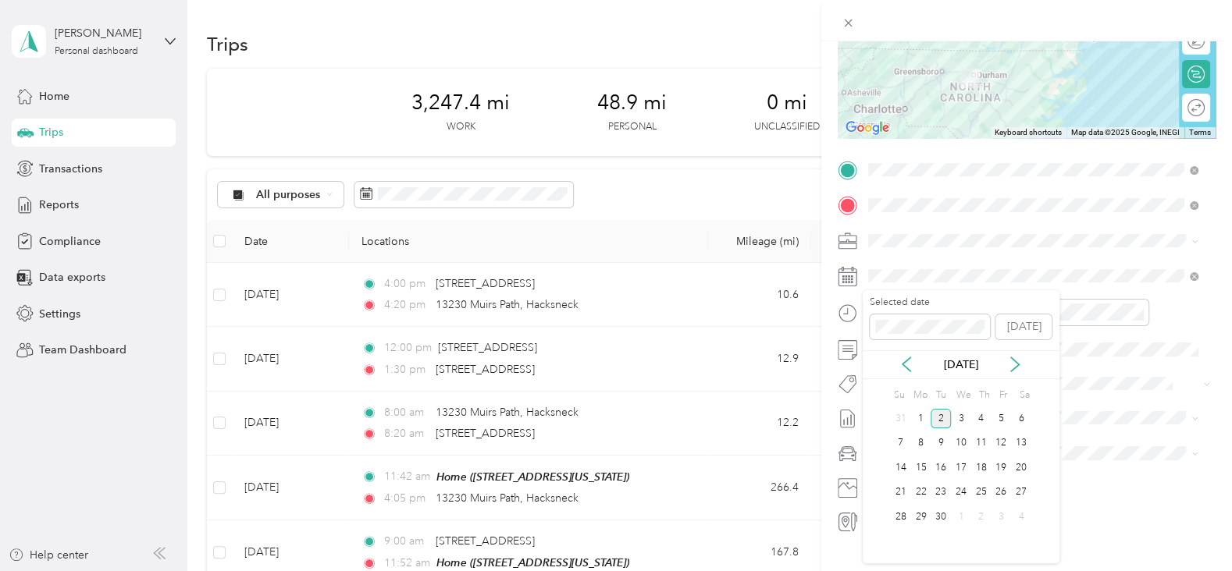
click at [1003, 396] on div "Fr" at bounding box center [1003, 396] width 15 height 22
click at [1000, 392] on div "Fr" at bounding box center [1003, 396] width 15 height 22
click at [906, 365] on icon at bounding box center [907, 365] width 16 height 16
click at [992, 516] on div "29" at bounding box center [1001, 517] width 20 height 20
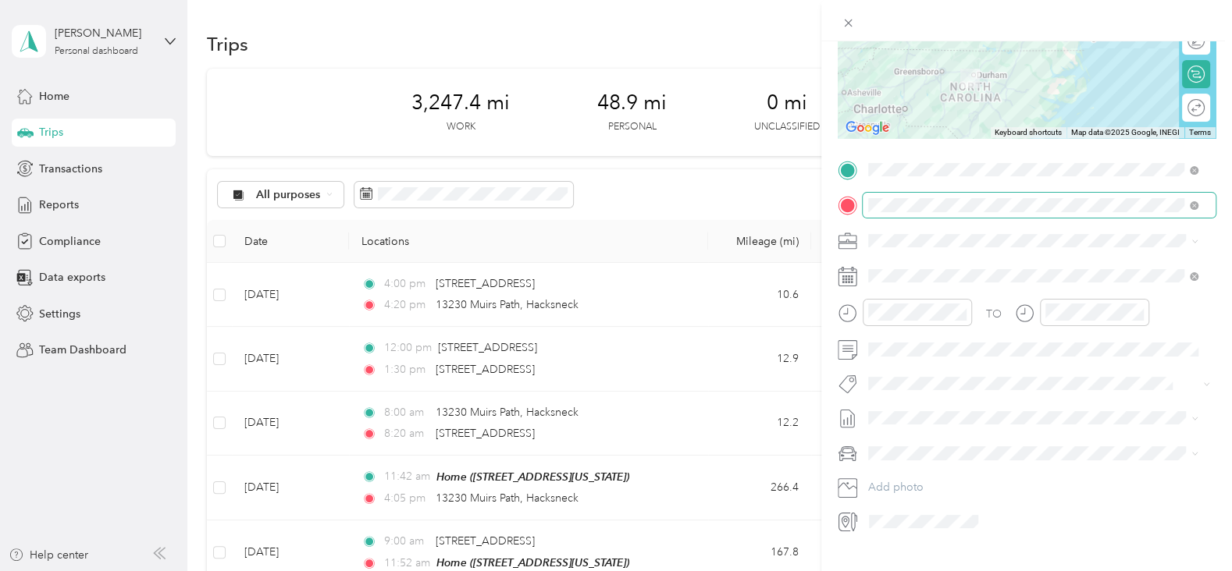
scroll to position [0, 0]
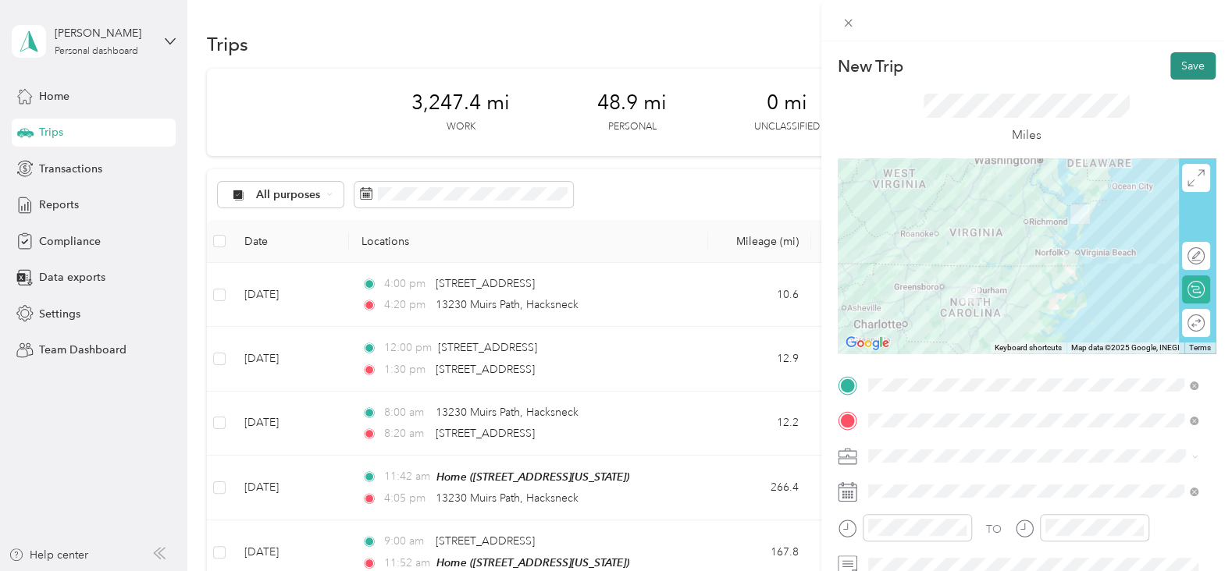
click at [1176, 64] on button "Save" at bounding box center [1192, 65] width 45 height 27
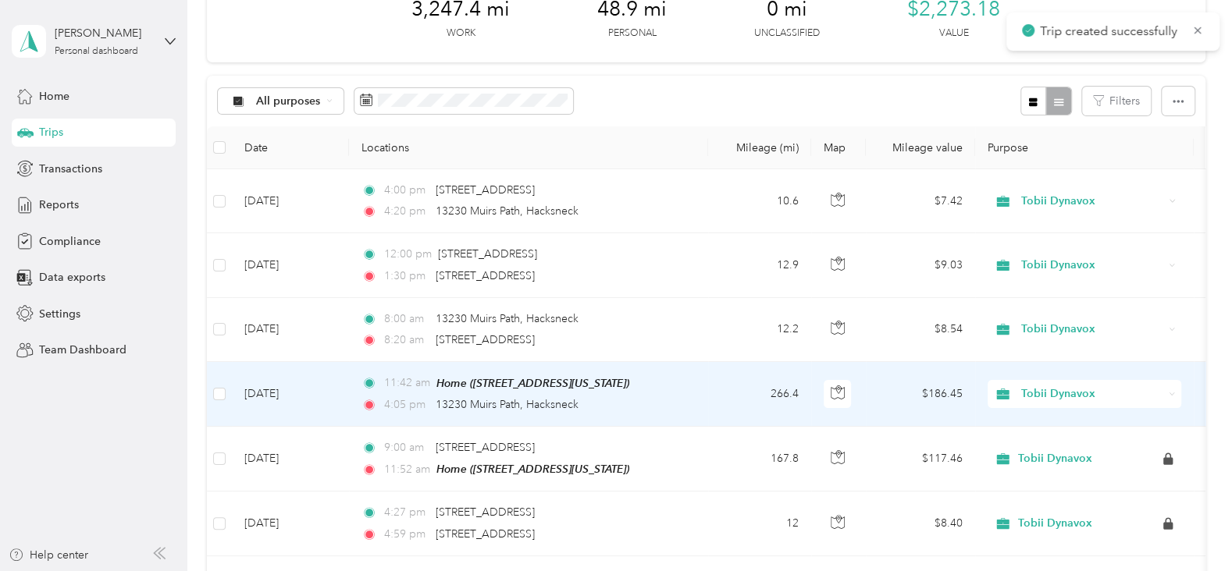
scroll to position [95, 0]
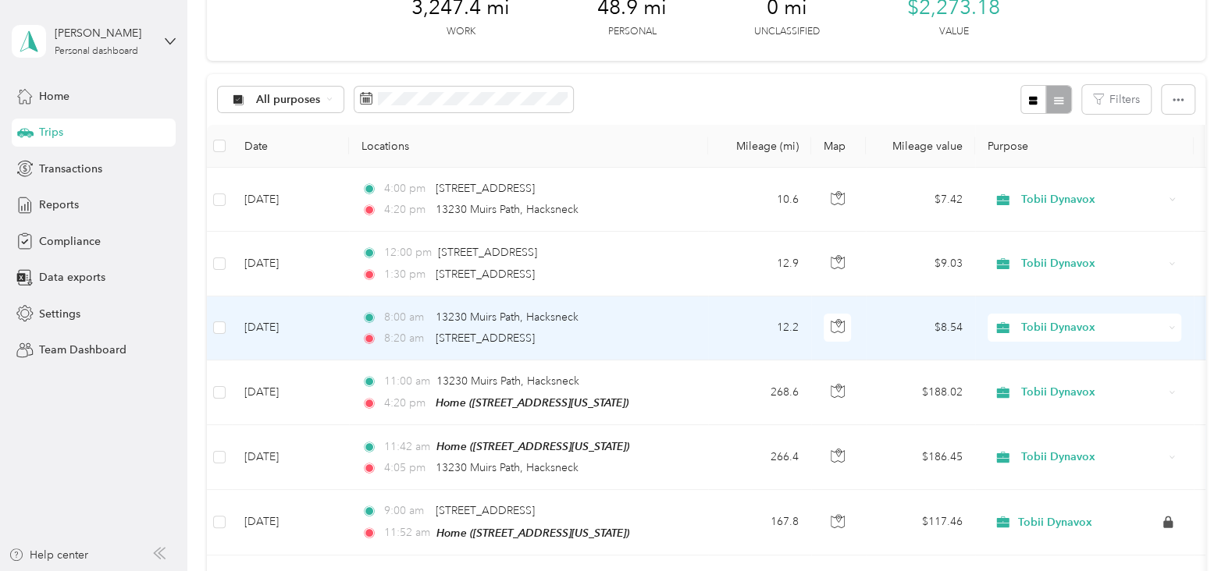
click at [412, 321] on span "8:00 am" at bounding box center [406, 317] width 45 height 17
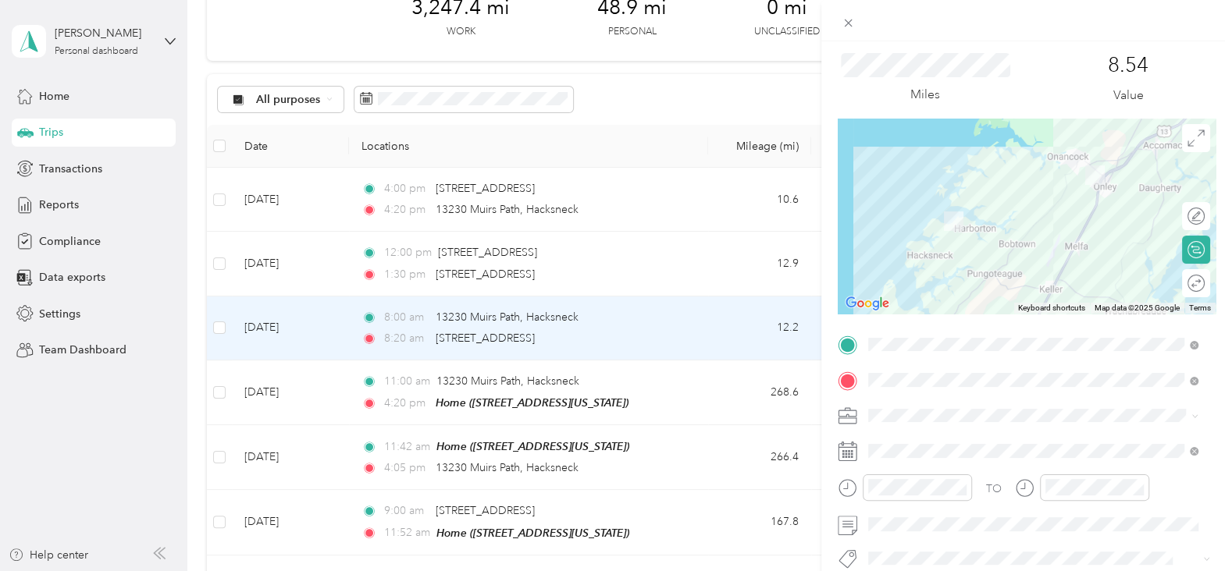
scroll to position [41, 0]
click at [849, 451] on rect at bounding box center [849, 451] width 2 height 2
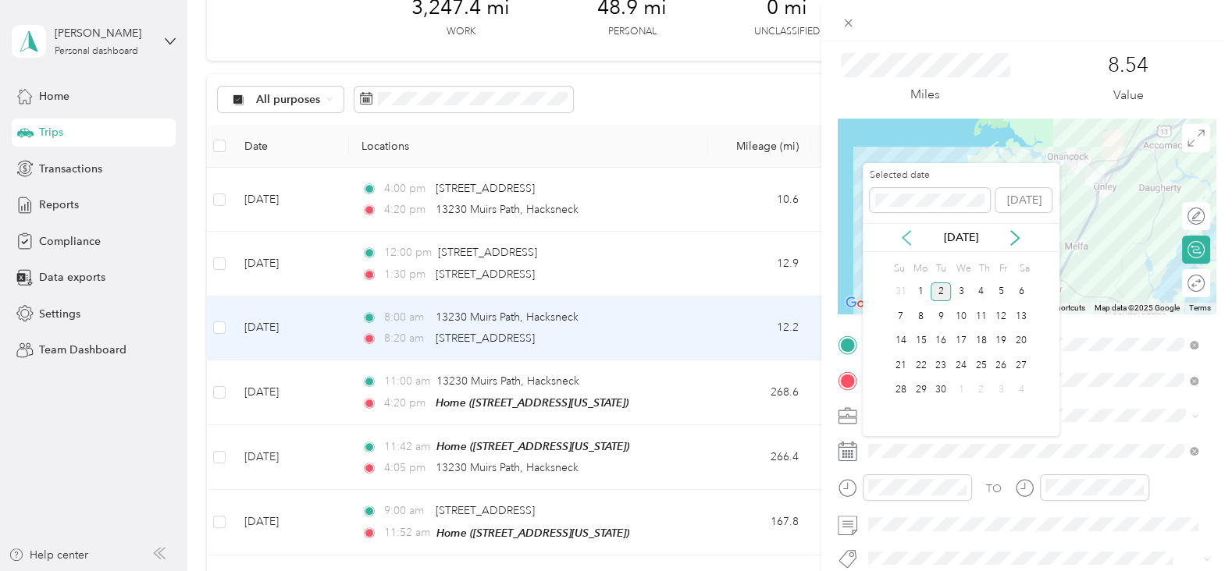
click at [909, 236] on icon at bounding box center [907, 238] width 16 height 16
click at [978, 385] on div "28" at bounding box center [981, 391] width 20 height 20
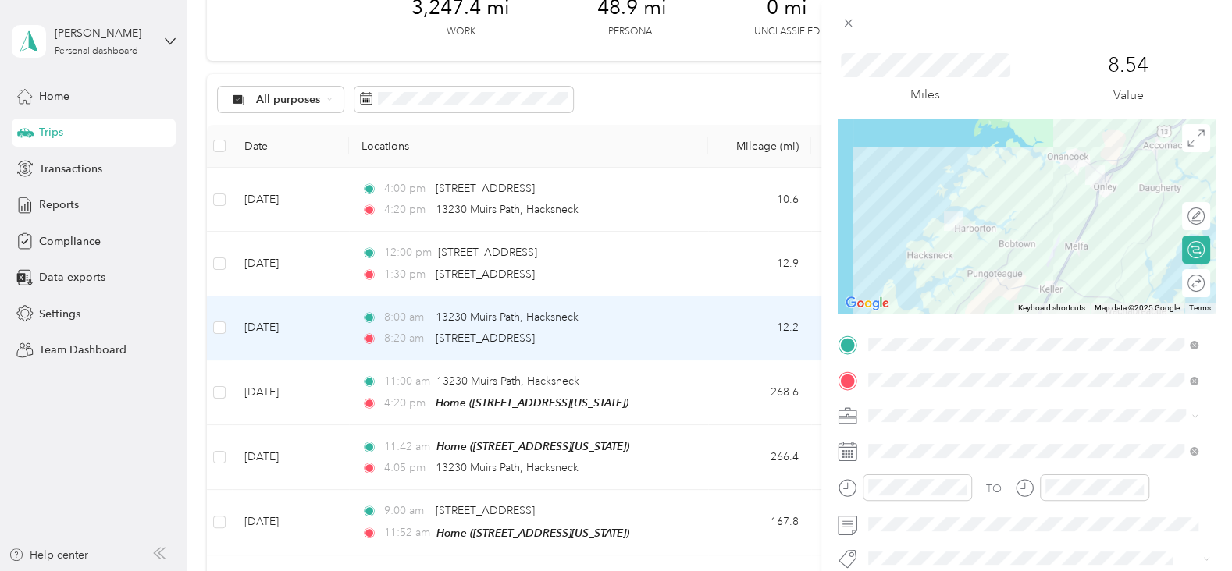
scroll to position [0, 0]
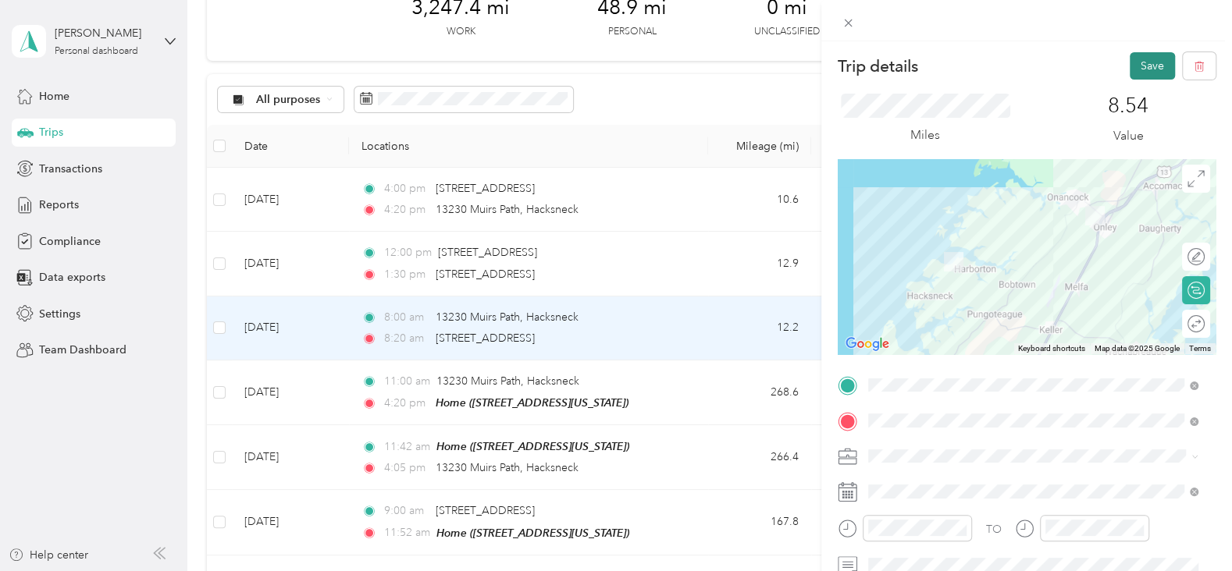
click at [1146, 59] on button "Save" at bounding box center [1152, 65] width 45 height 27
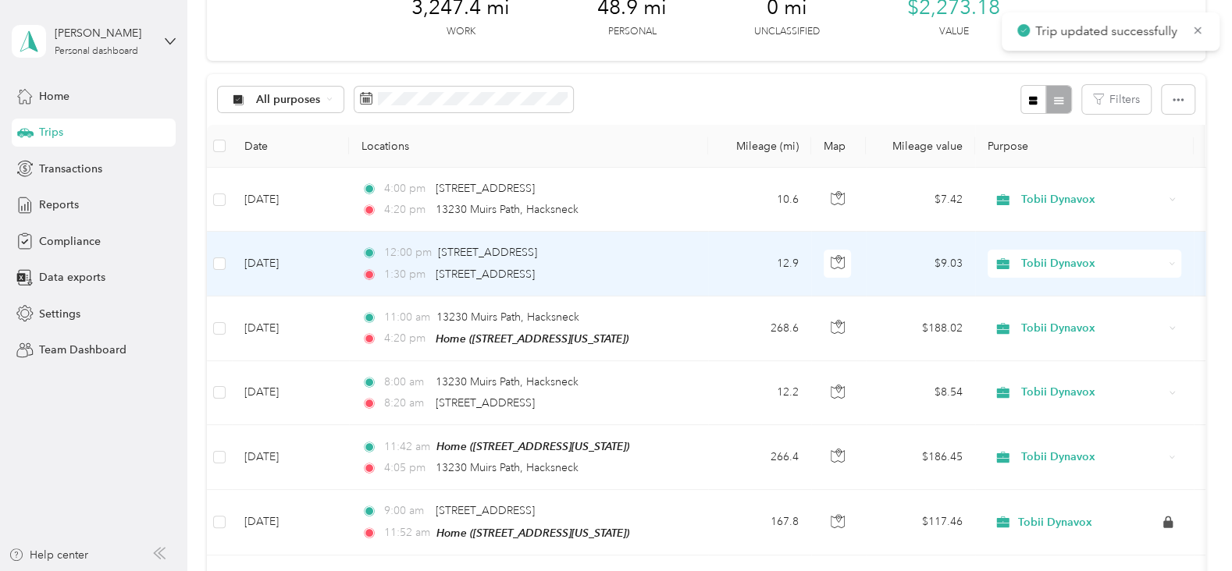
click at [336, 261] on td "Sep 2, 2025" at bounding box center [290, 264] width 117 height 64
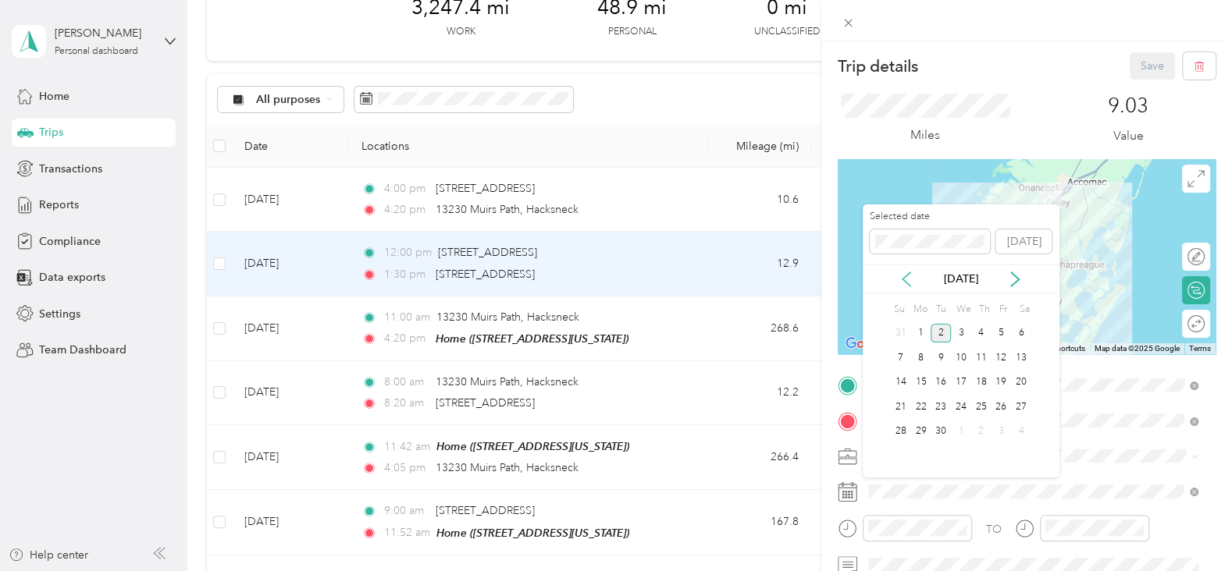
click at [906, 276] on icon at bounding box center [907, 279] width 8 height 14
click at [983, 429] on div "28" at bounding box center [981, 432] width 20 height 20
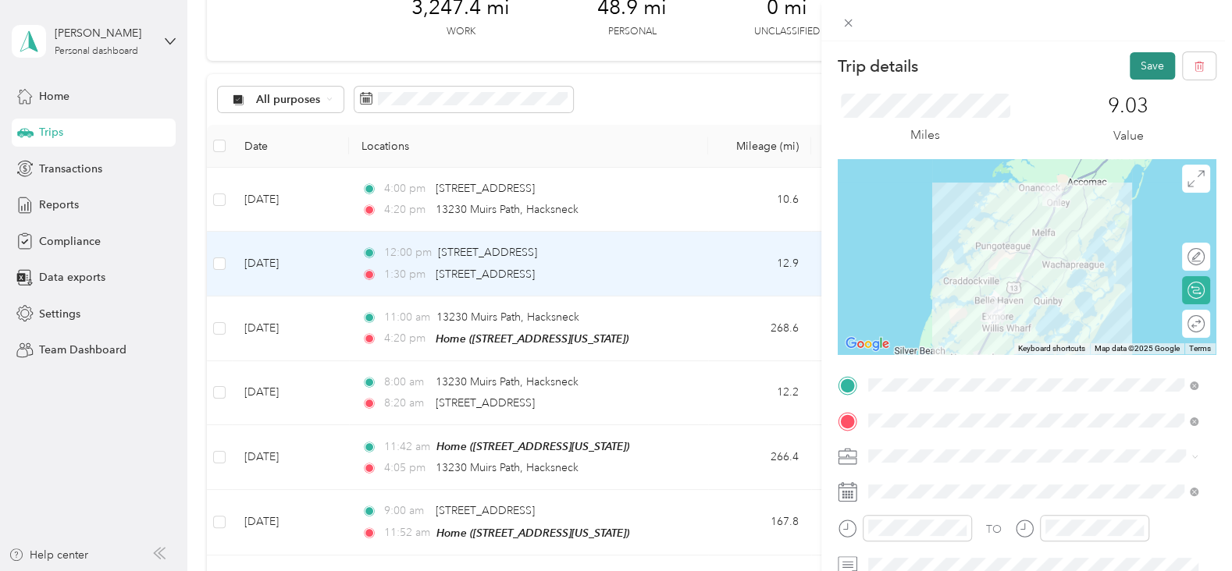
click at [1130, 70] on button "Save" at bounding box center [1152, 65] width 45 height 27
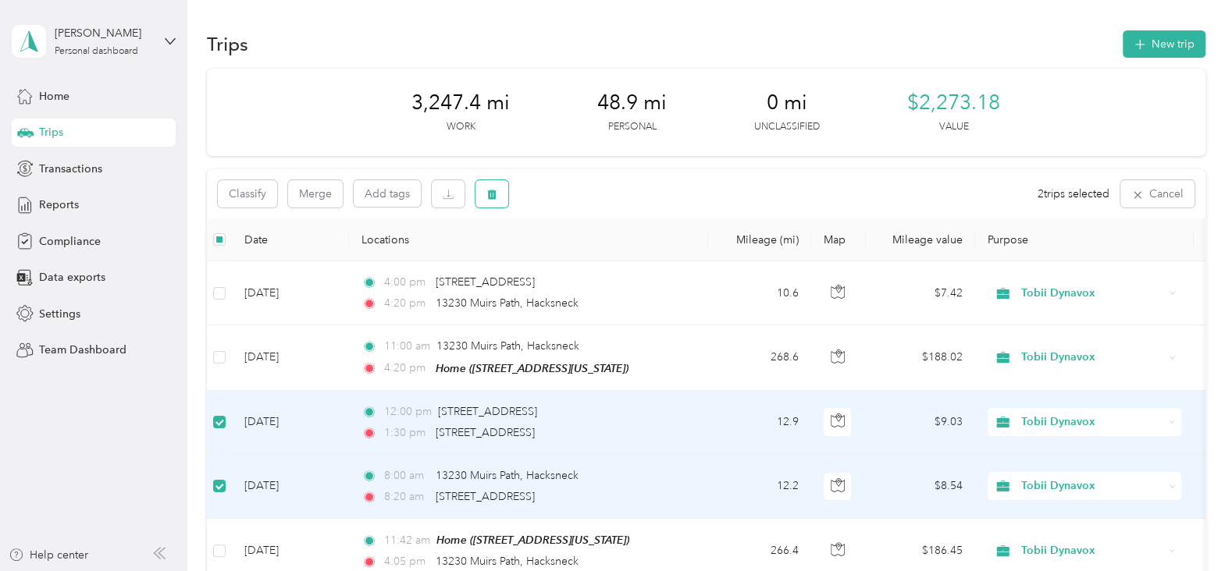
click at [494, 193] on icon "button" at bounding box center [491, 195] width 9 height 10
click at [598, 257] on button "Yes" at bounding box center [608, 259] width 30 height 25
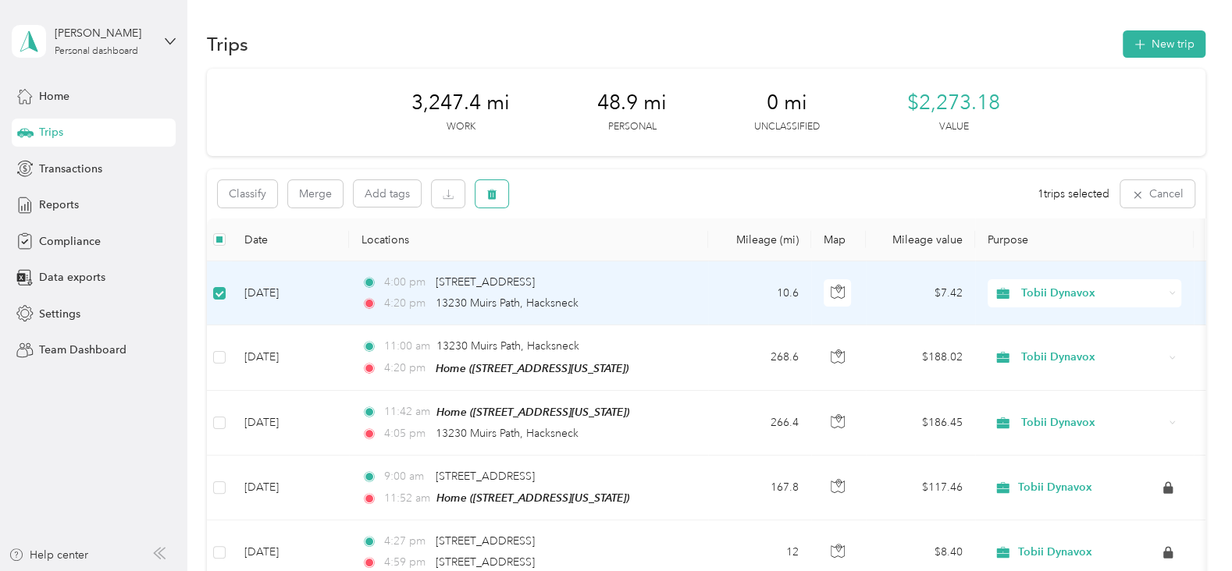
click at [492, 187] on span "button" at bounding box center [491, 193] width 11 height 13
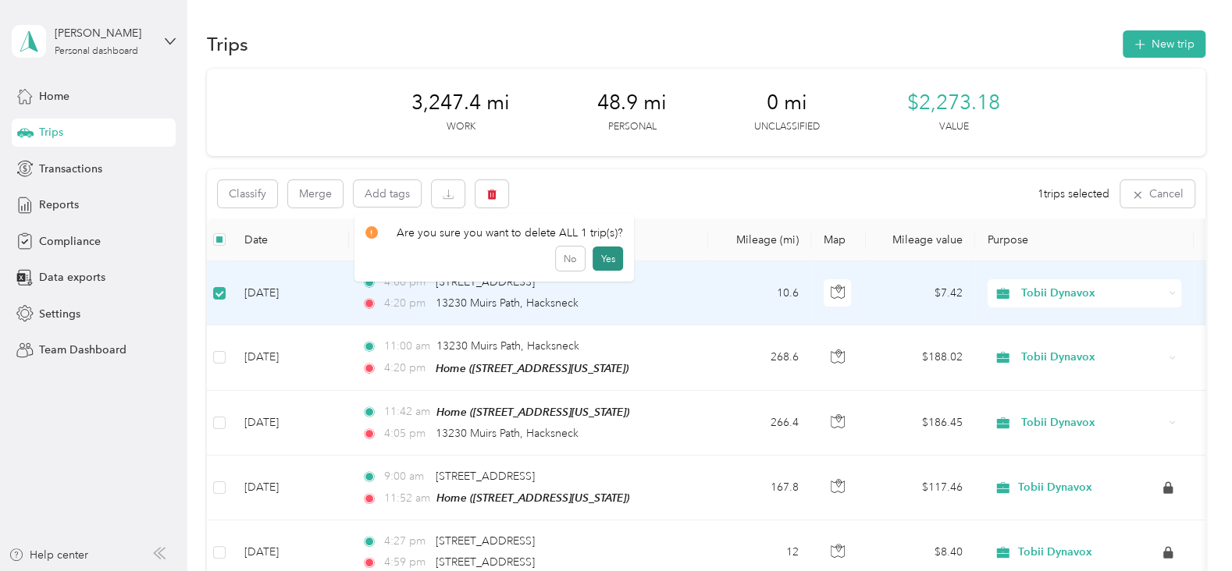
click at [602, 255] on button "Yes" at bounding box center [608, 259] width 30 height 25
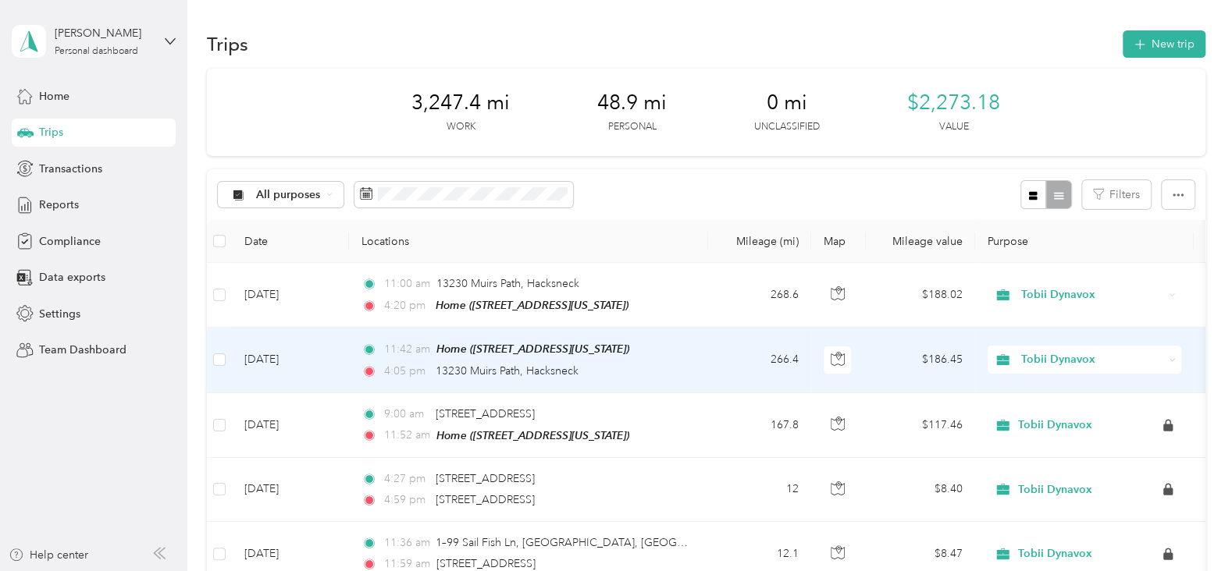
click at [342, 362] on td "Aug 27, 2025" at bounding box center [290, 360] width 117 height 65
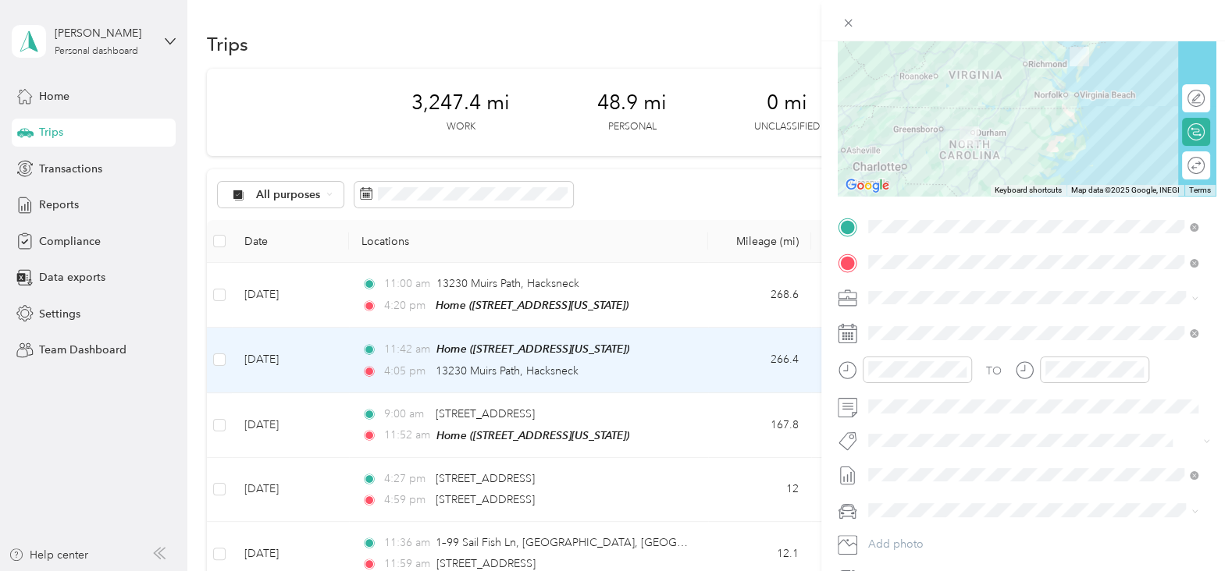
scroll to position [158, 0]
click at [216, 294] on div "Trip details Save This trip cannot be edited because it is either under review,…" at bounding box center [616, 285] width 1232 height 571
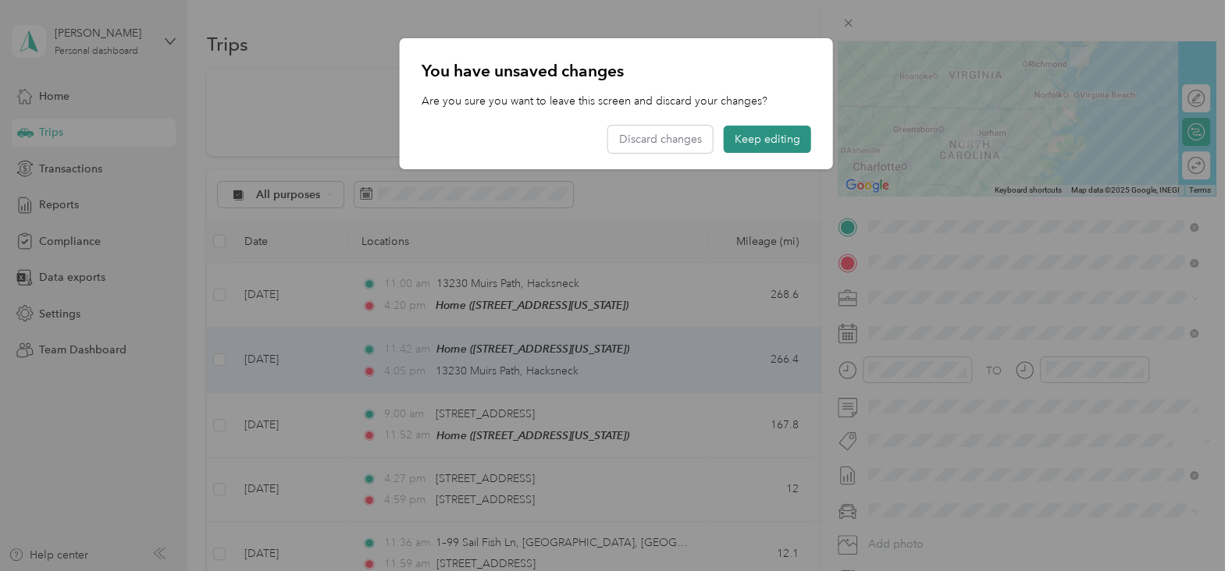
click at [767, 137] on button "Keep editing" at bounding box center [767, 139] width 87 height 27
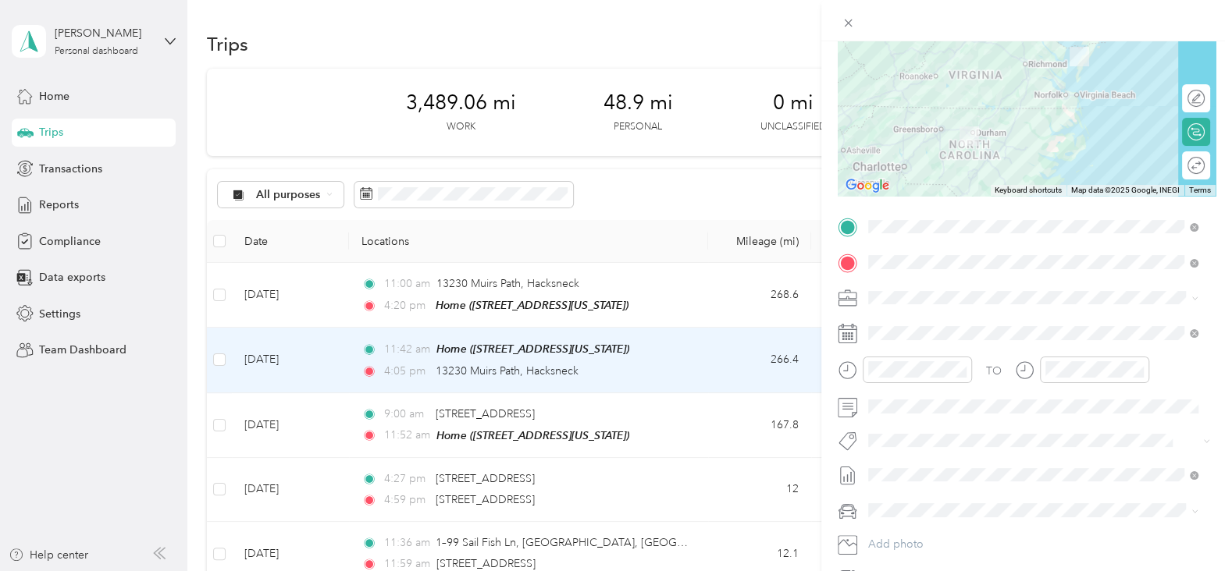
scroll to position [0, 0]
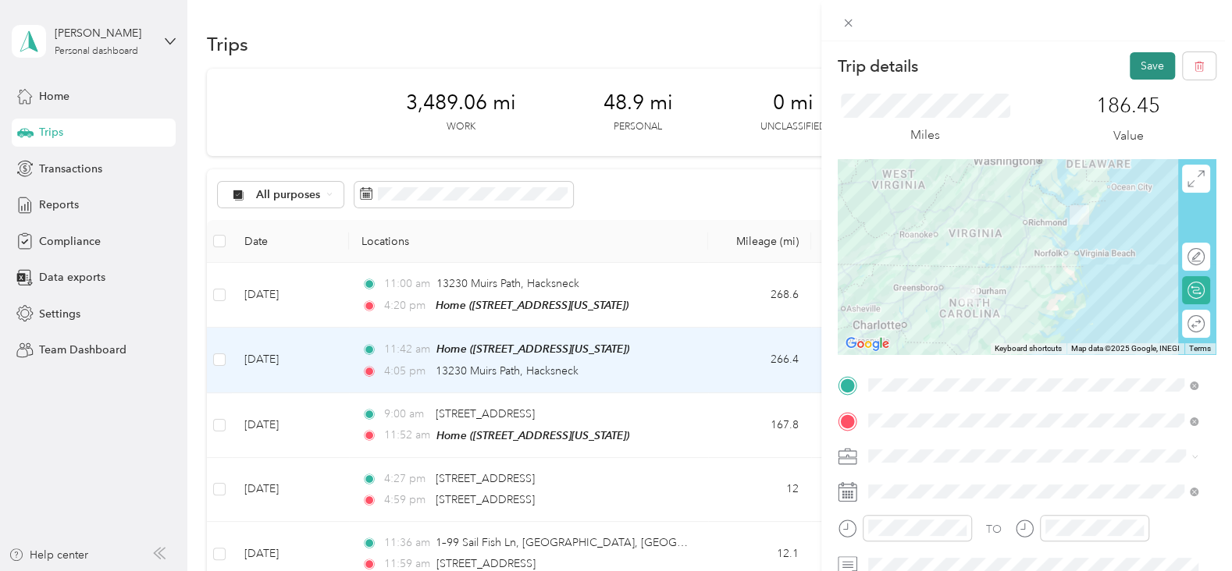
click at [1137, 59] on button "Save" at bounding box center [1152, 65] width 45 height 27
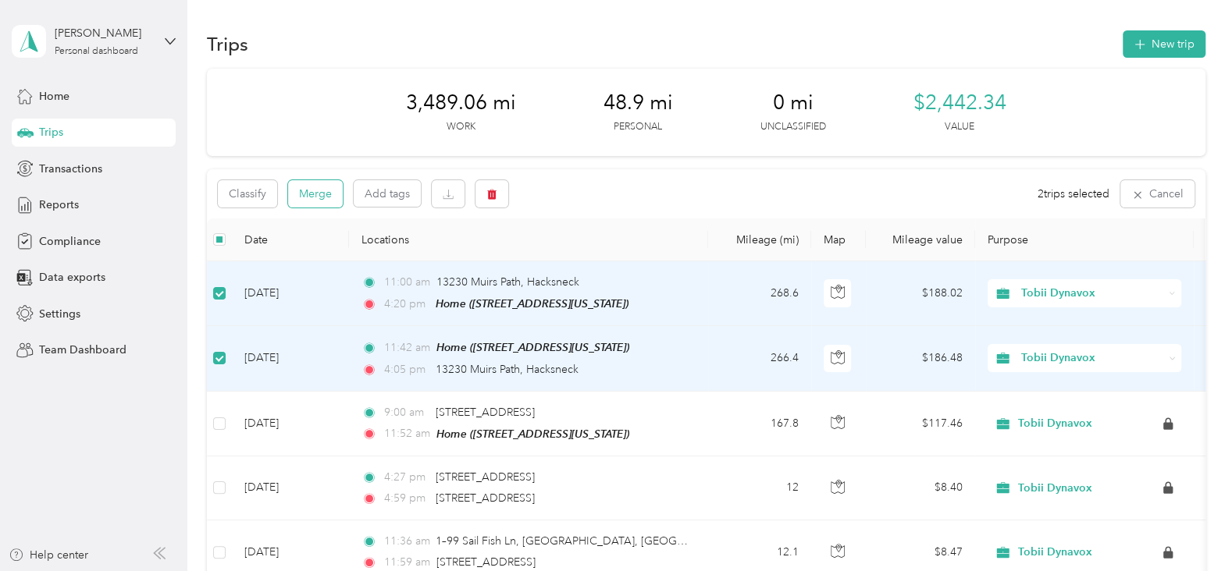
click at [319, 194] on button "Merge" at bounding box center [315, 193] width 55 height 27
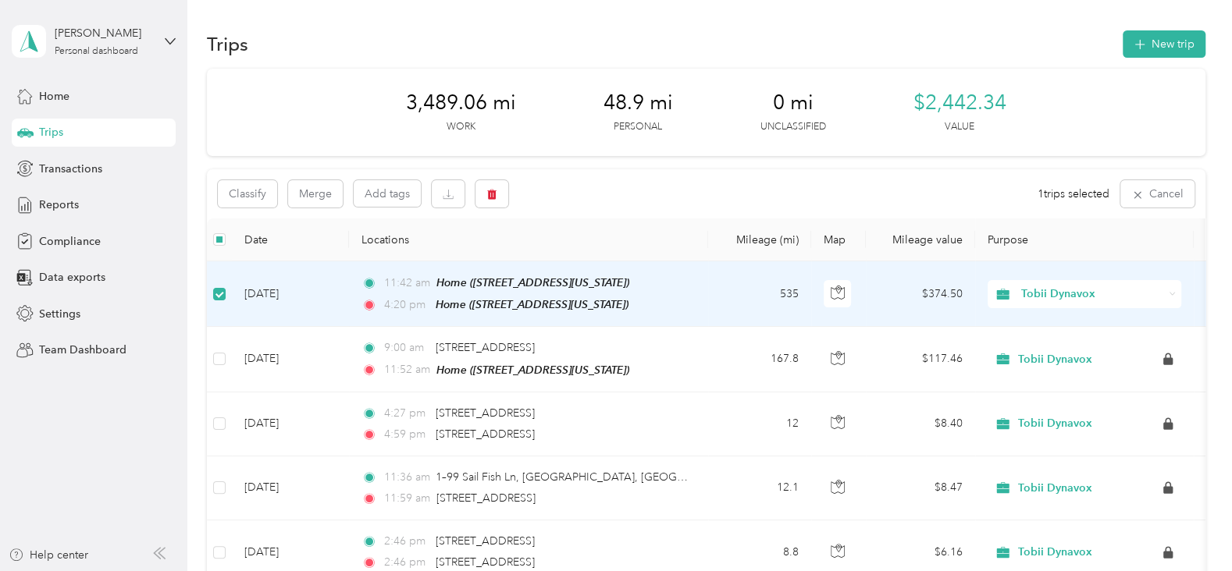
click at [329, 302] on td "Aug 27, 2025" at bounding box center [290, 295] width 117 height 66
click at [720, 294] on td "535" at bounding box center [759, 295] width 103 height 66
click at [222, 299] on label at bounding box center [219, 294] width 12 height 17
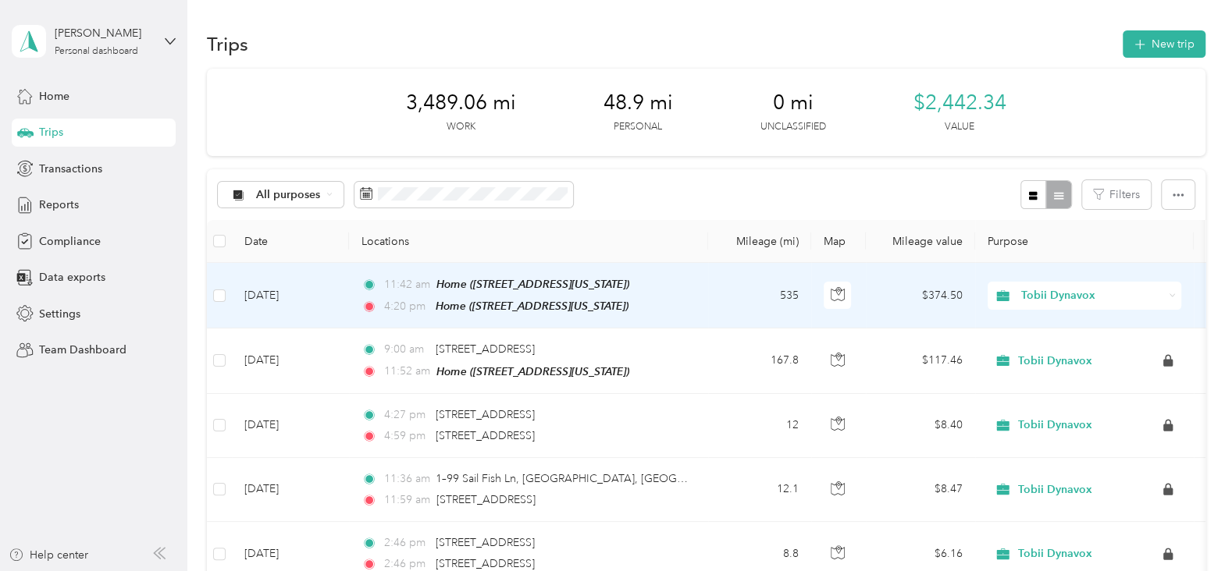
click at [331, 306] on td "Aug 27, 2025" at bounding box center [290, 296] width 117 height 66
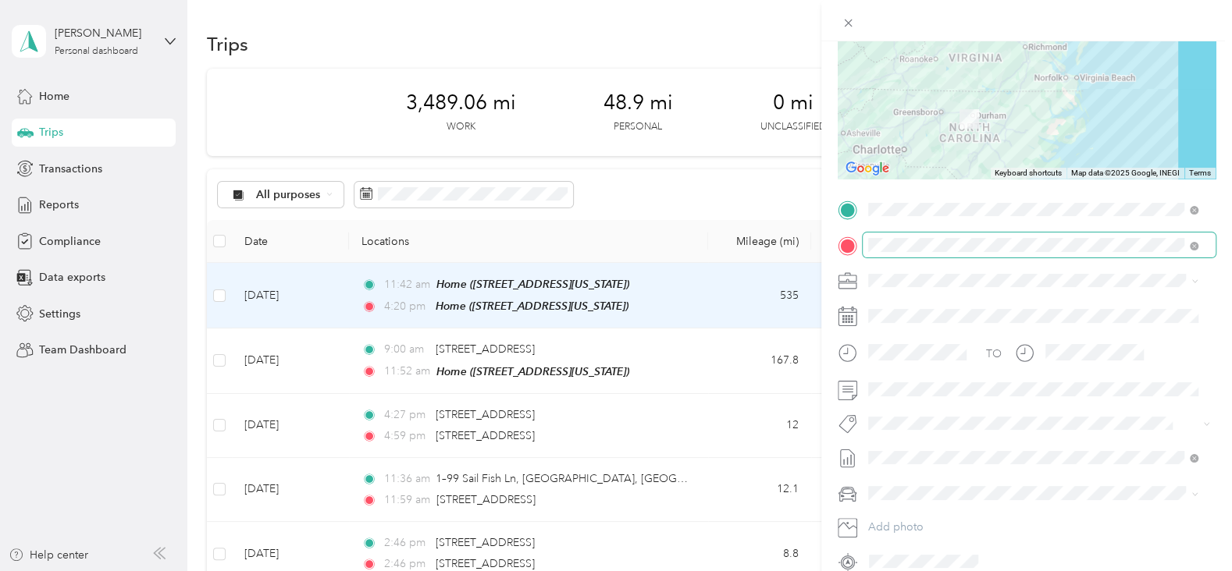
scroll to position [282, 0]
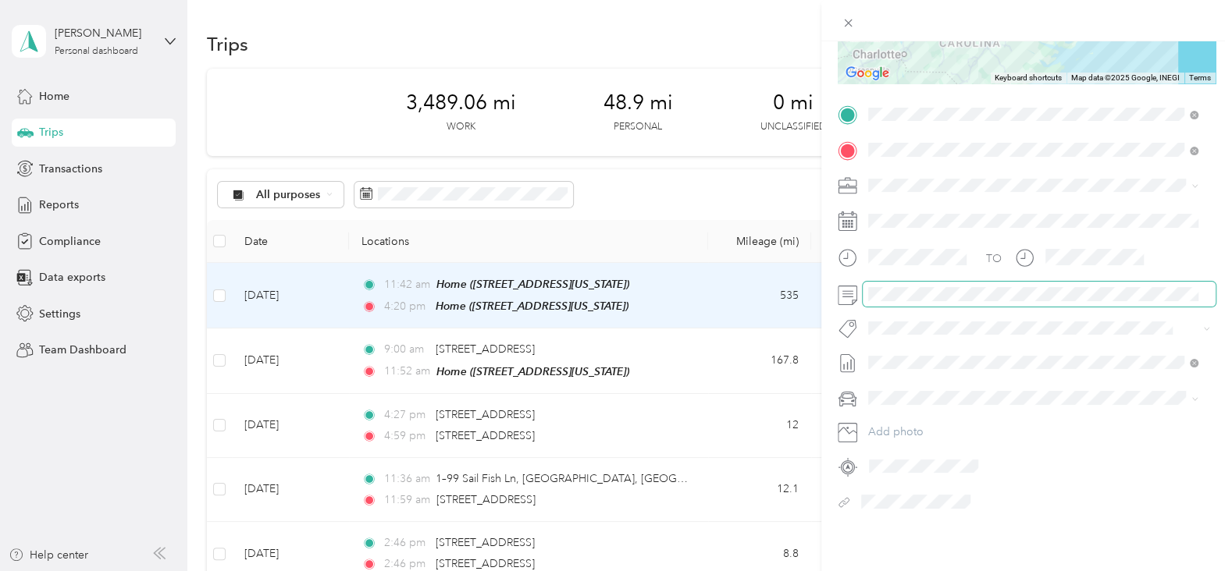
click at [863, 283] on span at bounding box center [1039, 294] width 353 height 24
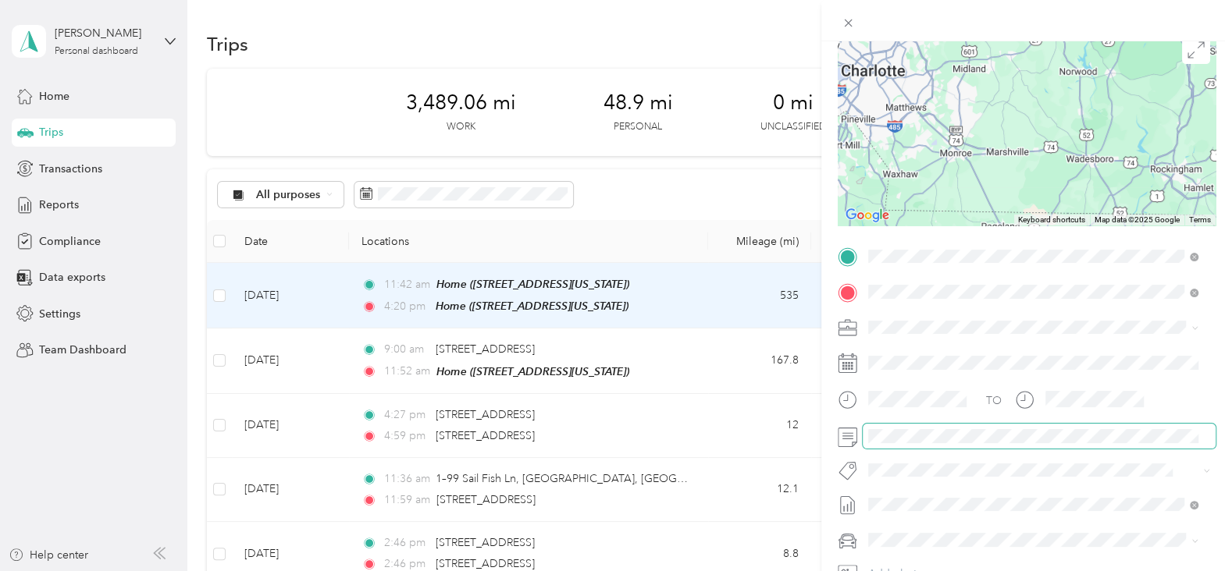
scroll to position [0, 0]
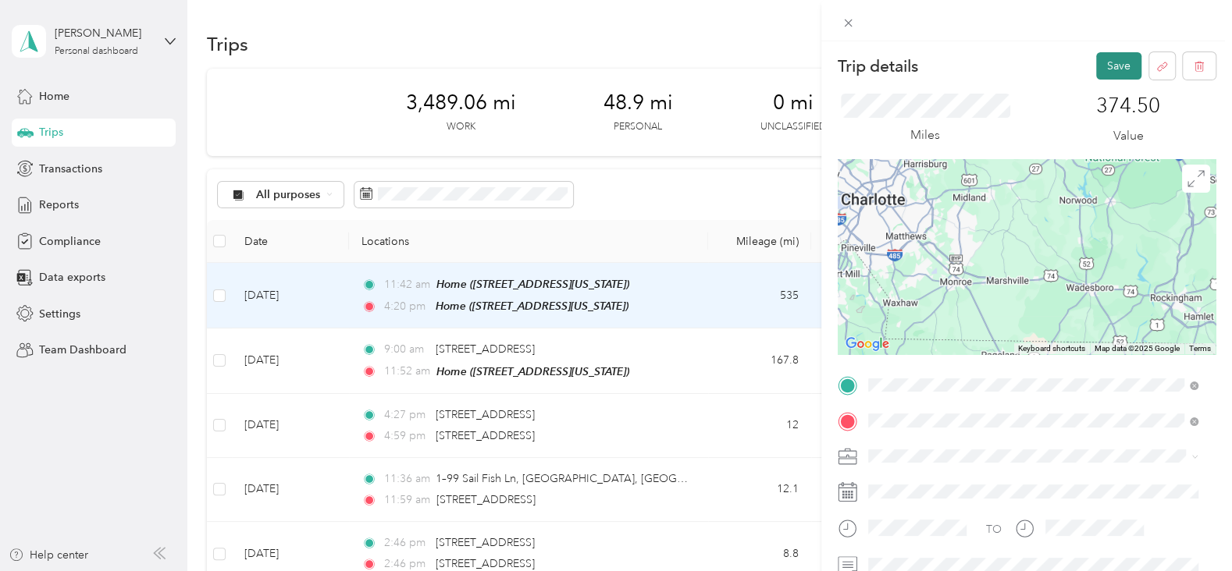
click at [1112, 64] on button "Save" at bounding box center [1118, 65] width 45 height 27
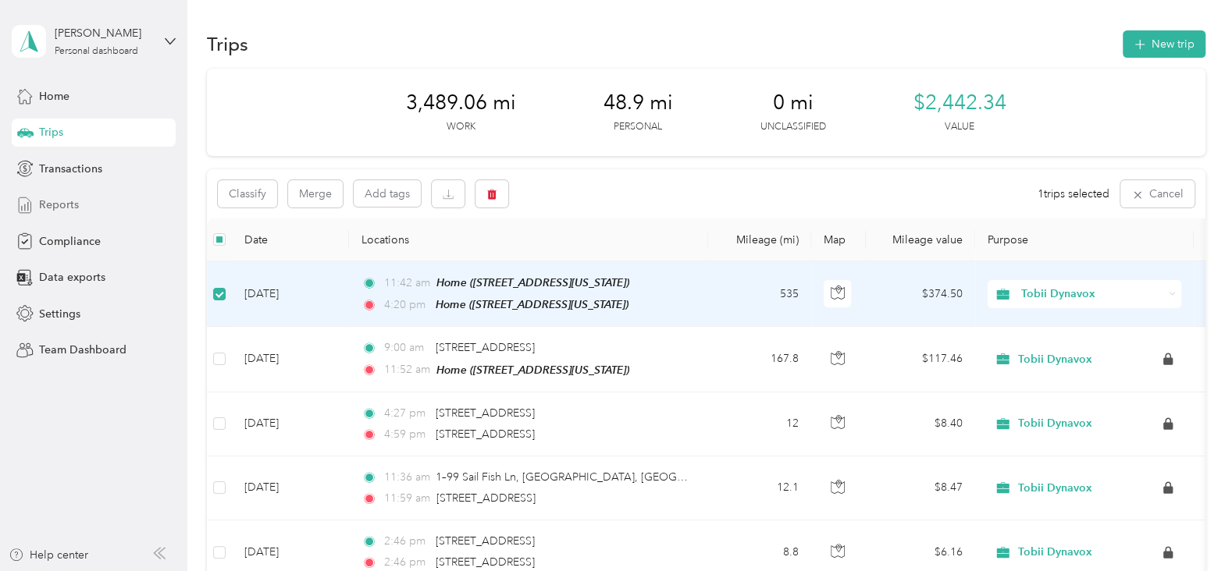
click at [66, 202] on span "Reports" at bounding box center [59, 205] width 40 height 16
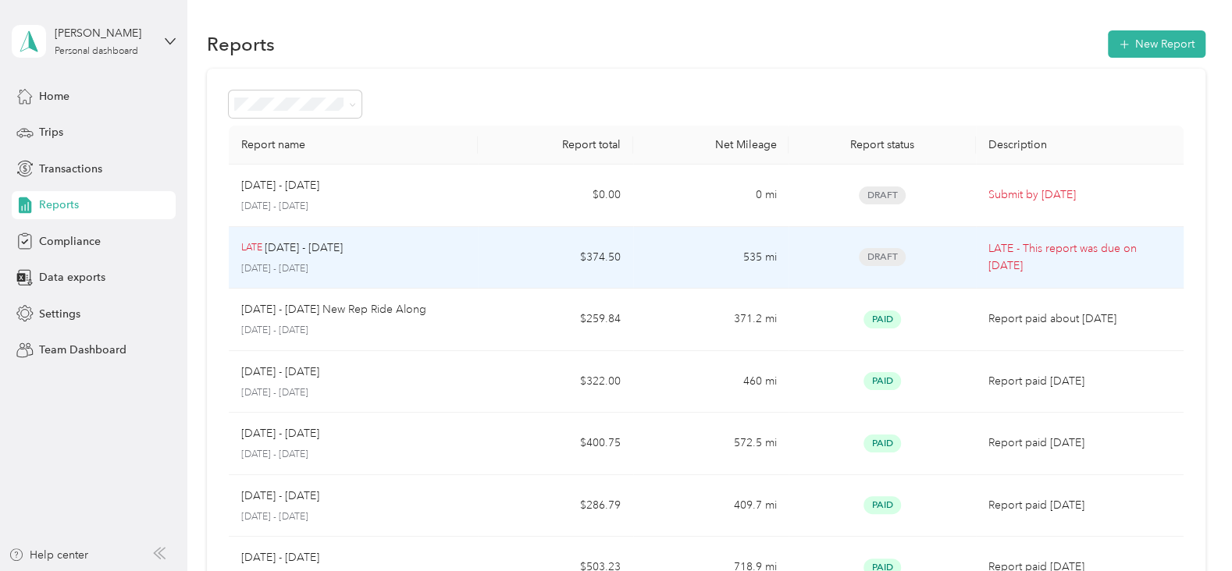
click at [425, 252] on div "LATE Aug 25 - 31, 2025" at bounding box center [353, 248] width 224 height 17
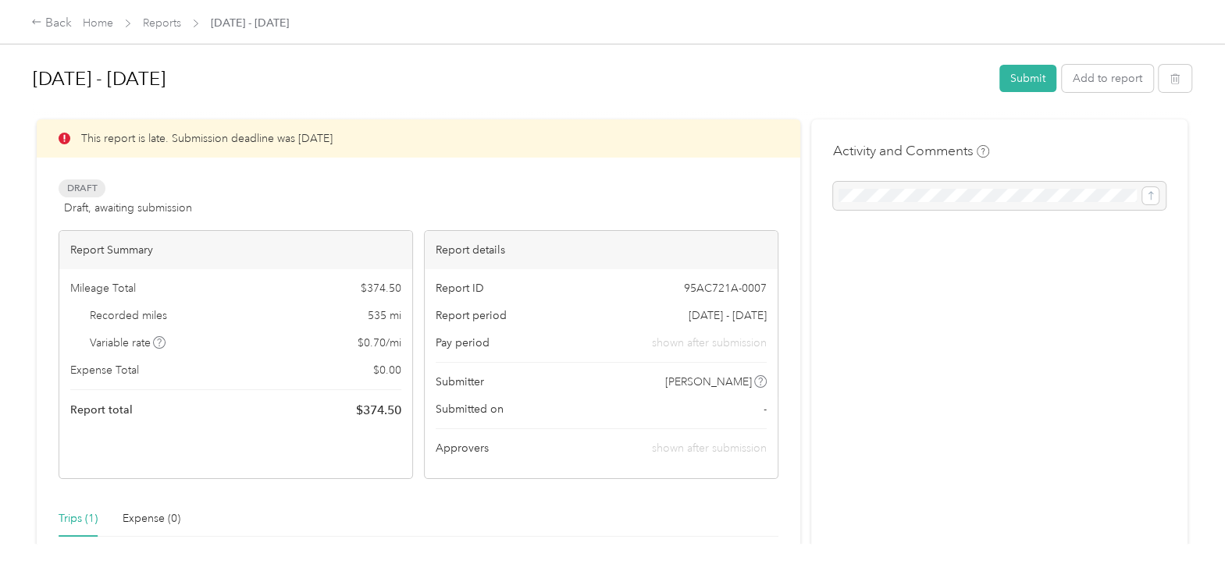
click at [904, 199] on div at bounding box center [999, 196] width 333 height 28
click at [888, 193] on div at bounding box center [999, 196] width 333 height 28
click at [1146, 194] on div at bounding box center [999, 196] width 333 height 28
click at [1009, 77] on button "Submit" at bounding box center [1027, 78] width 57 height 27
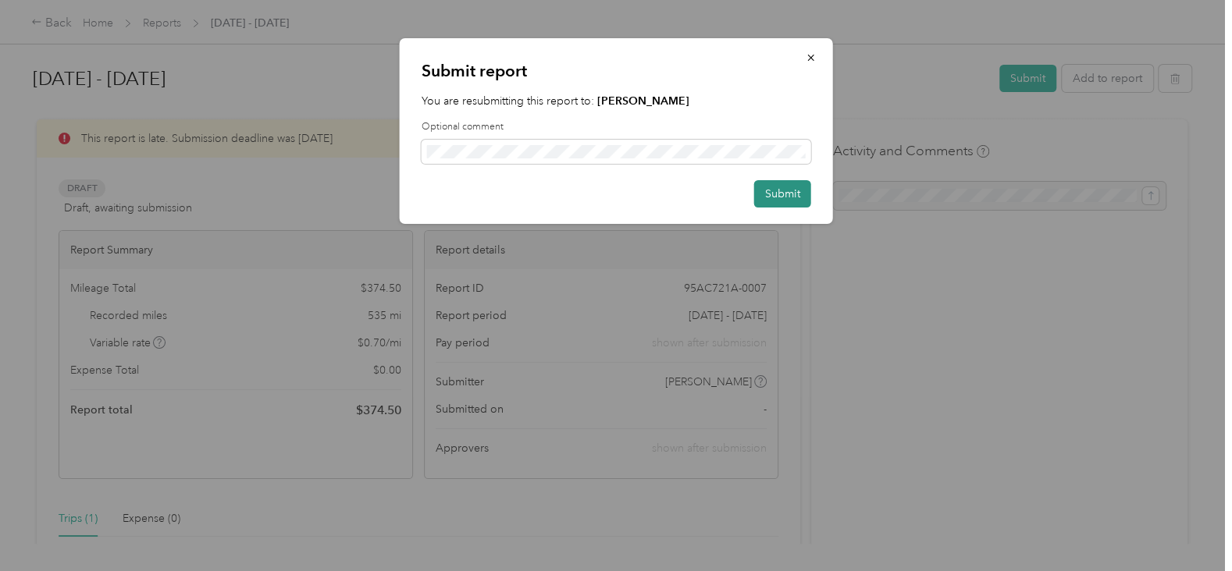
click at [770, 191] on button "Submit" at bounding box center [782, 193] width 57 height 27
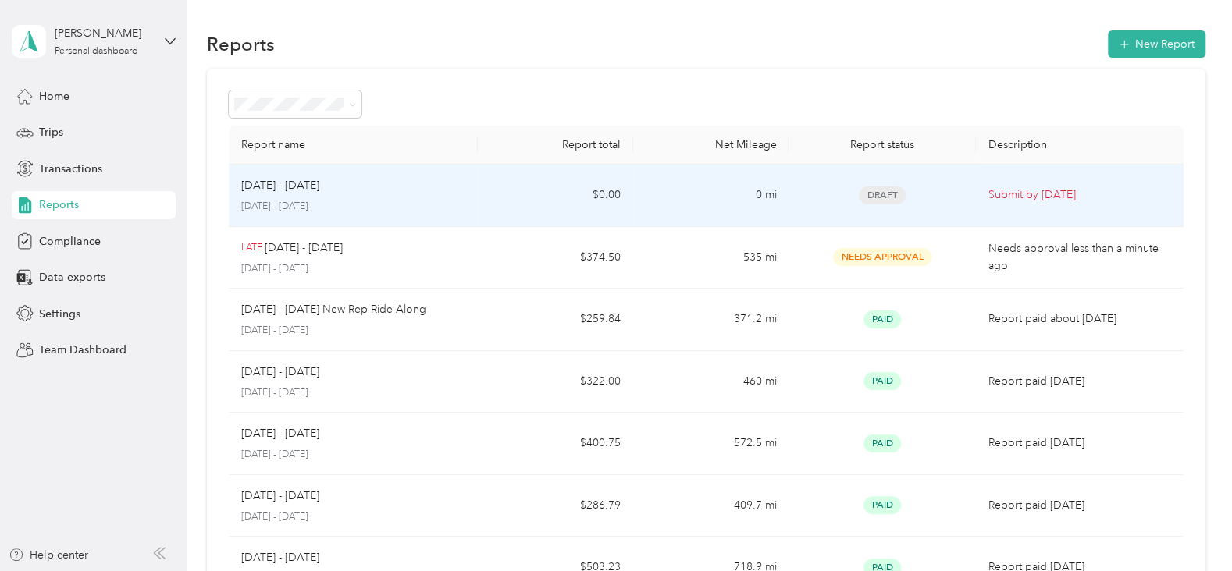
click at [368, 198] on div "Sep 1 - 7, 2025 September 1 - 7, 2025" at bounding box center [353, 195] width 224 height 37
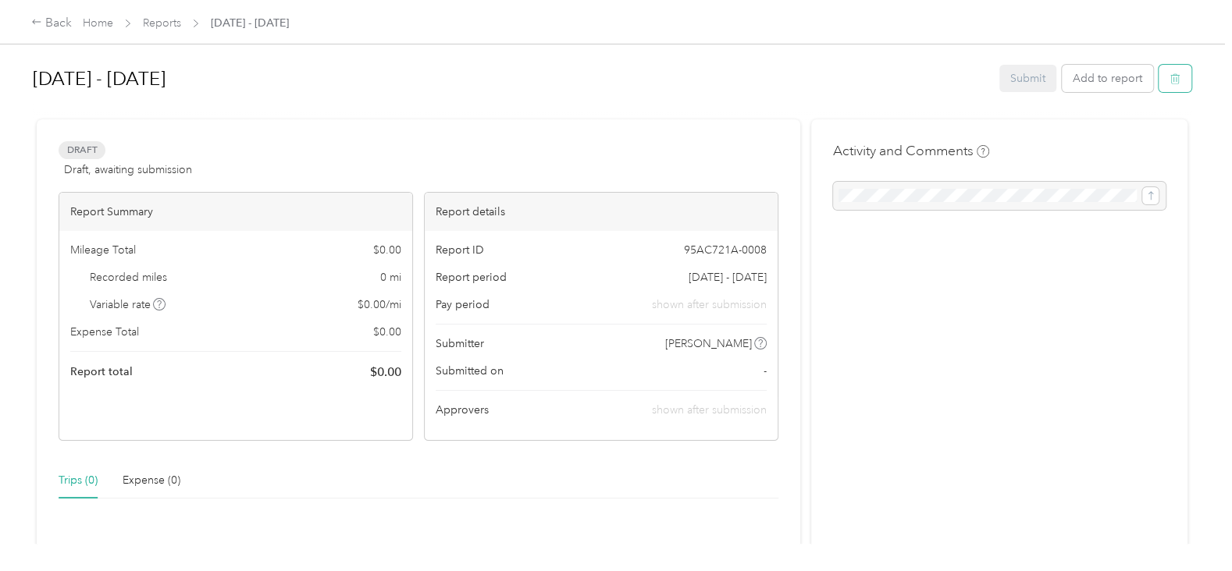
click at [1170, 77] on icon "button" at bounding box center [1175, 78] width 11 height 11
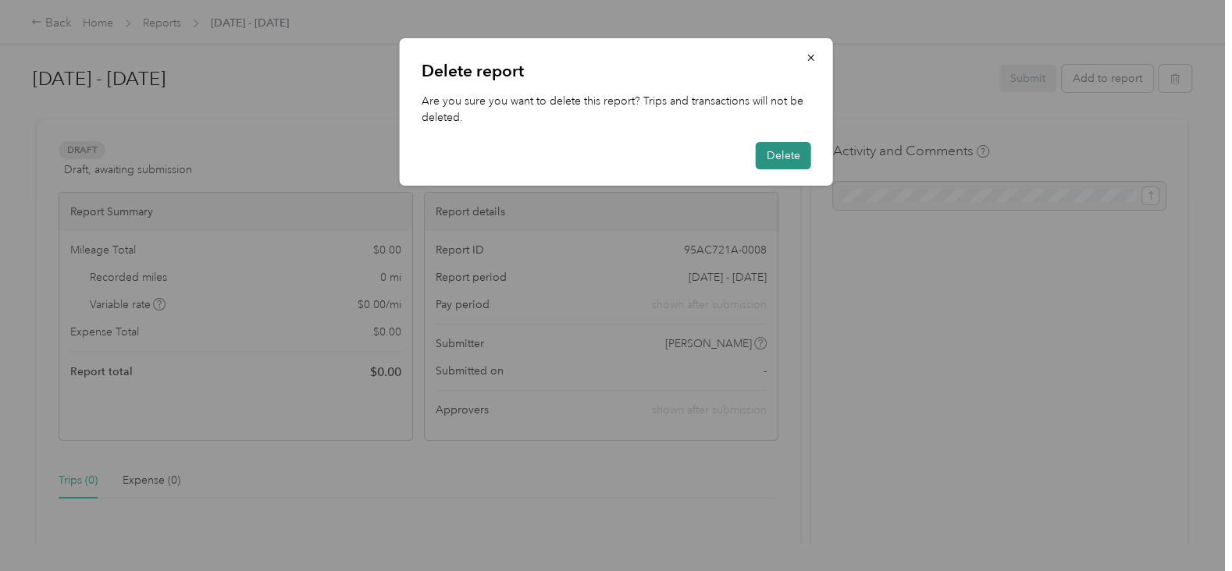
click at [784, 155] on button "Delete" at bounding box center [783, 155] width 55 height 27
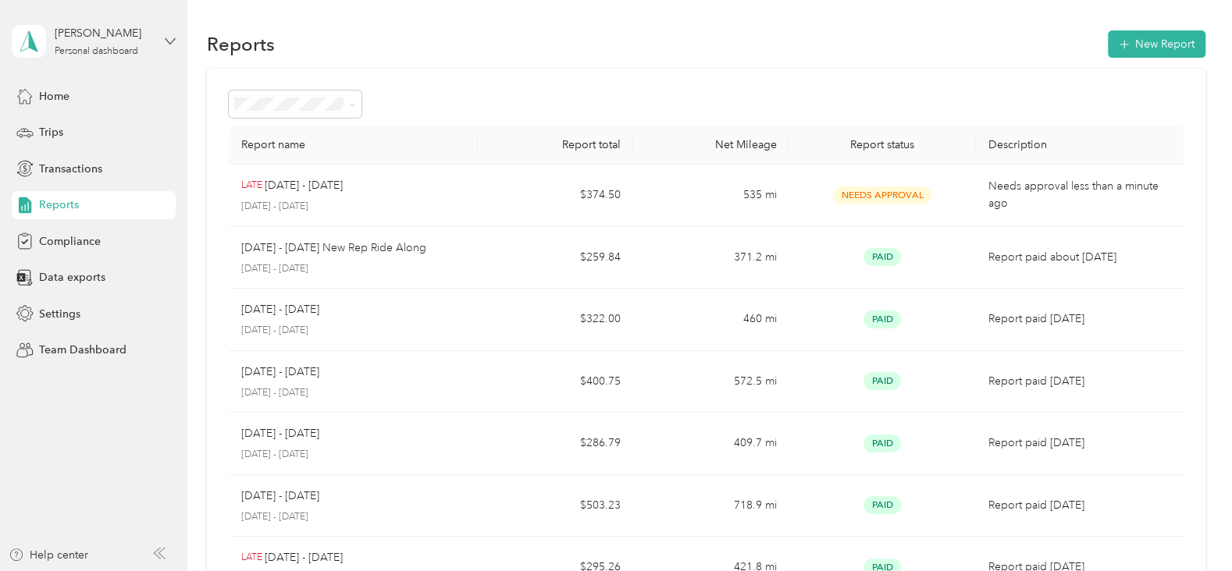
click at [169, 39] on icon at bounding box center [170, 41] width 11 height 11
click at [101, 164] on div "Personal dashboard" at bounding box center [76, 163] width 101 height 16
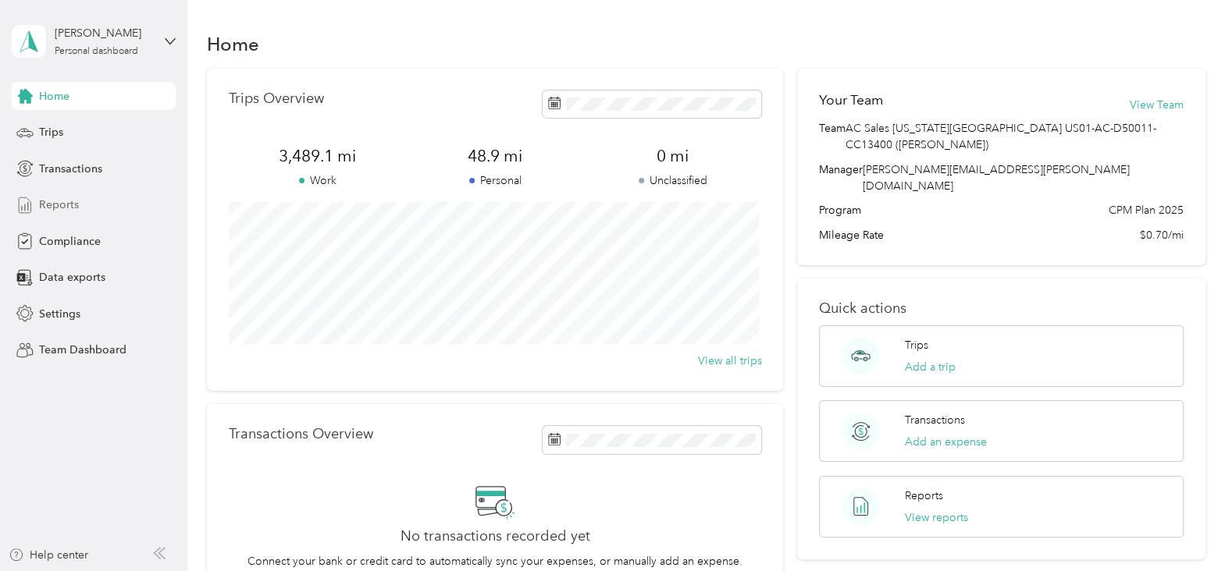
click at [69, 210] on span "Reports" at bounding box center [59, 205] width 40 height 16
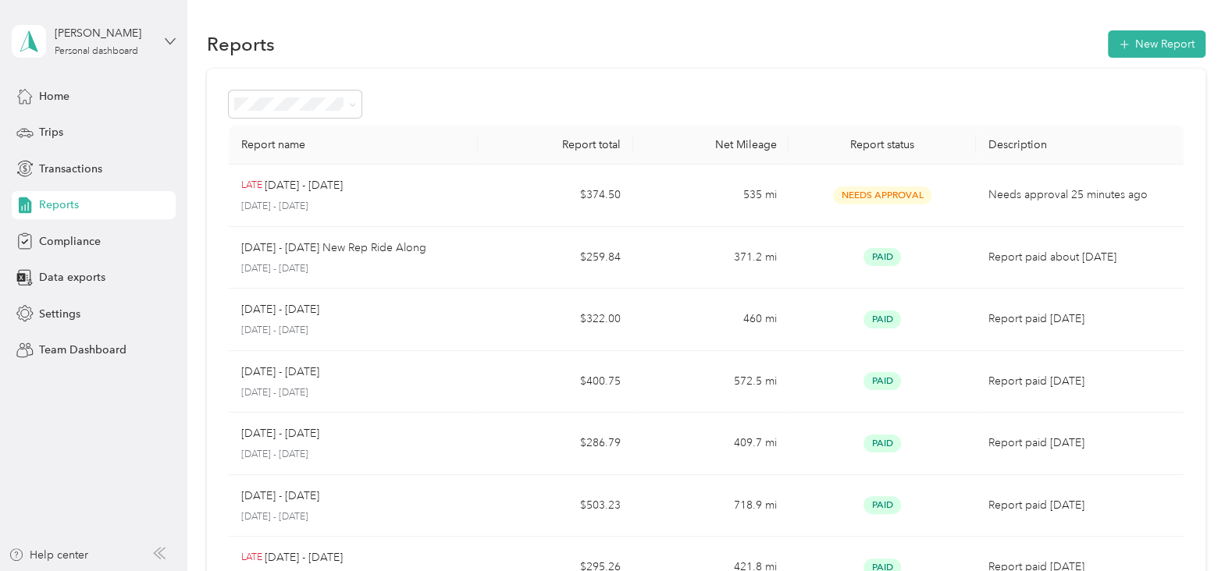
click at [168, 38] on icon at bounding box center [170, 41] width 11 height 11
click at [94, 130] on div "Team dashboard" at bounding box center [264, 127] width 483 height 27
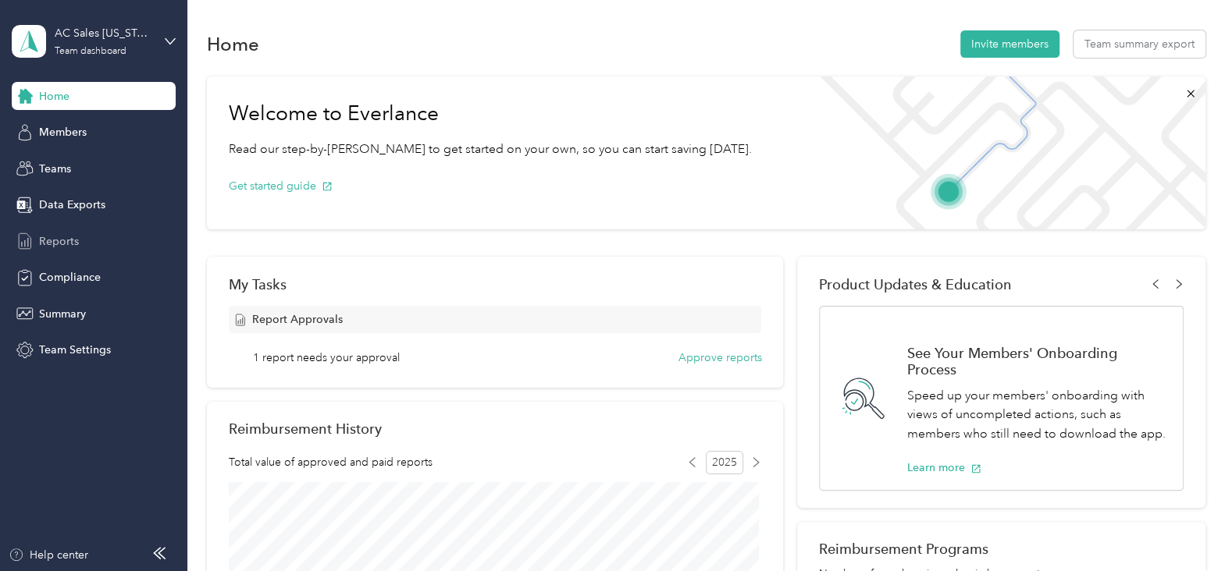
click at [80, 236] on div "Reports" at bounding box center [94, 241] width 164 height 28
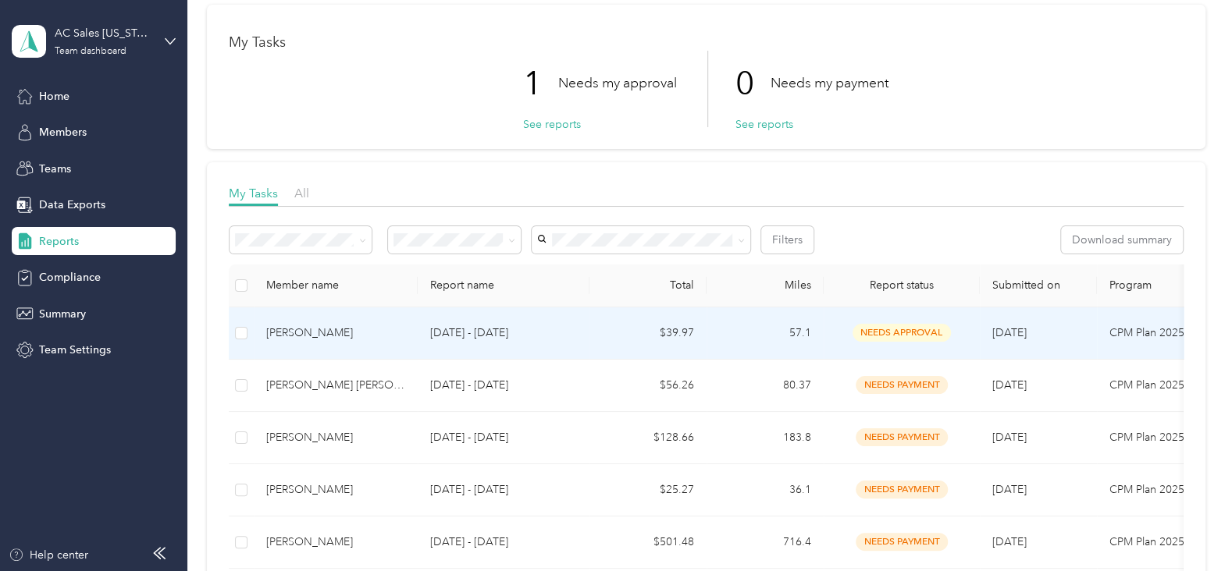
scroll to position [67, 0]
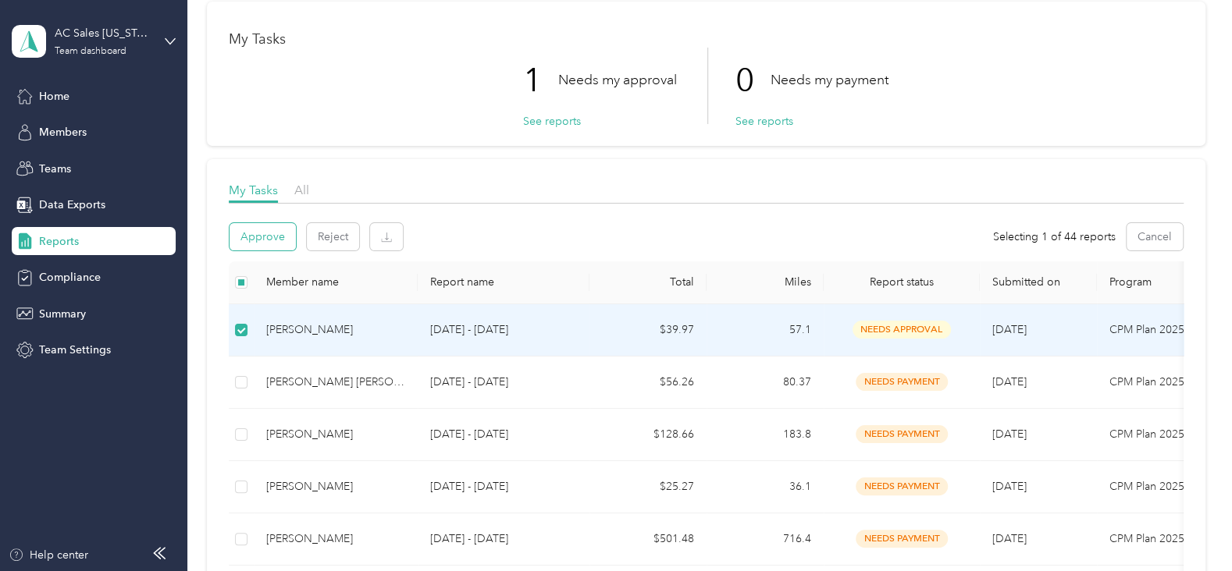
click at [257, 230] on button "Approve" at bounding box center [263, 236] width 66 height 27
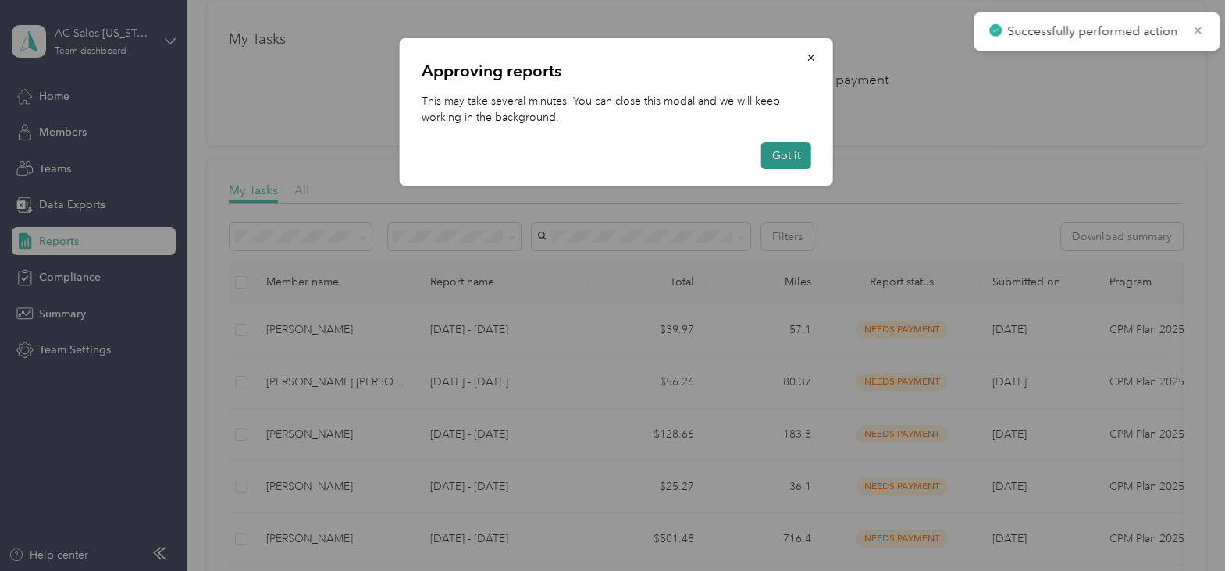
click at [788, 152] on button "Got it" at bounding box center [786, 155] width 50 height 27
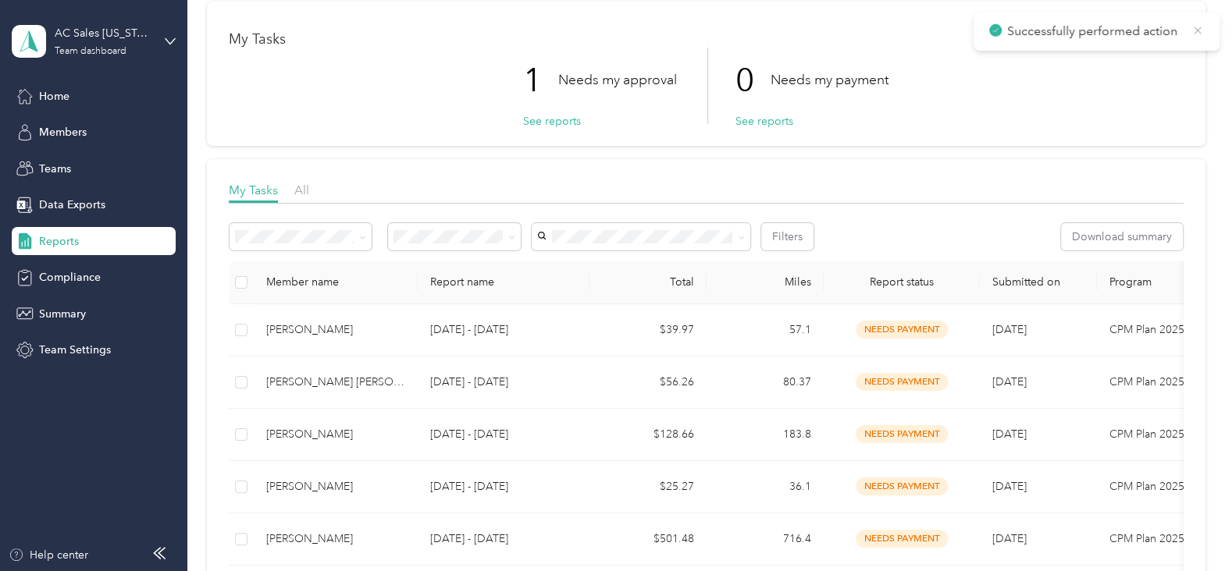
click at [1198, 28] on icon at bounding box center [1197, 30] width 12 height 14
click at [52, 88] on span "Home" at bounding box center [54, 96] width 30 height 16
